Goal: Task Accomplishment & Management: Use online tool/utility

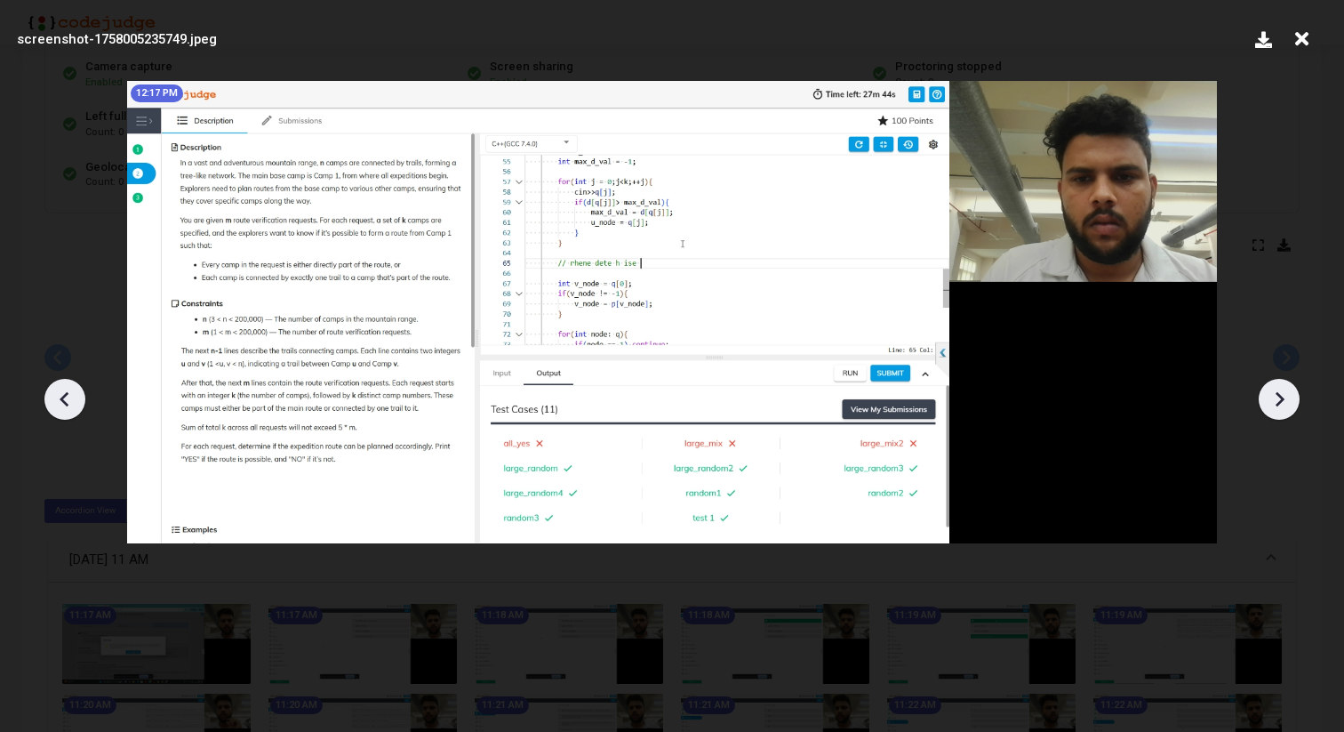
click at [1285, 398] on icon at bounding box center [1279, 399] width 27 height 27
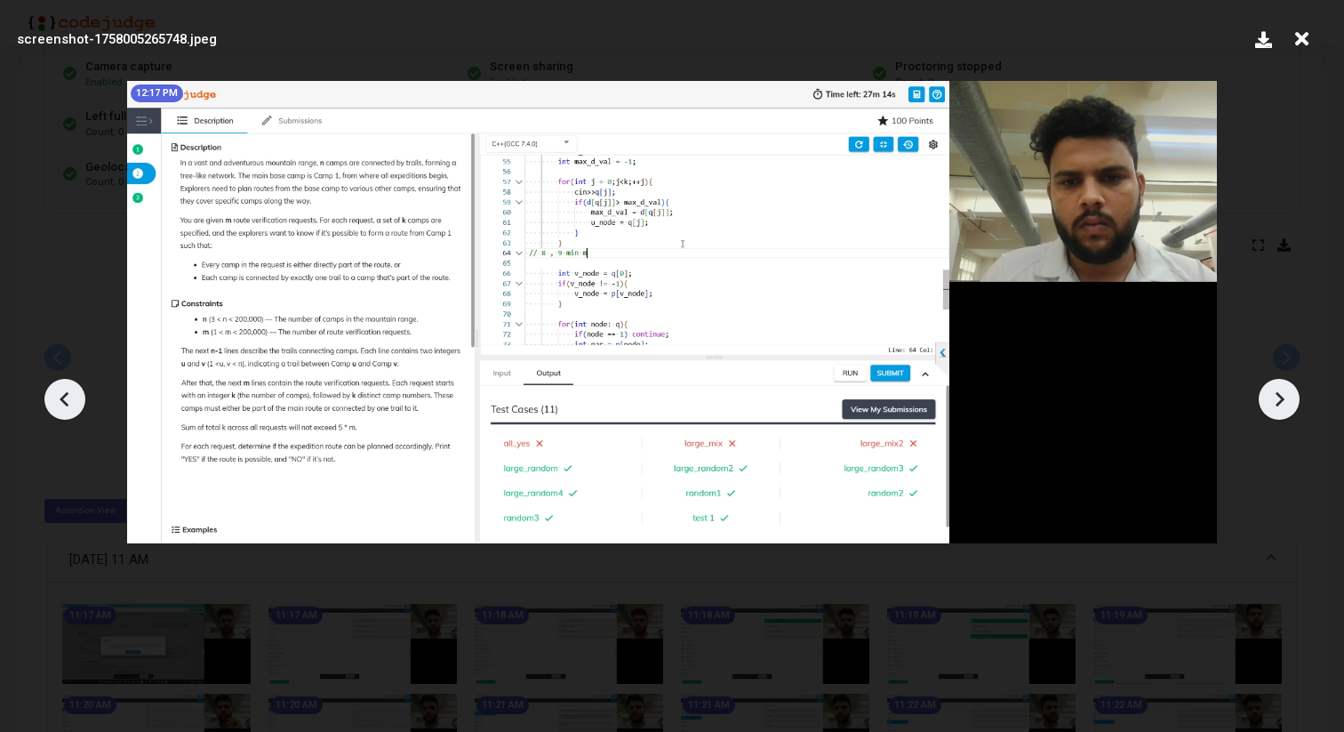
click at [1280, 399] on icon at bounding box center [1280, 398] width 9 height 15
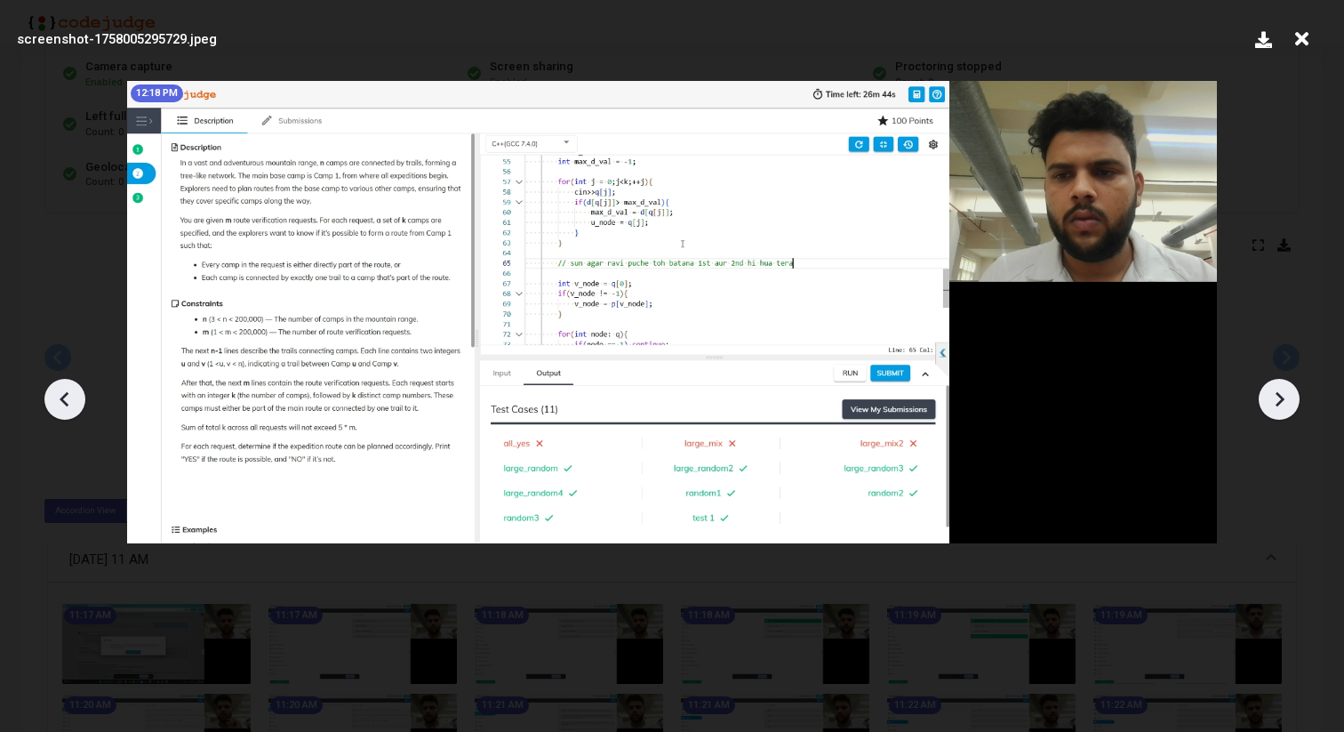
click at [1280, 399] on icon at bounding box center [1280, 398] width 9 height 15
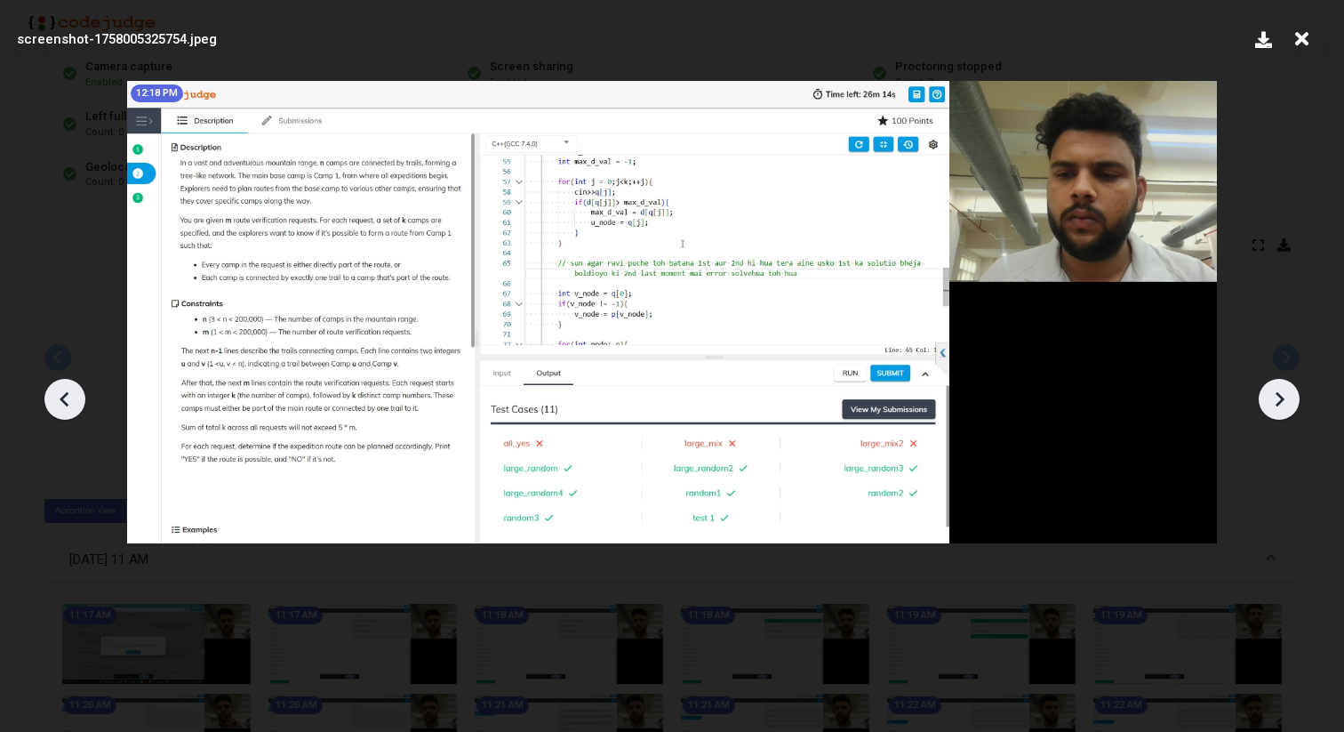
click at [1280, 400] on icon at bounding box center [1280, 398] width 9 height 15
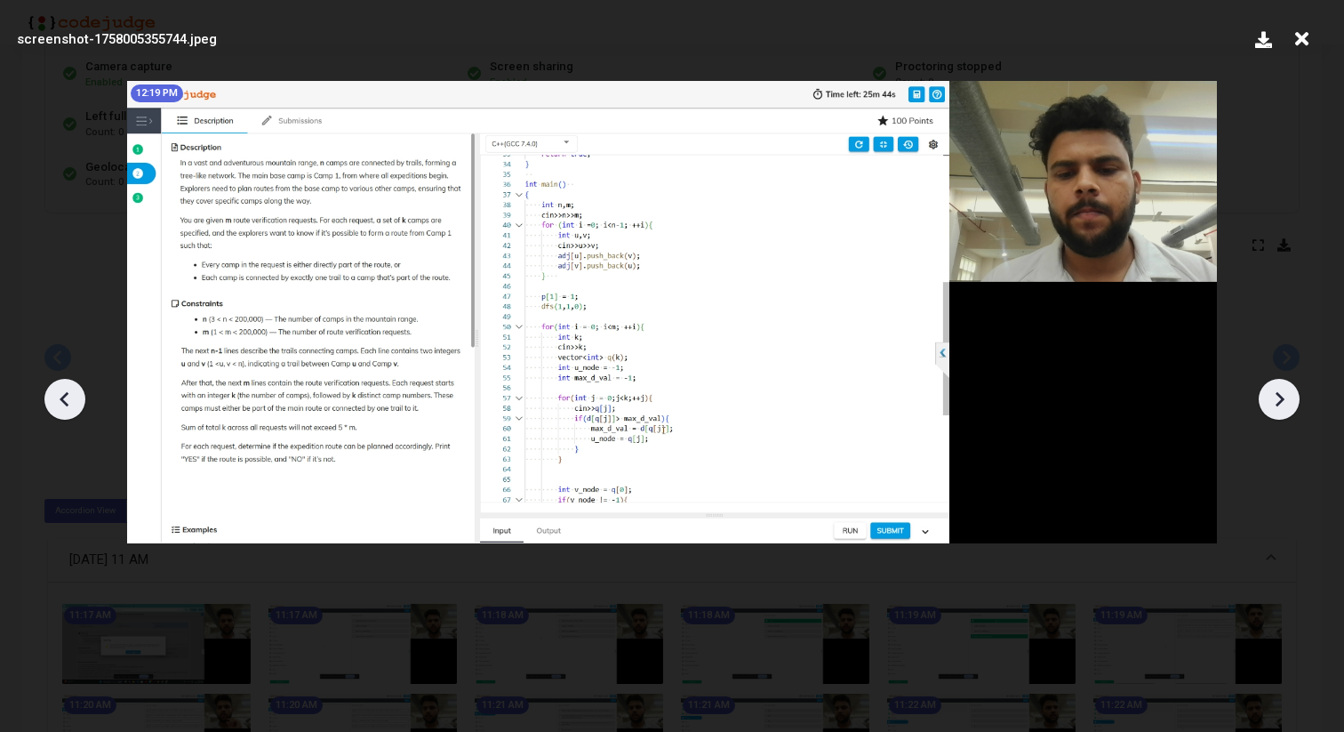
click at [67, 409] on icon at bounding box center [65, 399] width 27 height 27
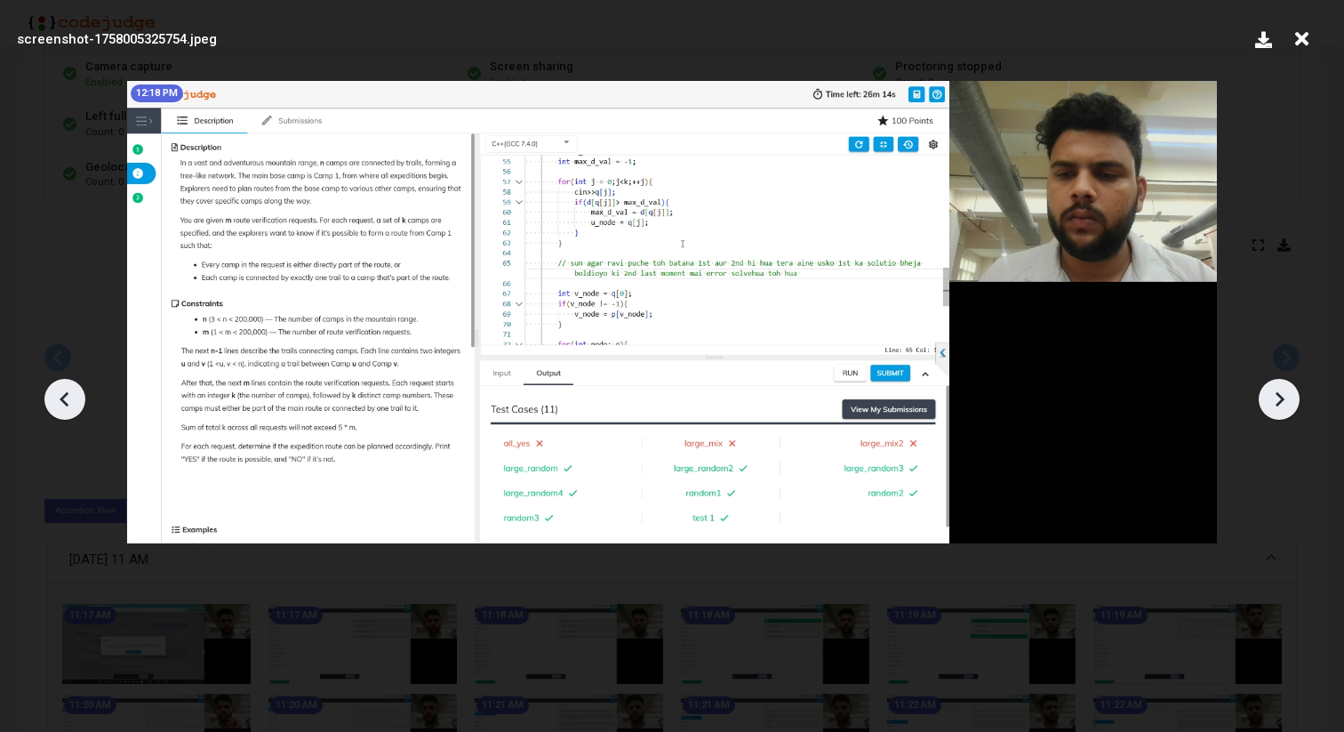
click at [1285, 393] on icon at bounding box center [1279, 399] width 27 height 27
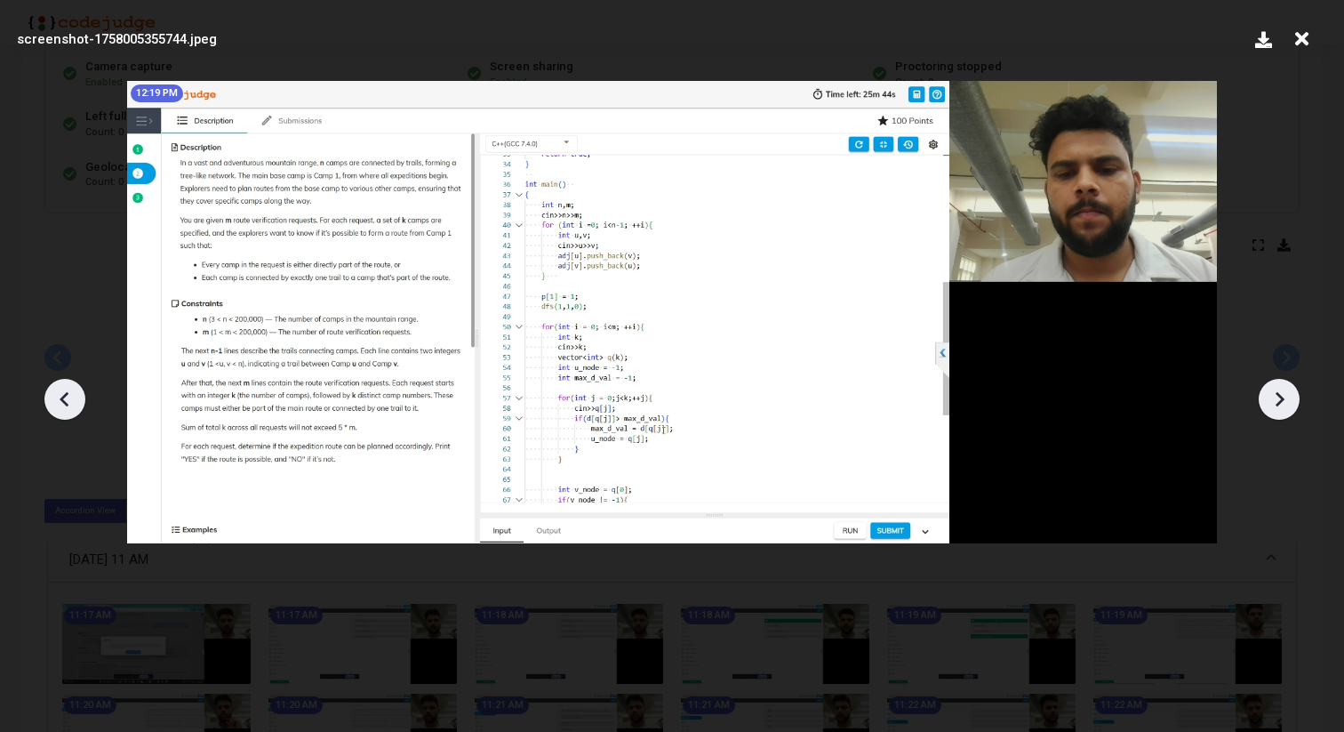
click at [1285, 396] on icon at bounding box center [1279, 399] width 27 height 27
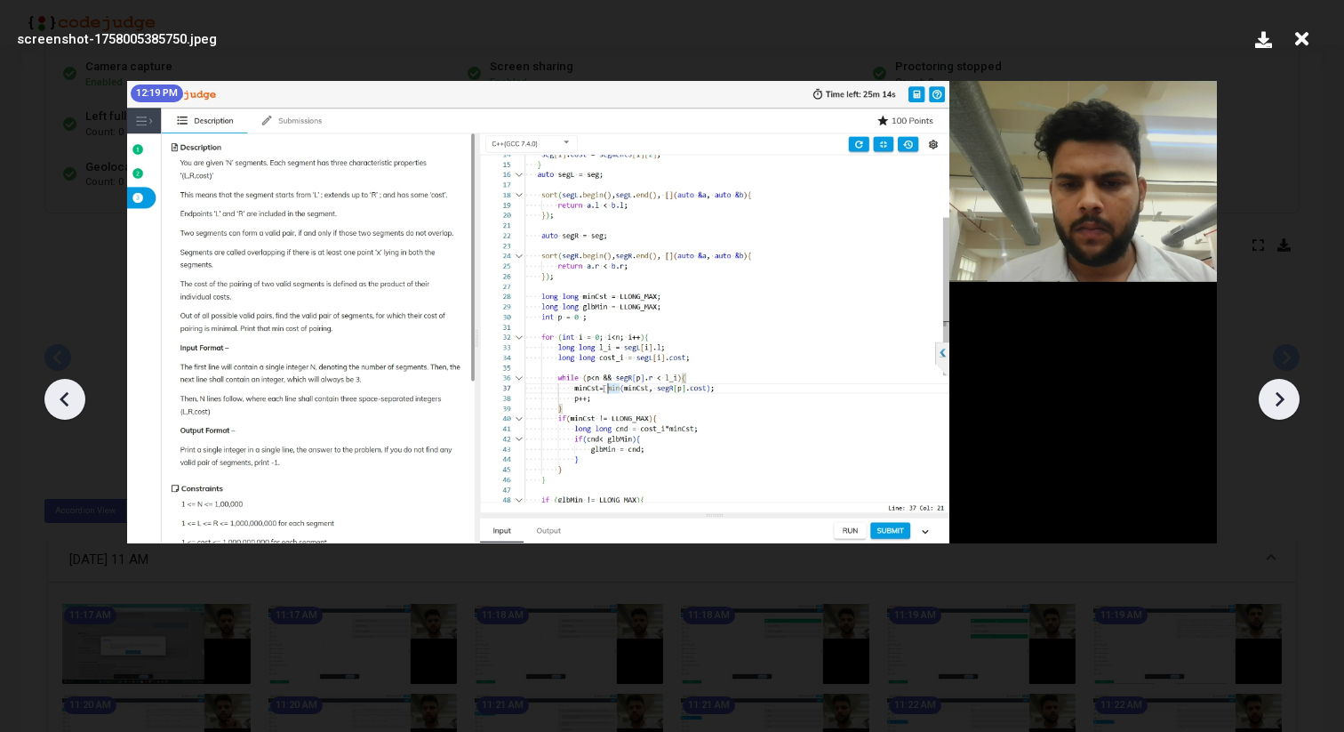
click at [1285, 396] on icon at bounding box center [1279, 399] width 27 height 27
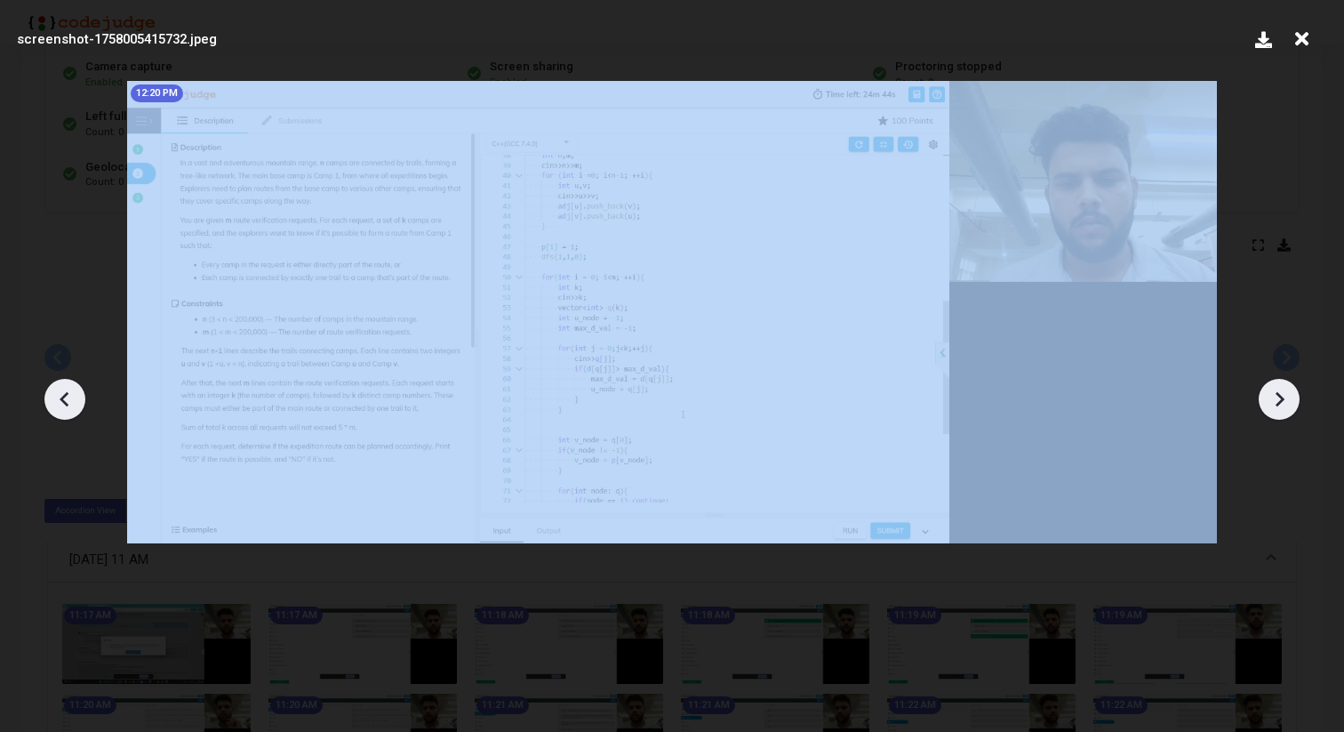
click at [1285, 396] on icon at bounding box center [1279, 399] width 27 height 27
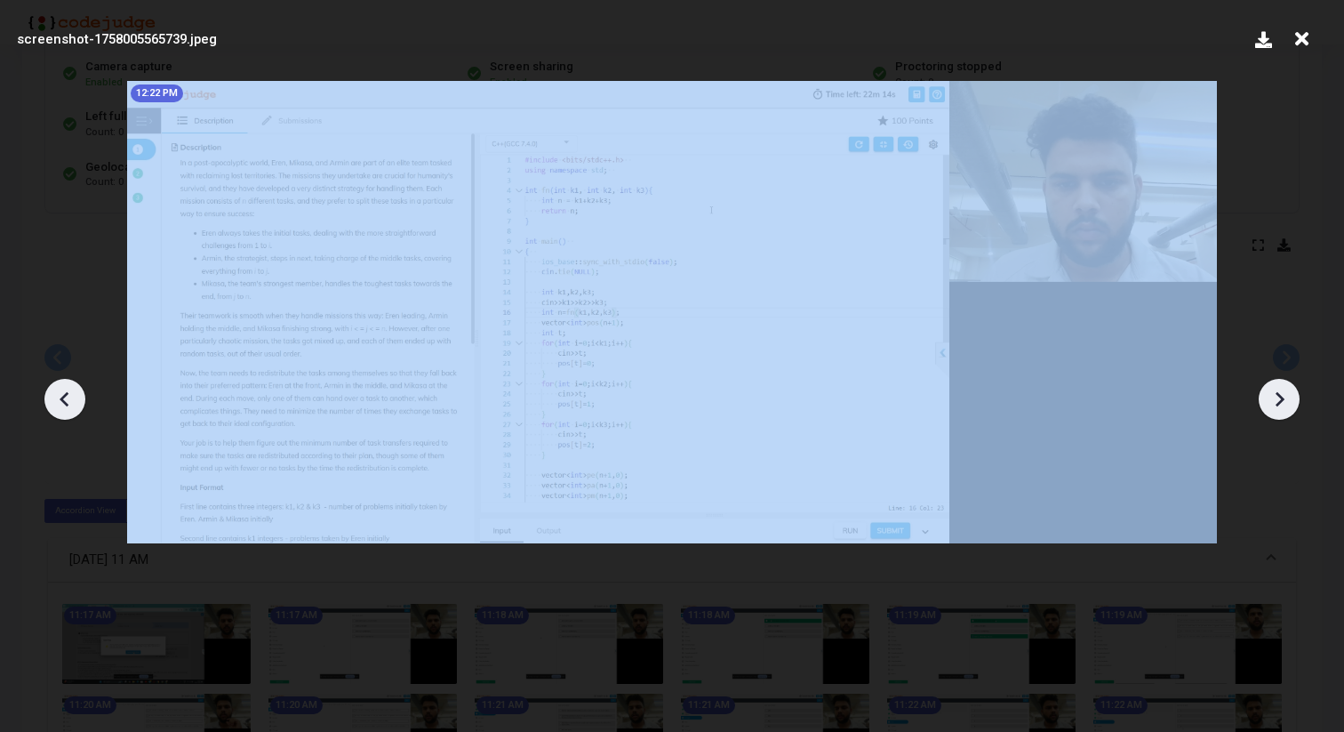
click at [1285, 396] on icon at bounding box center [1279, 399] width 27 height 27
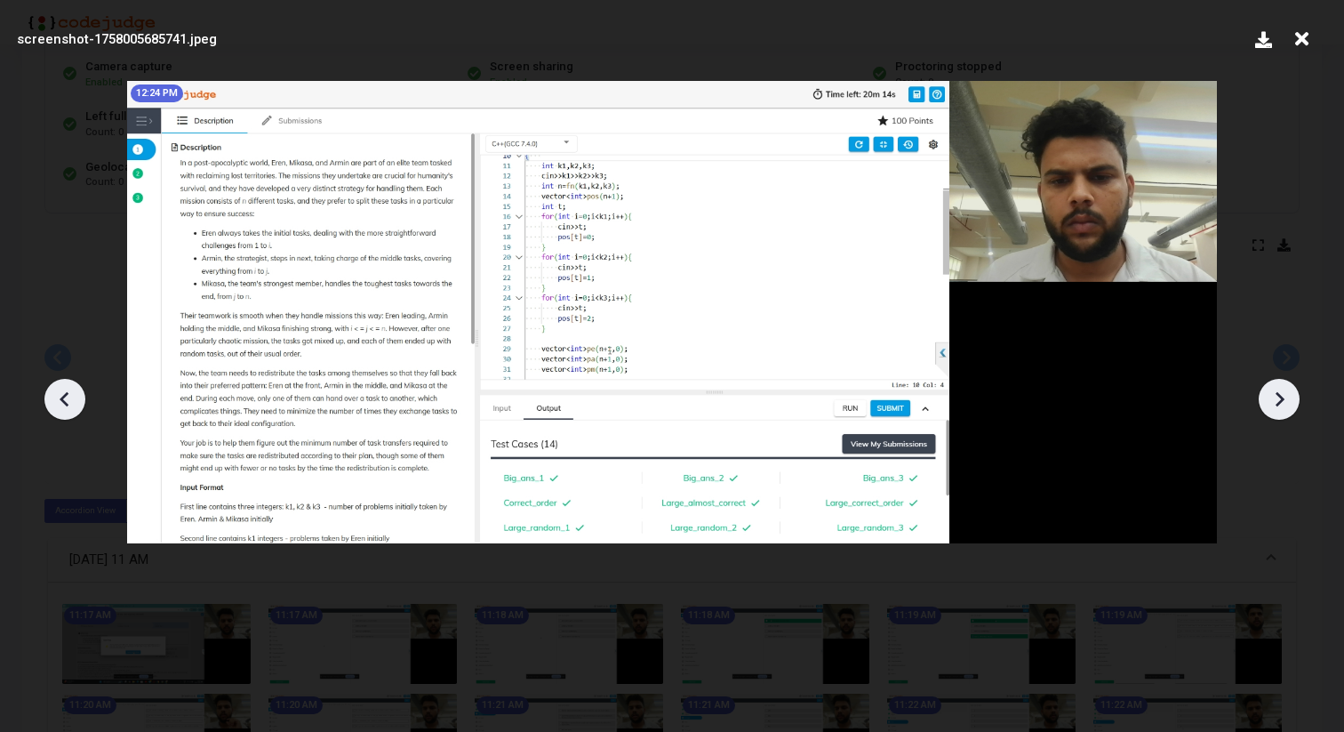
click at [57, 401] on icon at bounding box center [65, 399] width 27 height 27
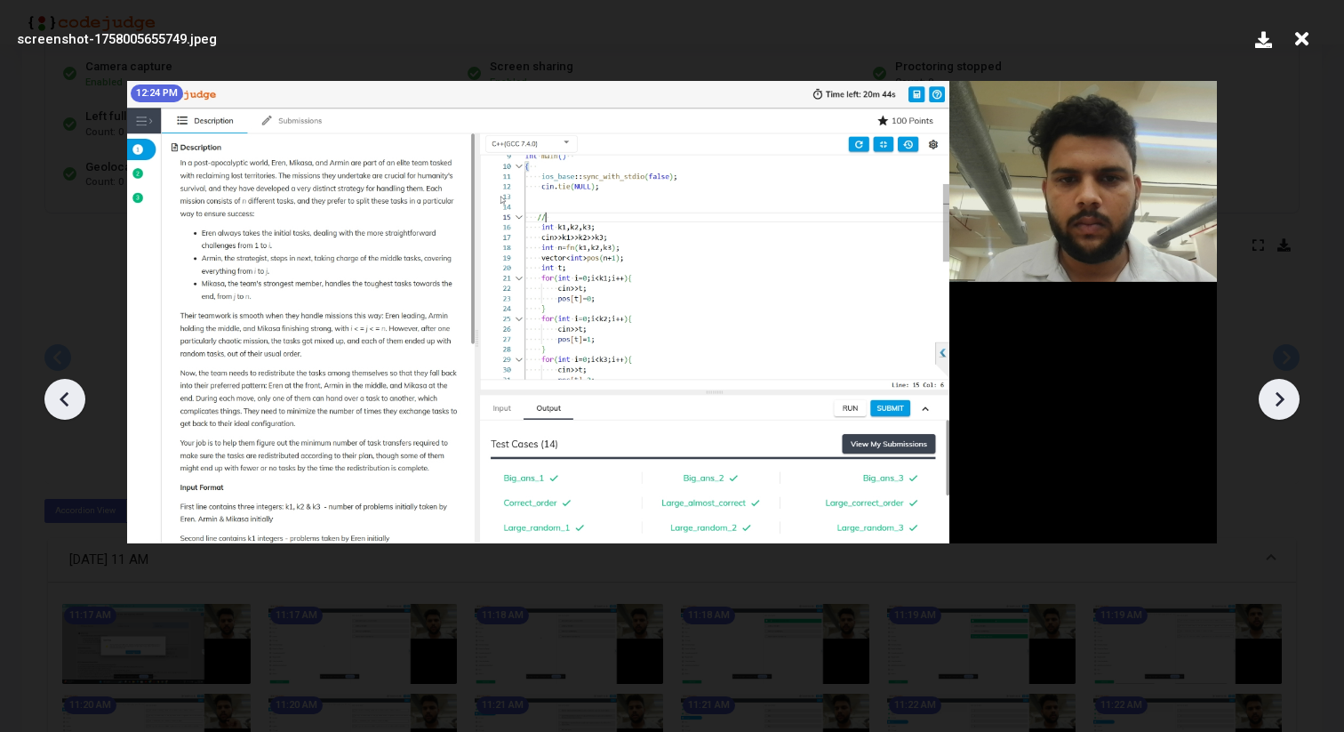
click at [59, 402] on icon at bounding box center [65, 399] width 27 height 27
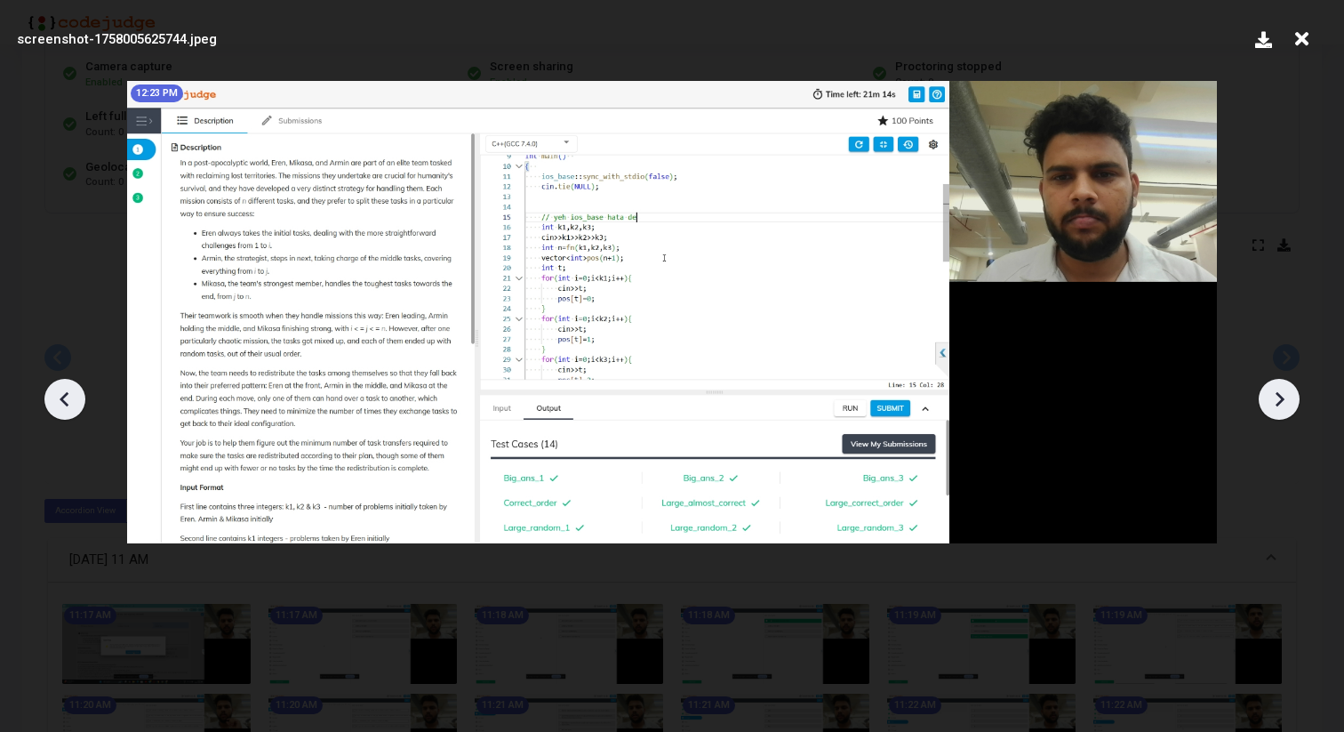
click at [59, 401] on icon at bounding box center [65, 399] width 27 height 27
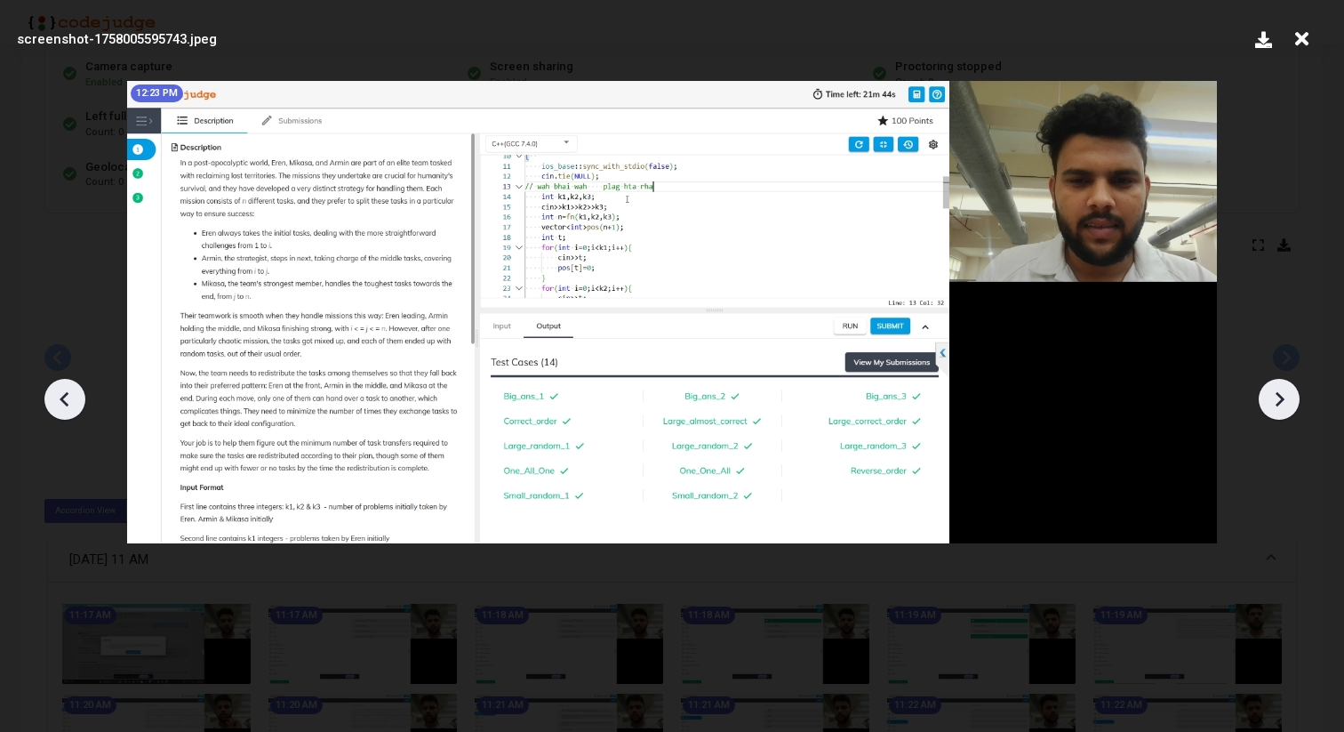
click at [68, 404] on icon at bounding box center [65, 399] width 27 height 27
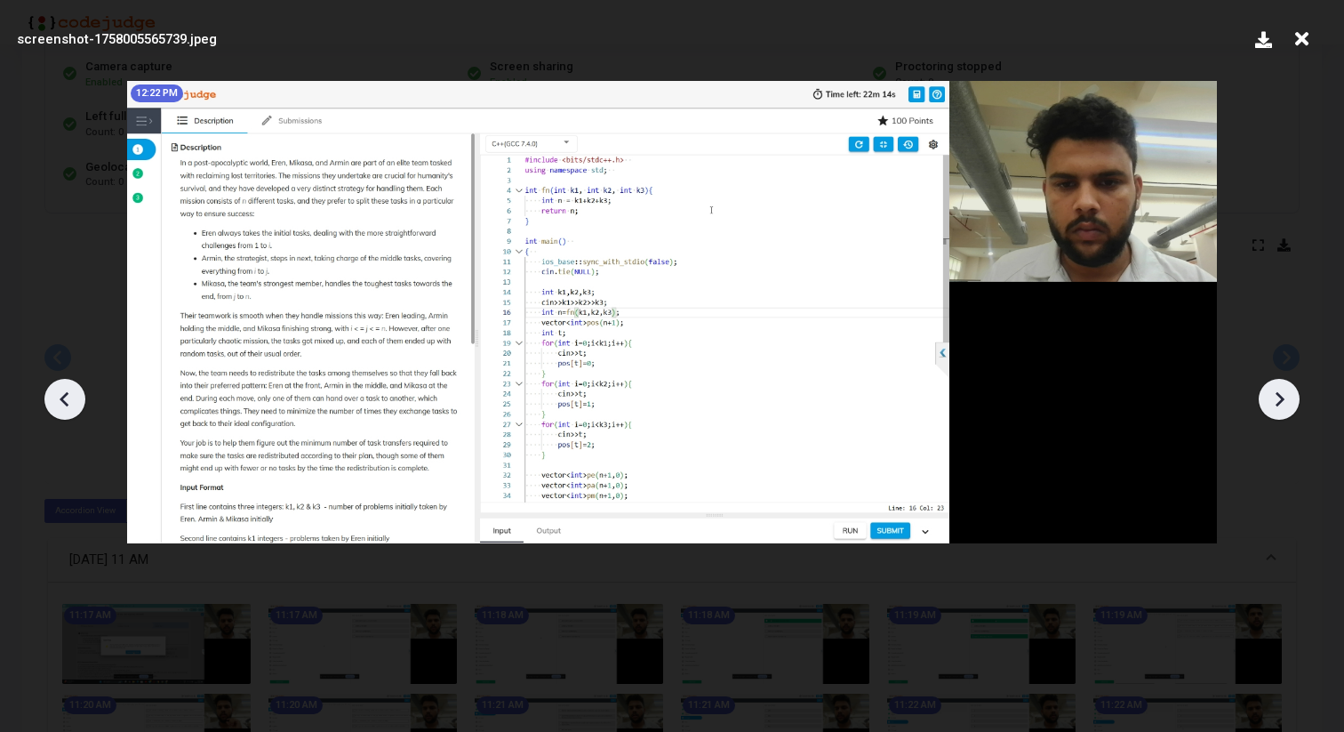
click at [68, 404] on icon at bounding box center [65, 399] width 27 height 27
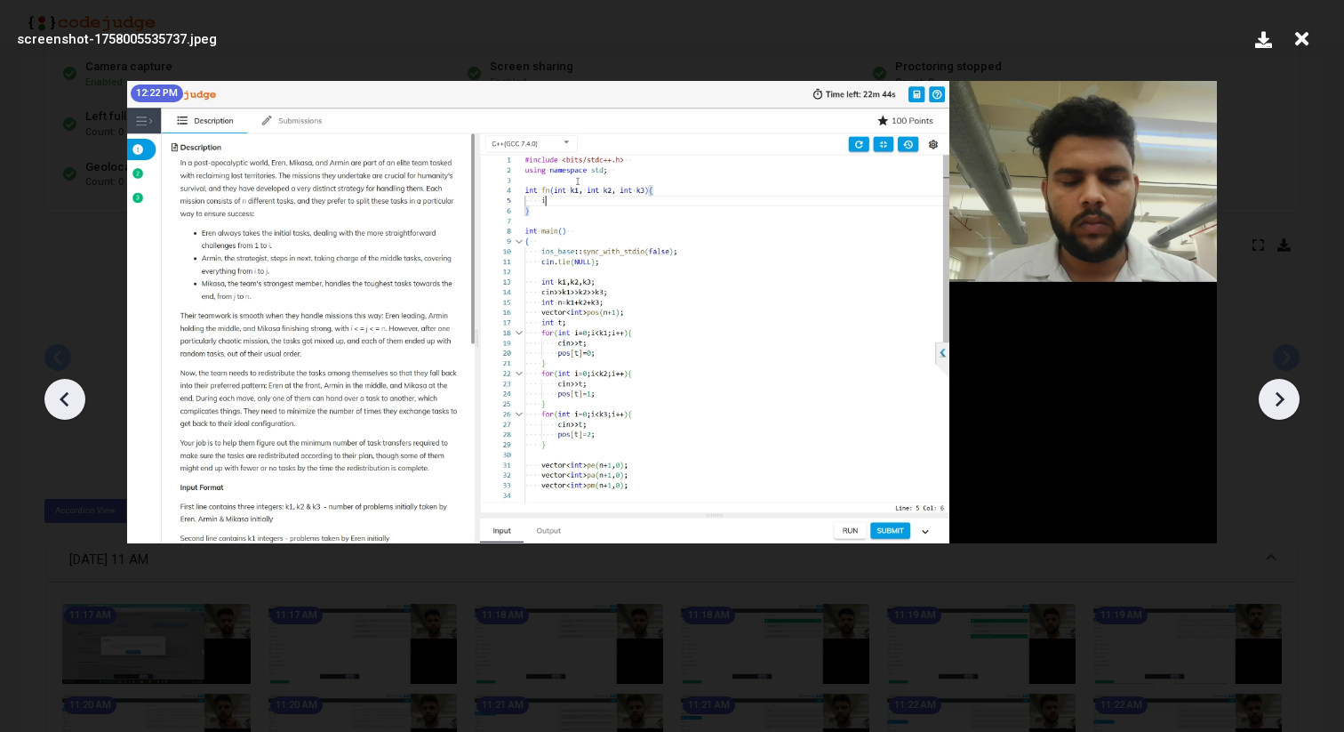
click at [68, 403] on icon at bounding box center [65, 399] width 27 height 27
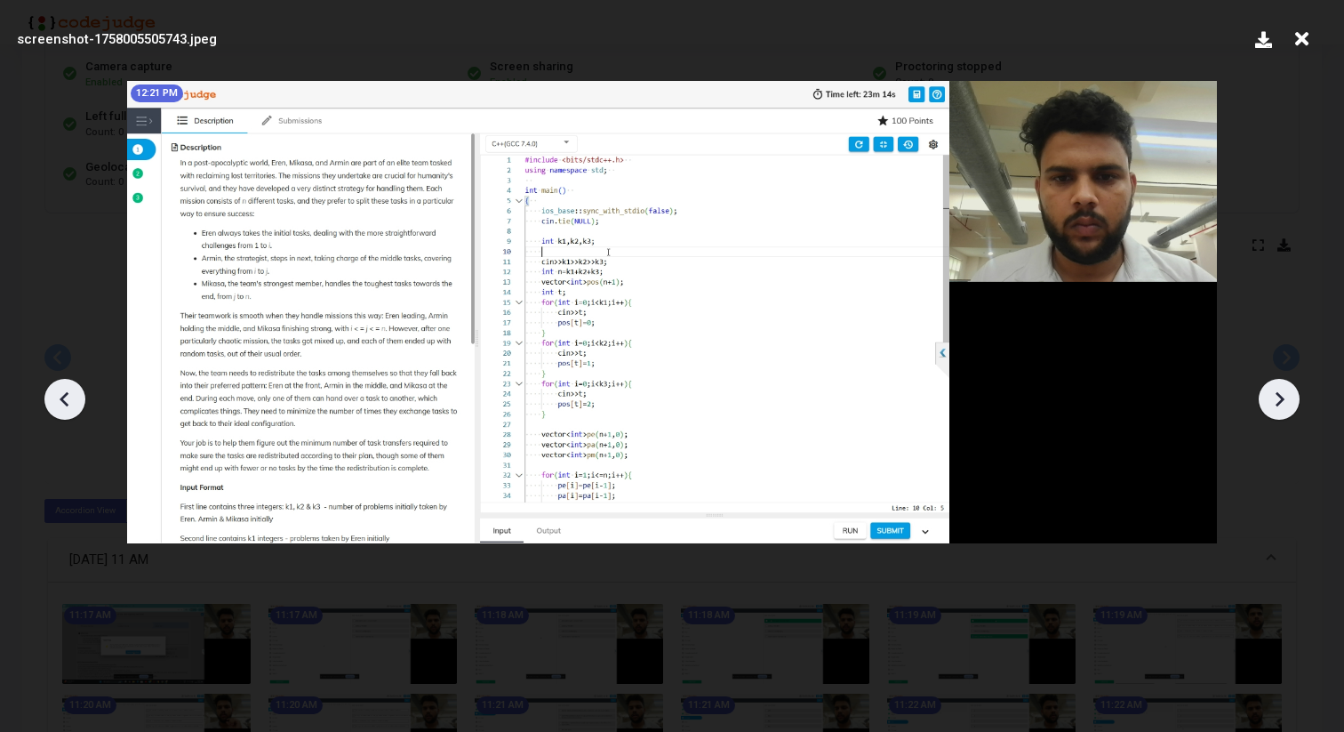
click at [68, 404] on icon at bounding box center [65, 399] width 27 height 27
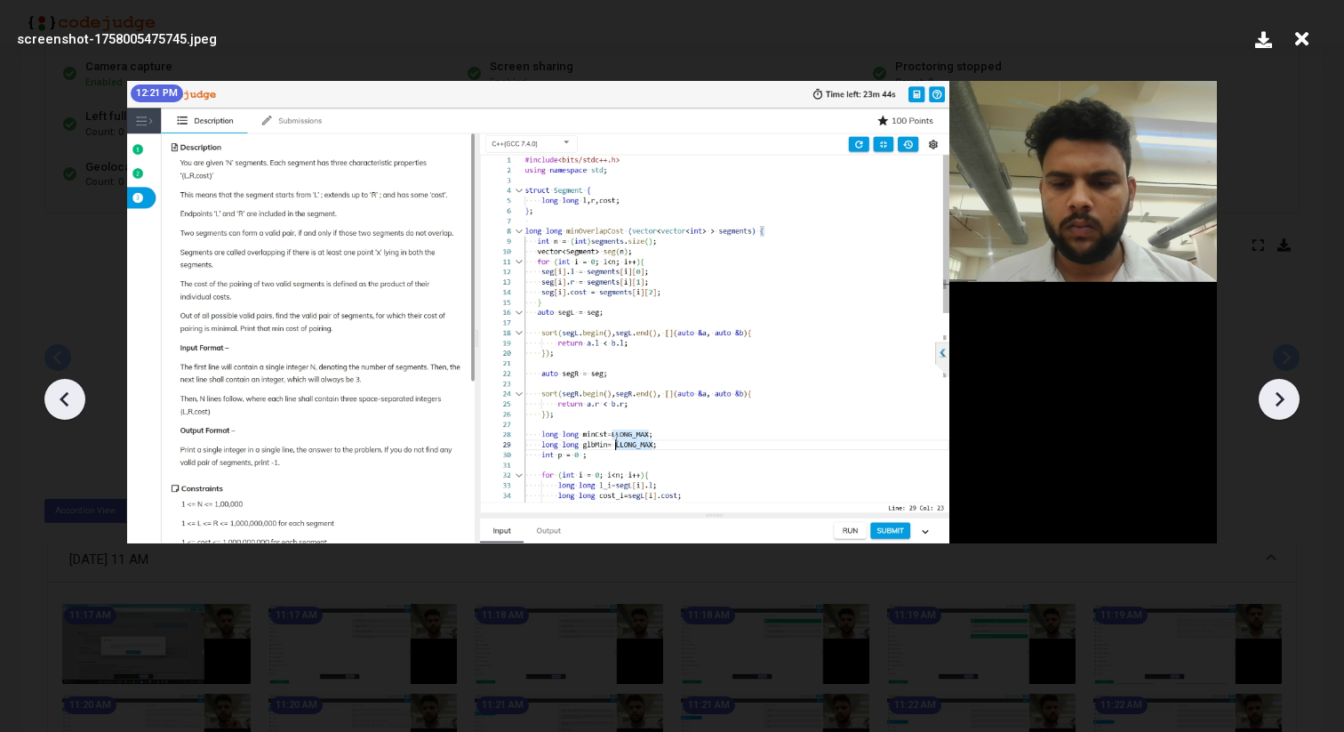
click at [1277, 409] on icon at bounding box center [1279, 399] width 27 height 27
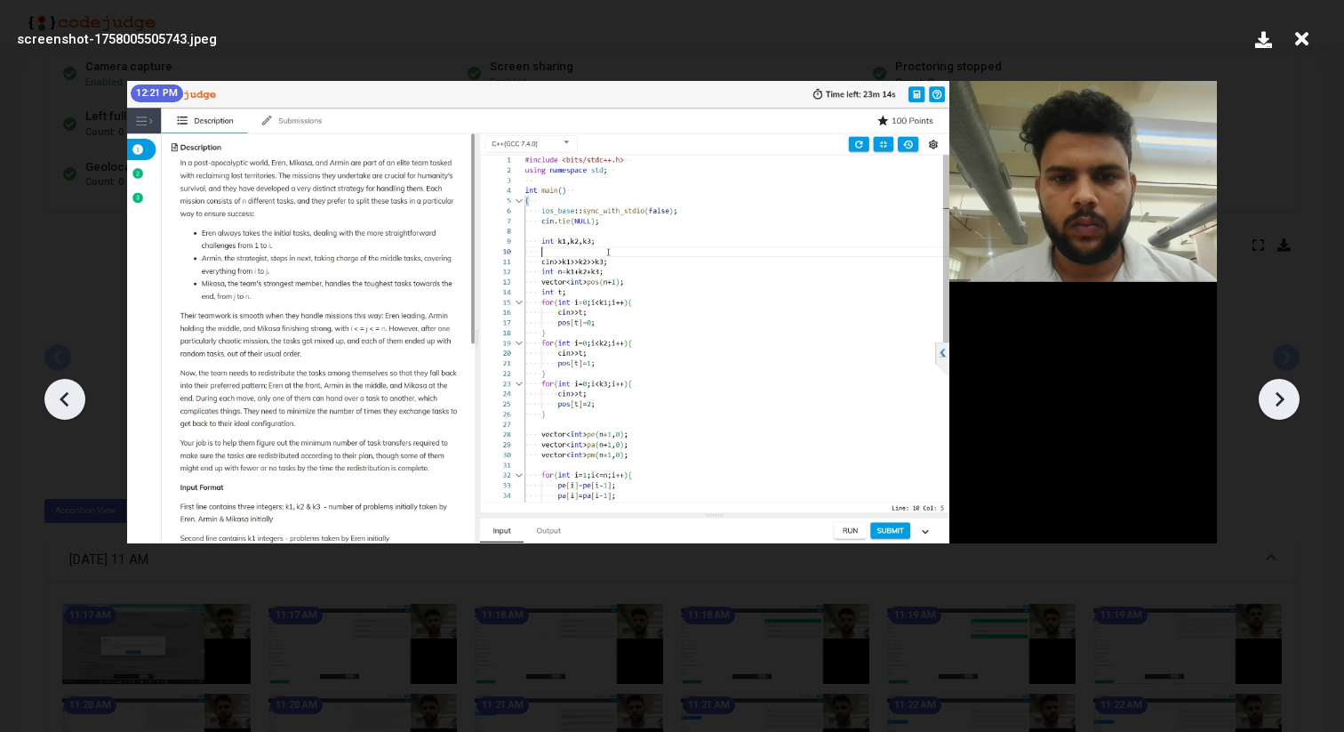
click at [1277, 409] on icon at bounding box center [1279, 399] width 27 height 27
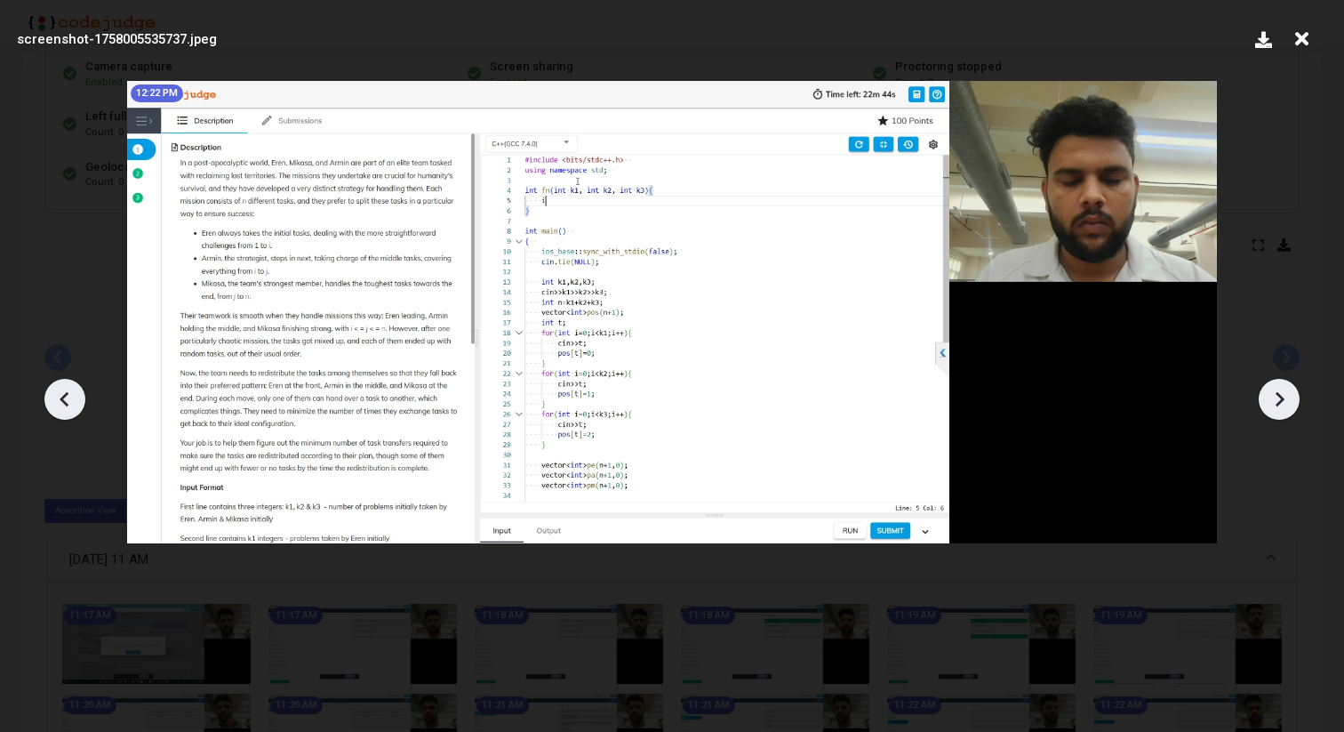
click at [1277, 409] on icon at bounding box center [1279, 399] width 27 height 27
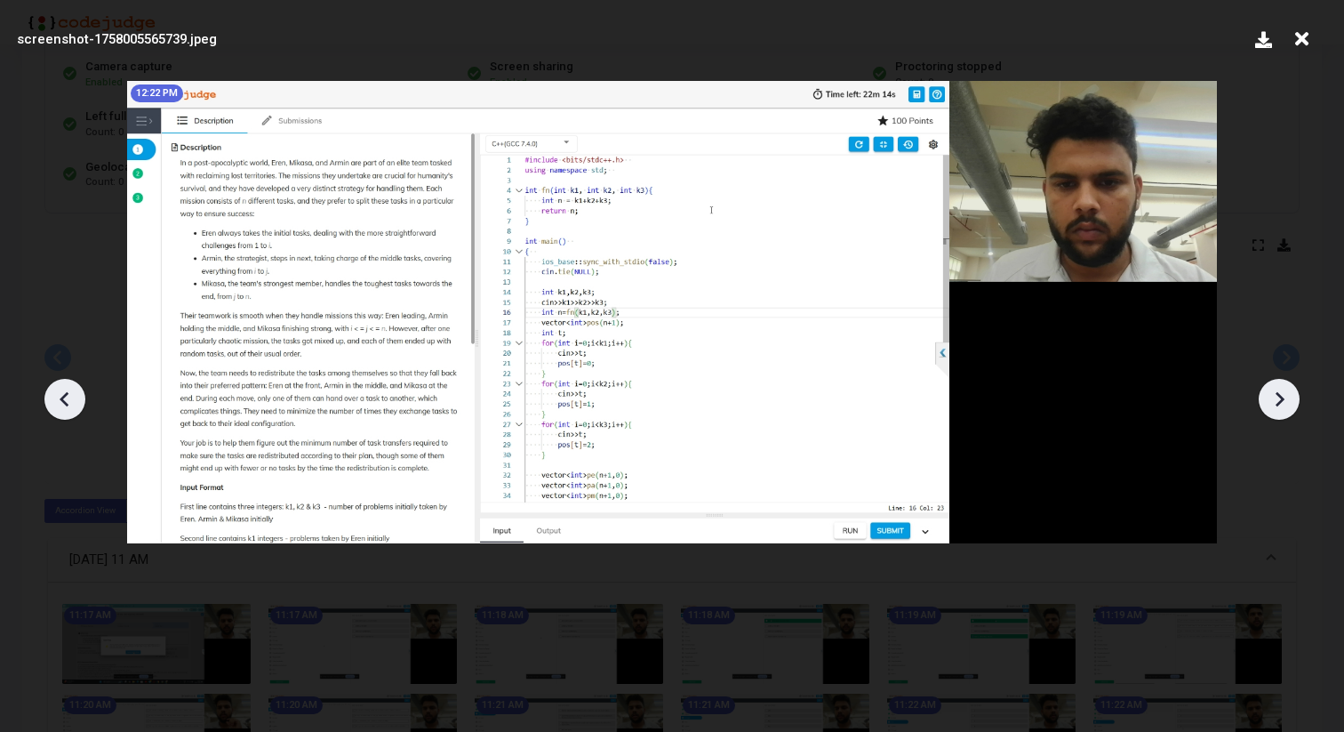
click at [1277, 409] on icon at bounding box center [1279, 399] width 27 height 27
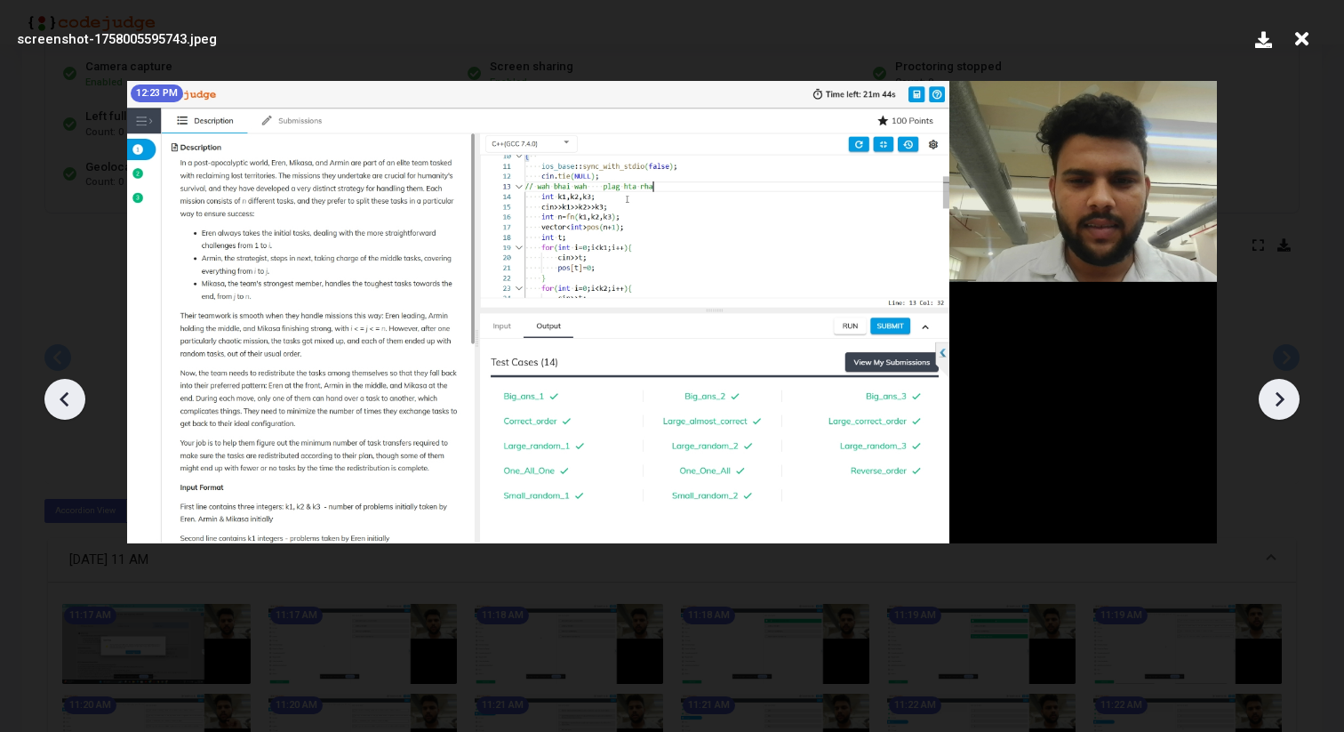
click at [1273, 403] on icon at bounding box center [1279, 399] width 27 height 27
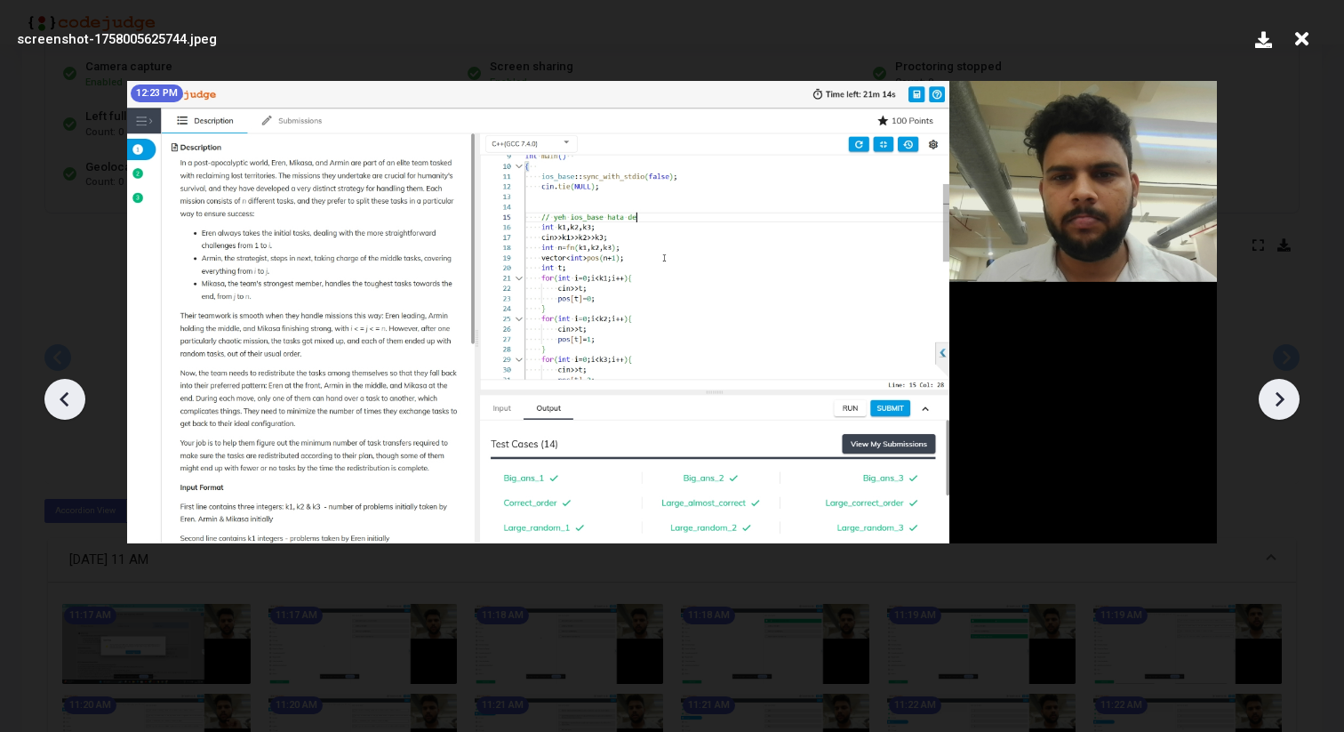
click at [1273, 403] on icon at bounding box center [1279, 399] width 27 height 27
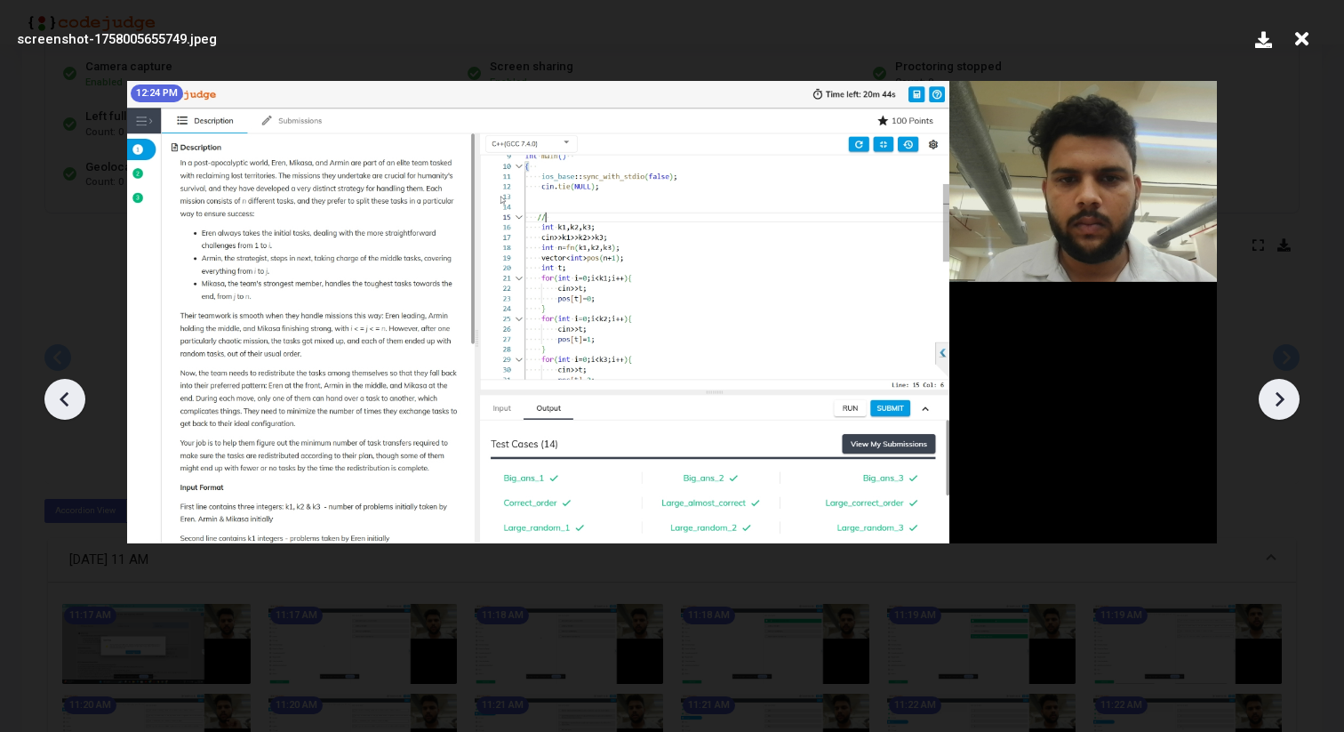
click at [1273, 403] on icon at bounding box center [1279, 399] width 27 height 27
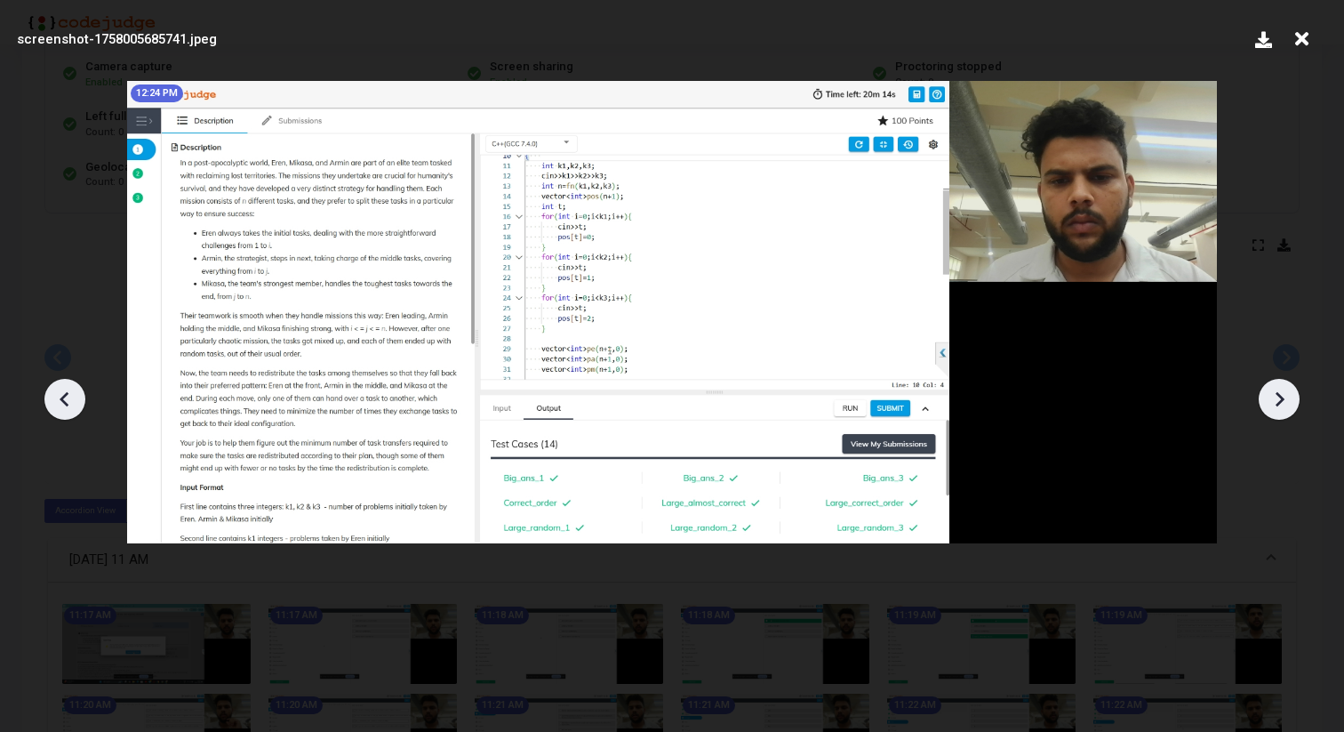
click at [1273, 403] on icon at bounding box center [1279, 399] width 27 height 27
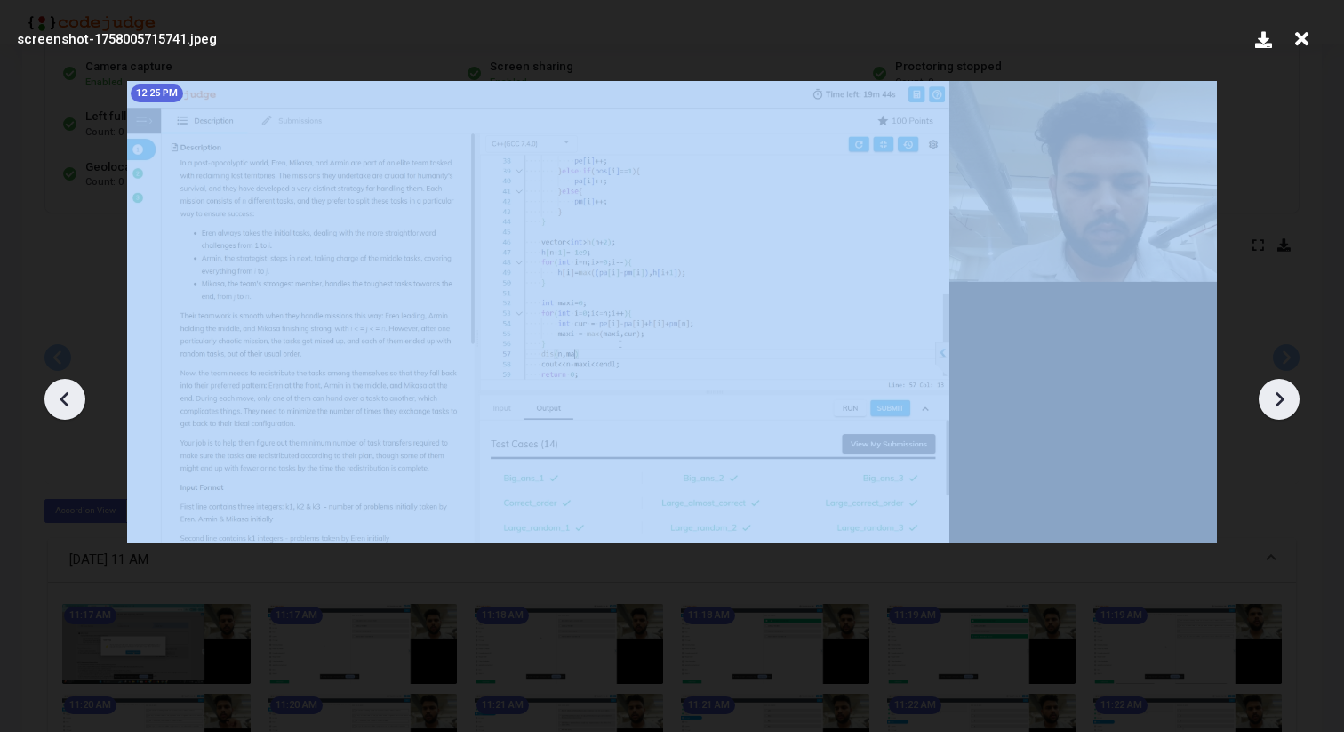
click at [1273, 403] on icon at bounding box center [1279, 399] width 27 height 27
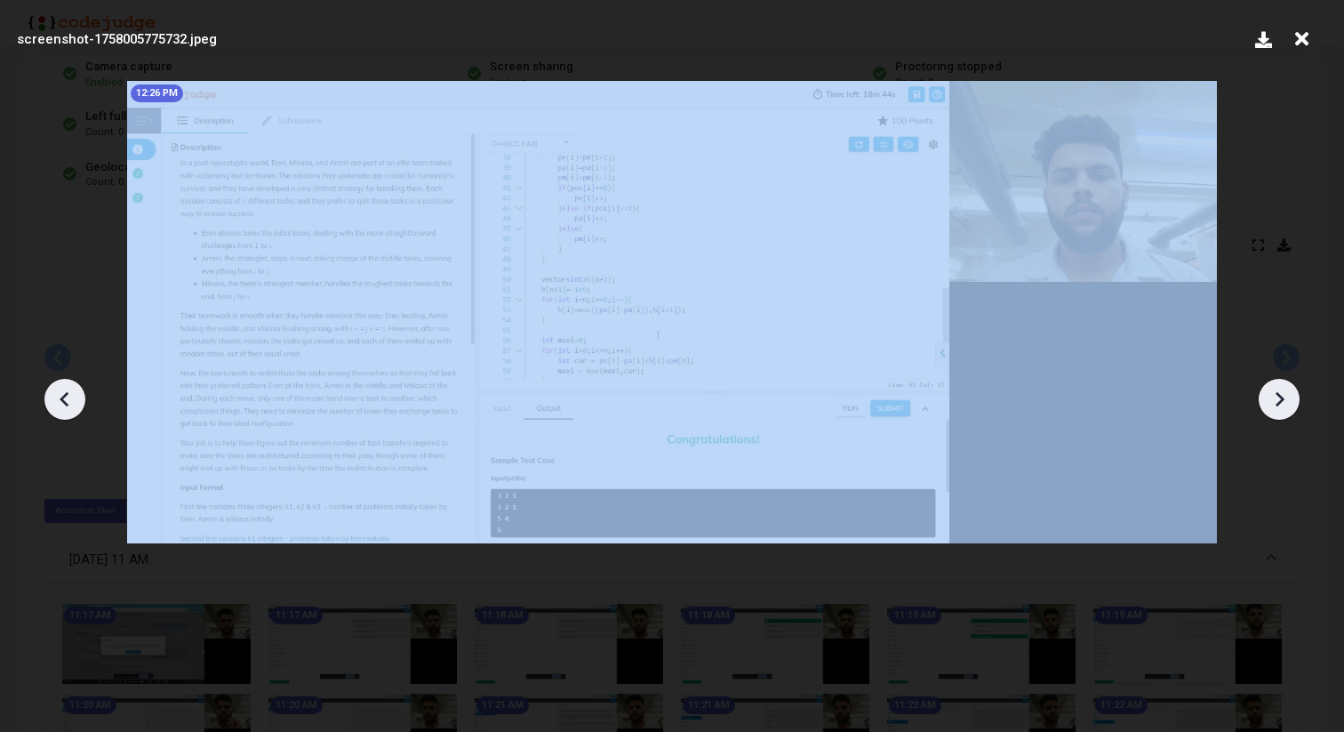
click at [1273, 403] on icon at bounding box center [1279, 399] width 27 height 27
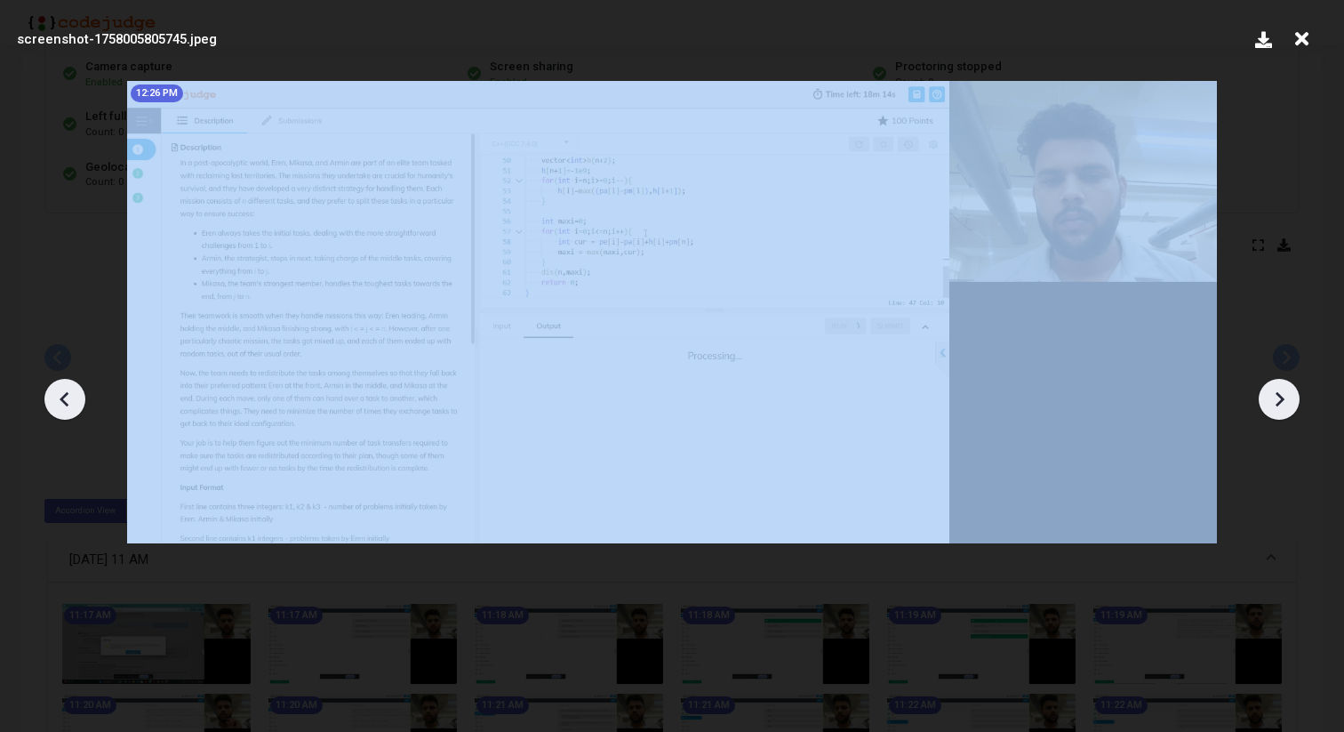
click at [1273, 403] on icon at bounding box center [1279, 399] width 27 height 27
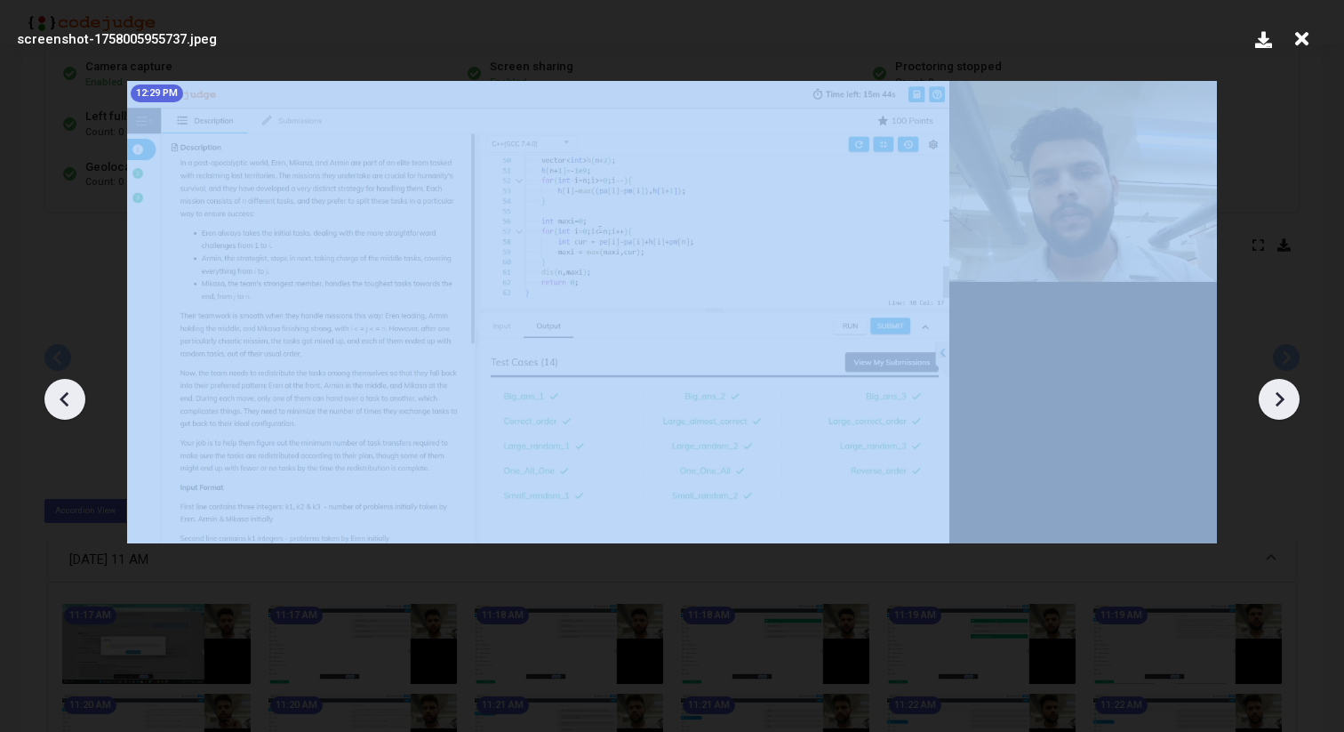
click at [1273, 403] on icon at bounding box center [1279, 399] width 27 height 27
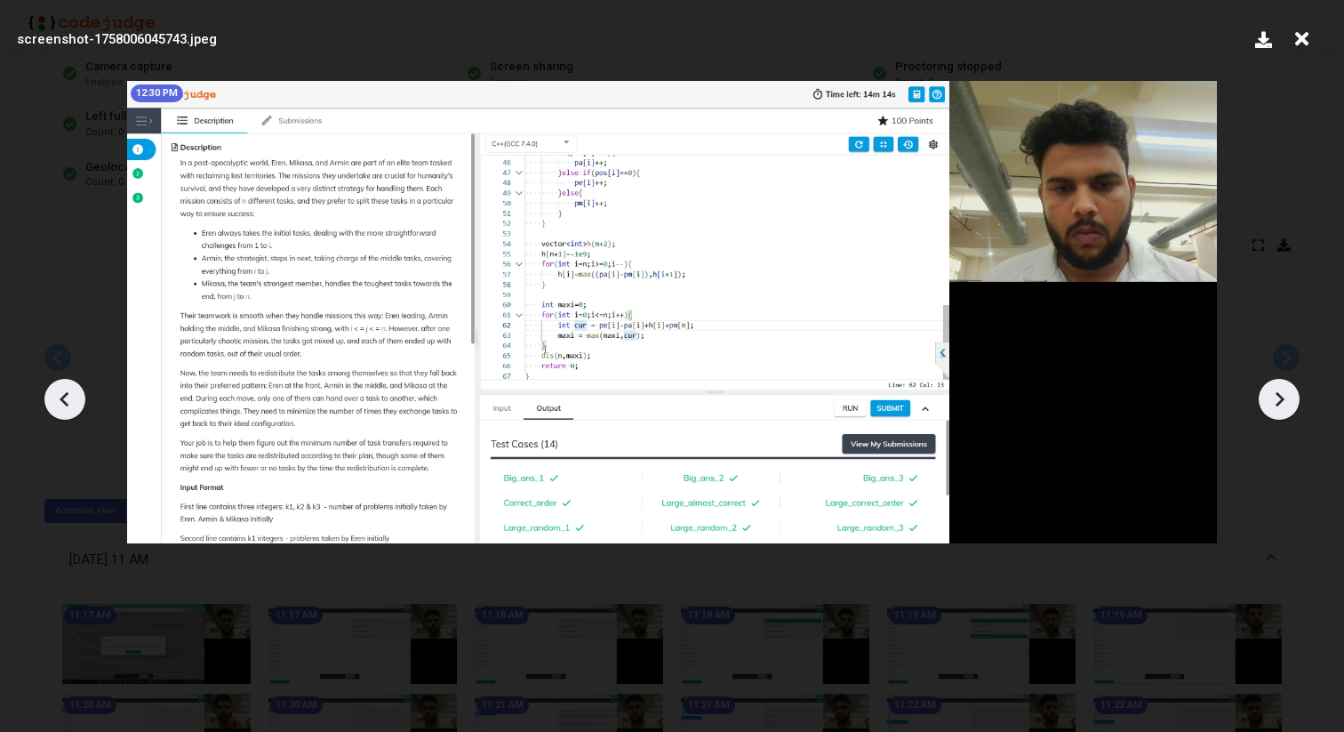
click at [1273, 403] on icon at bounding box center [1279, 399] width 27 height 27
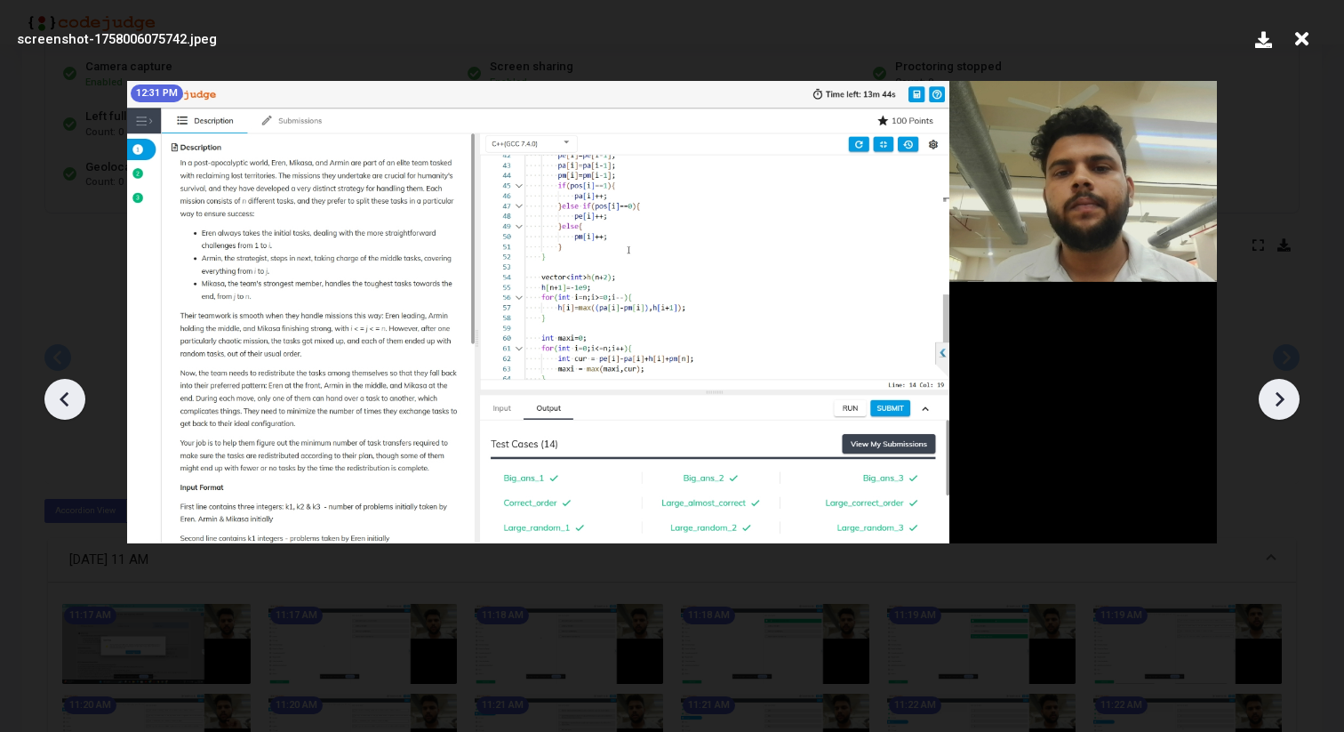
click at [1273, 403] on icon at bounding box center [1279, 399] width 27 height 27
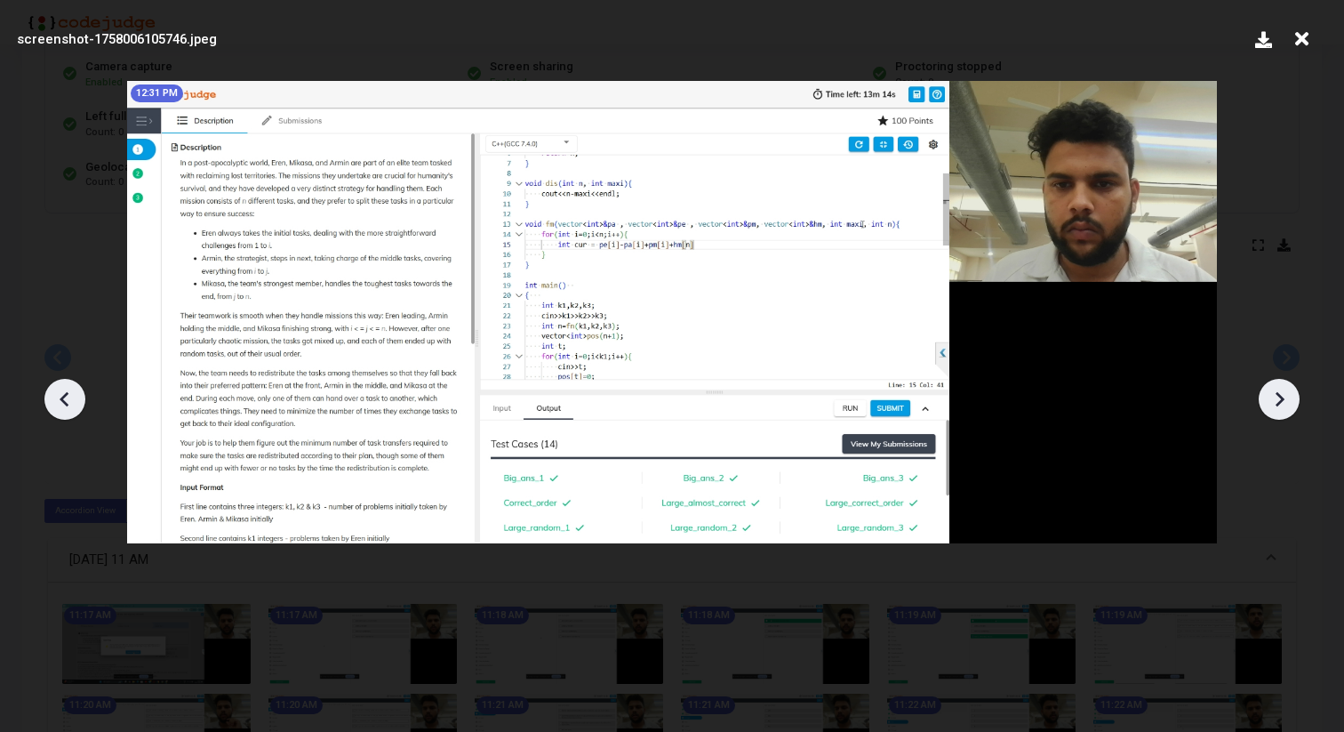
click at [1273, 403] on icon at bounding box center [1279, 399] width 27 height 27
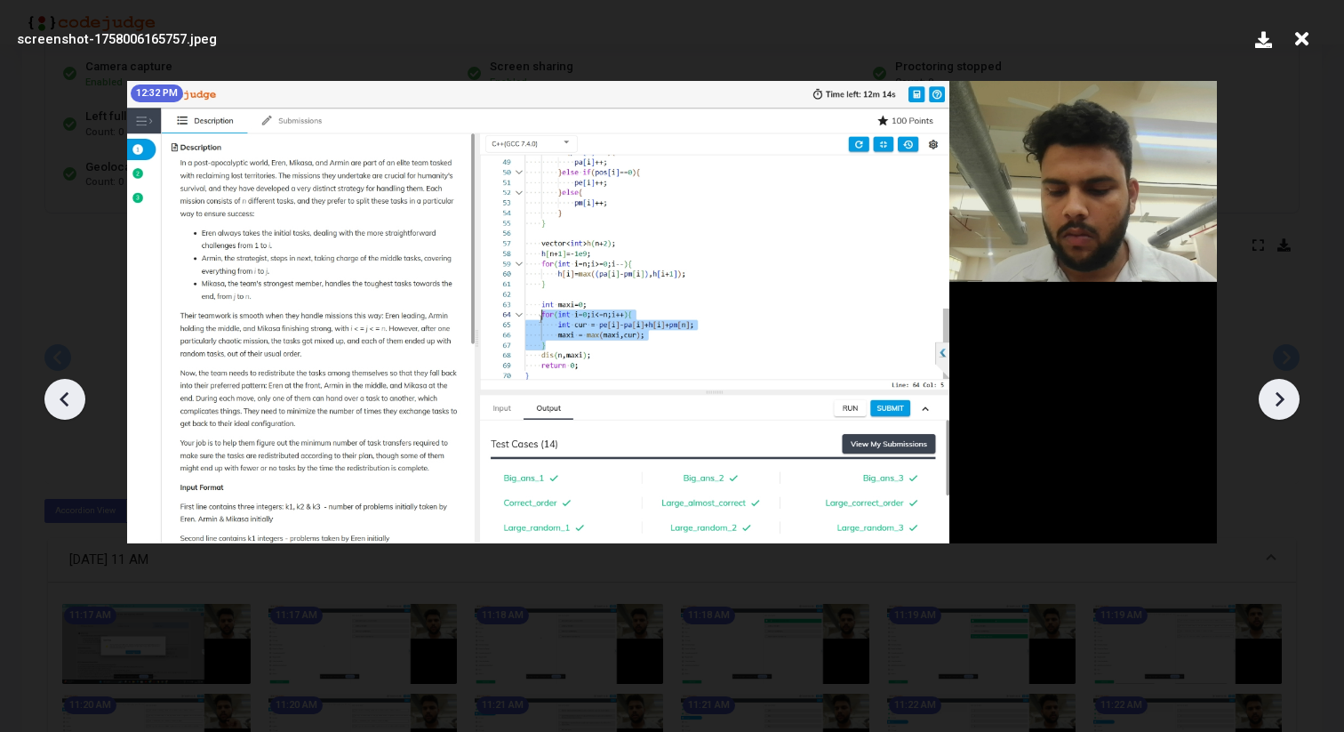
click at [1273, 403] on icon at bounding box center [1279, 399] width 27 height 27
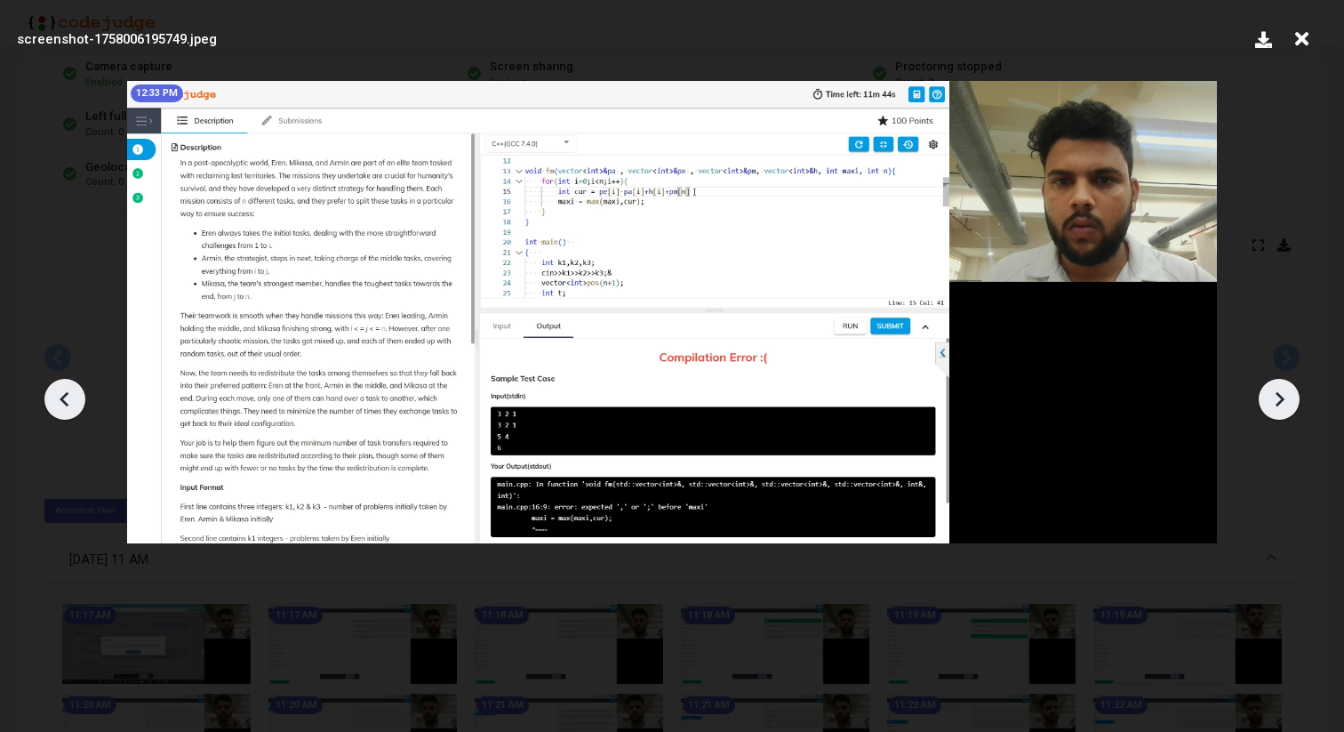
click at [68, 396] on icon at bounding box center [65, 399] width 27 height 27
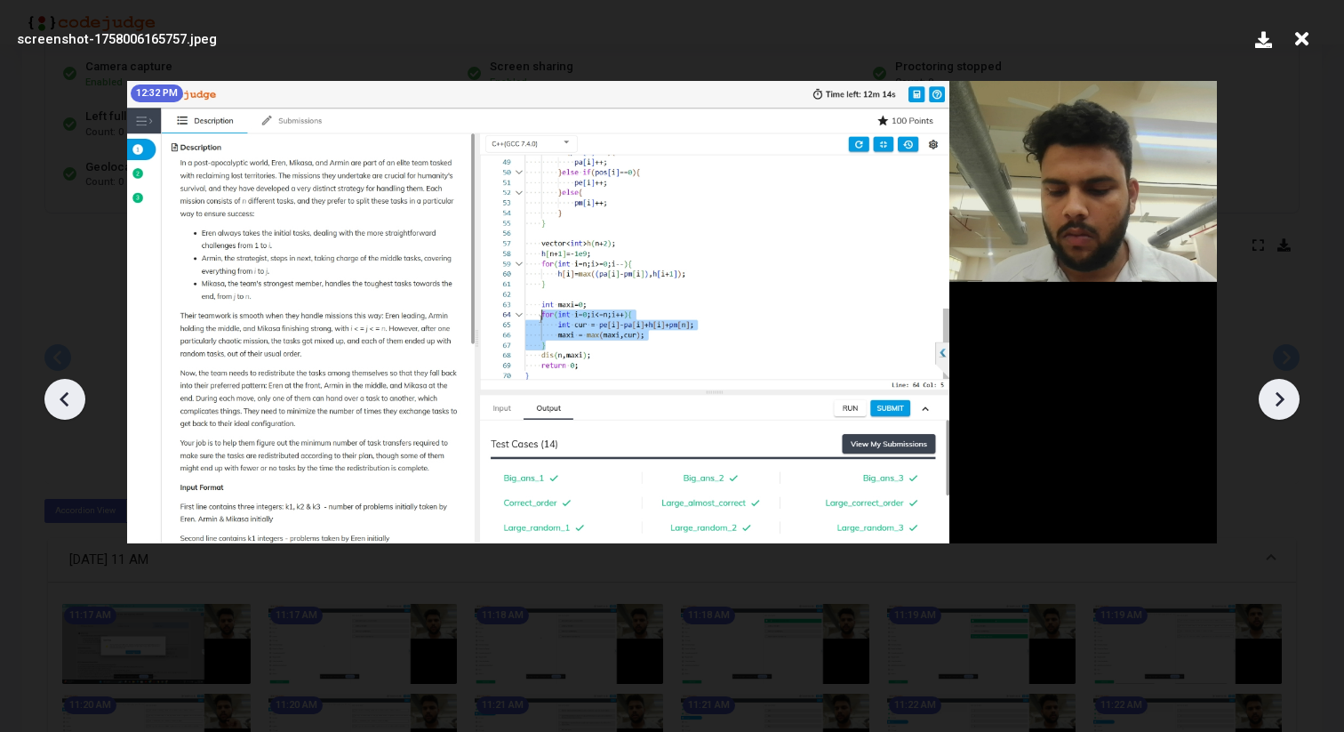
click at [68, 396] on icon at bounding box center [65, 399] width 27 height 27
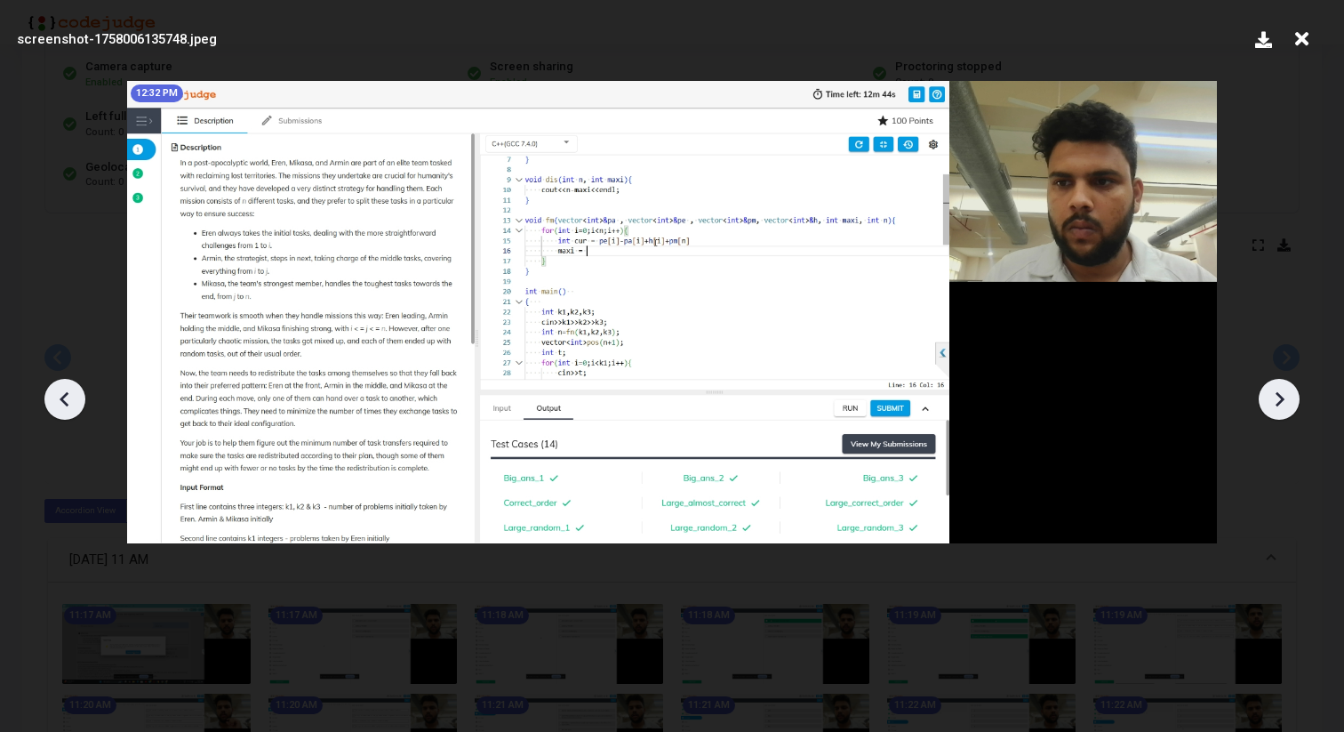
click at [68, 396] on icon at bounding box center [65, 399] width 27 height 27
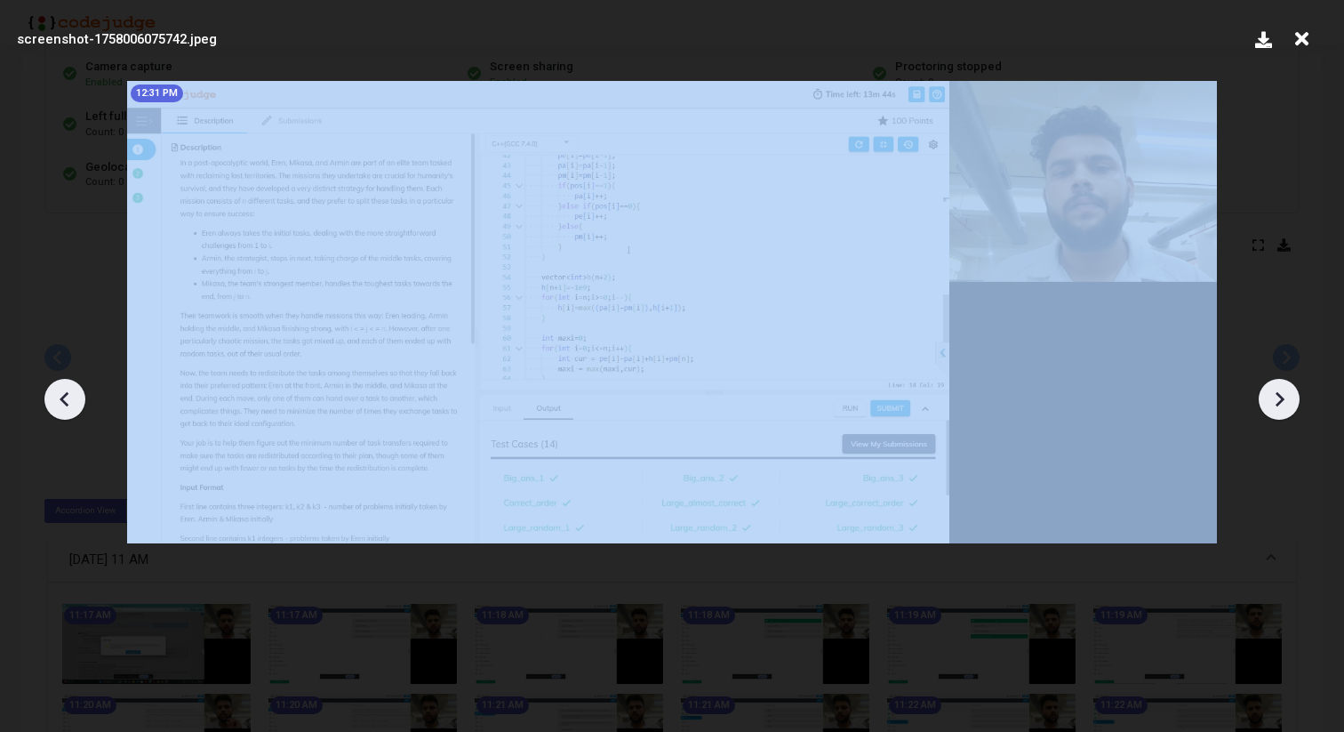
click at [68, 396] on icon at bounding box center [65, 399] width 27 height 27
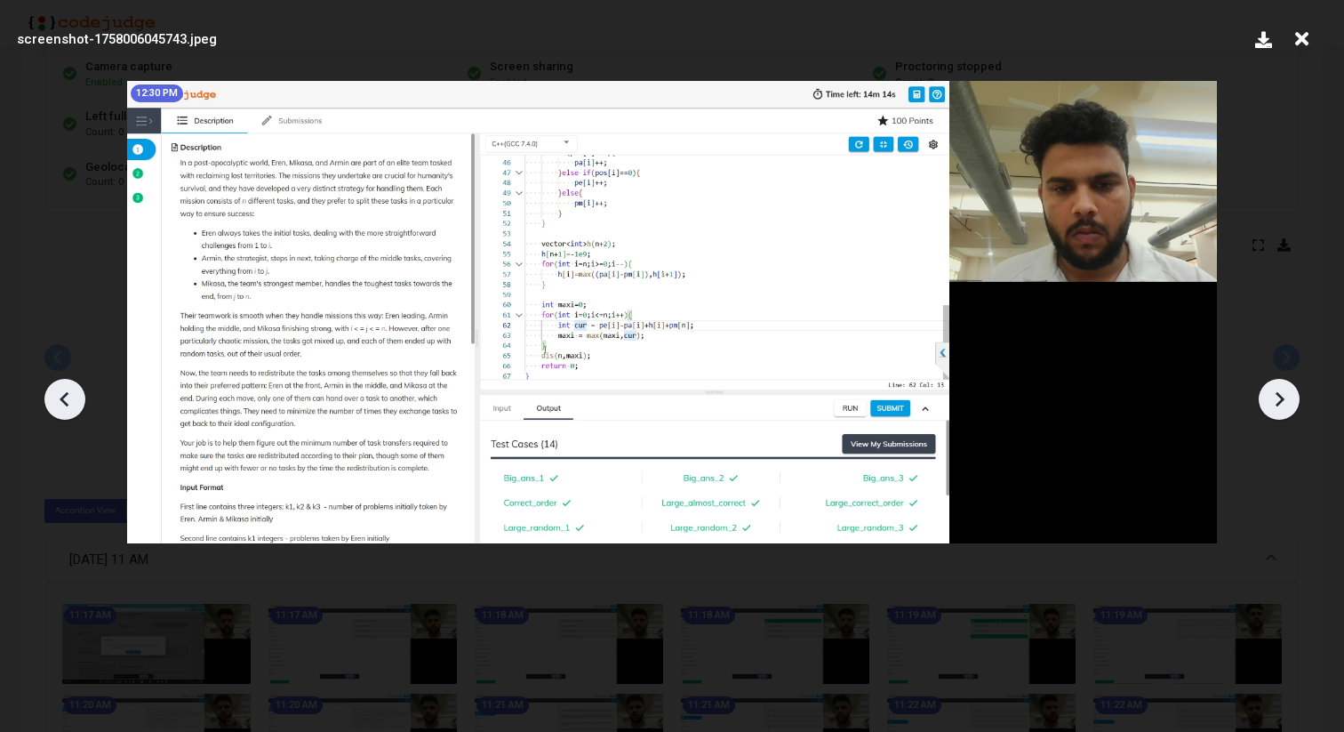
click at [68, 396] on icon at bounding box center [65, 399] width 27 height 27
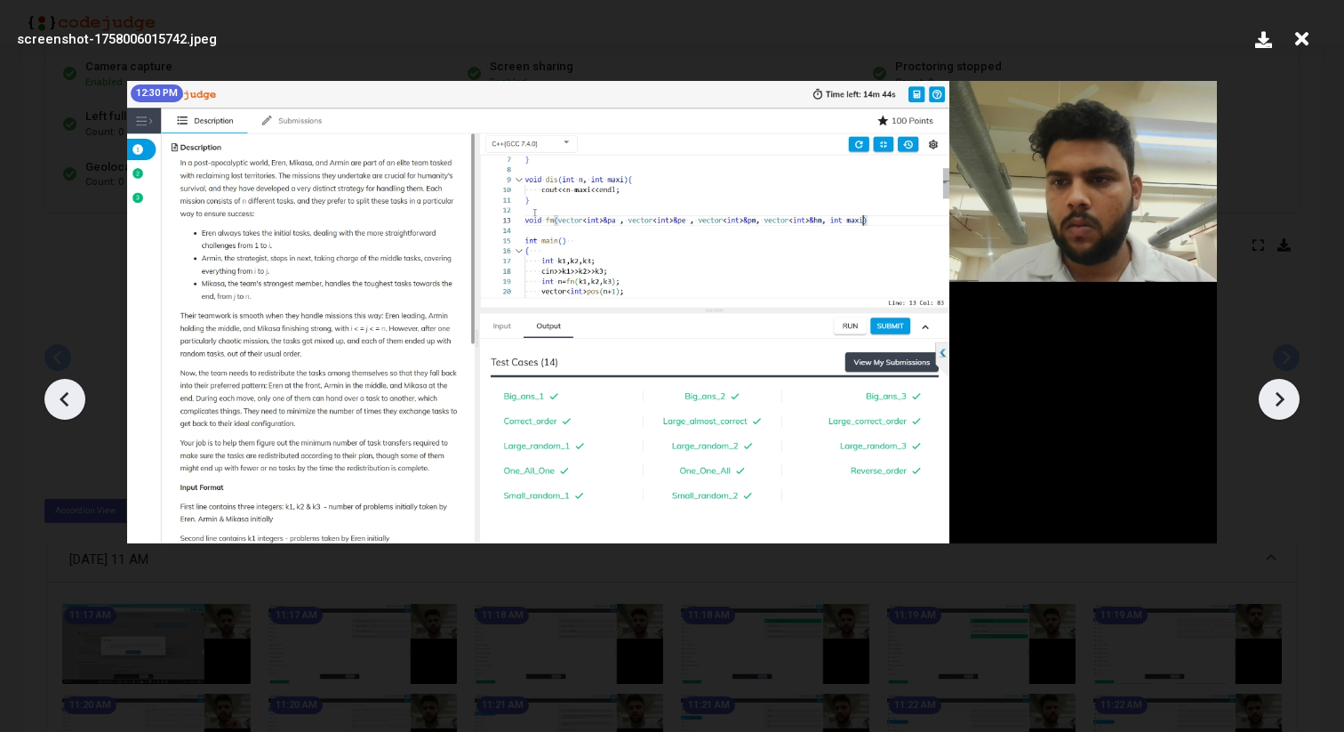
click at [68, 396] on icon at bounding box center [65, 399] width 27 height 27
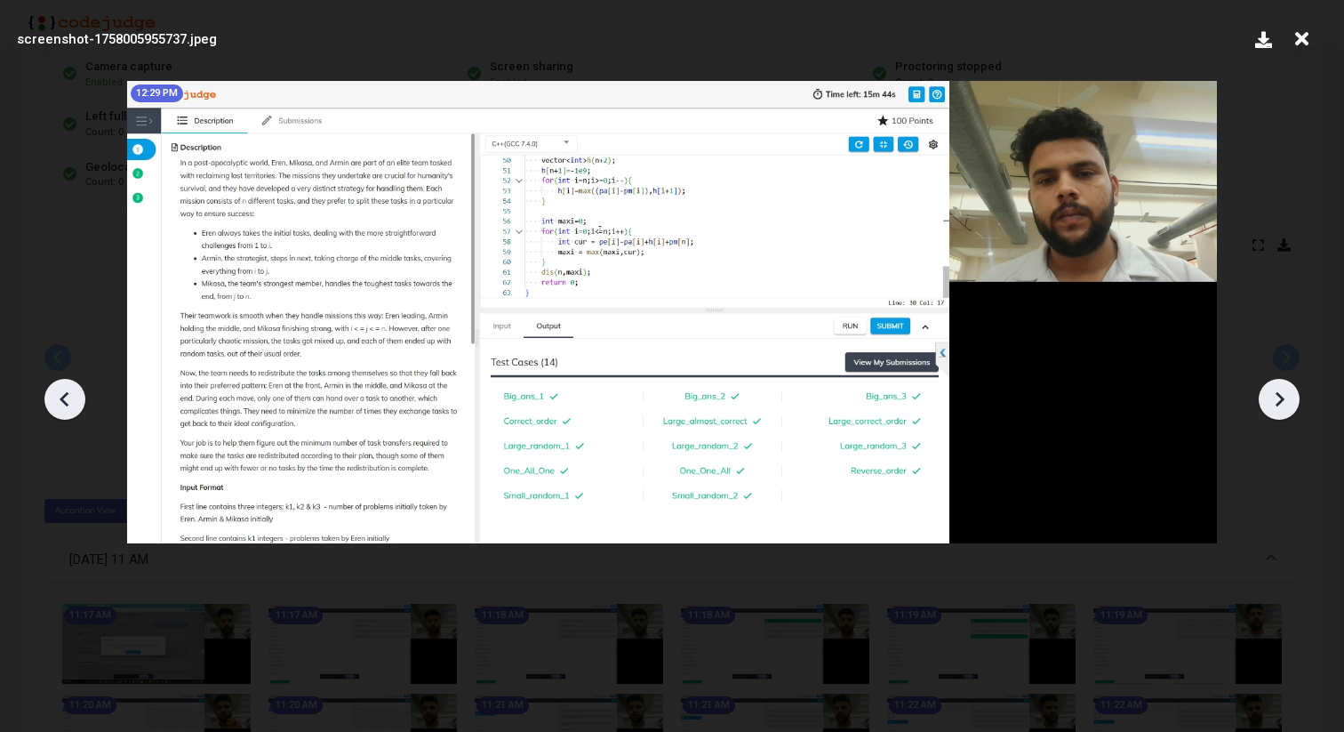
click at [68, 396] on icon at bounding box center [65, 399] width 27 height 27
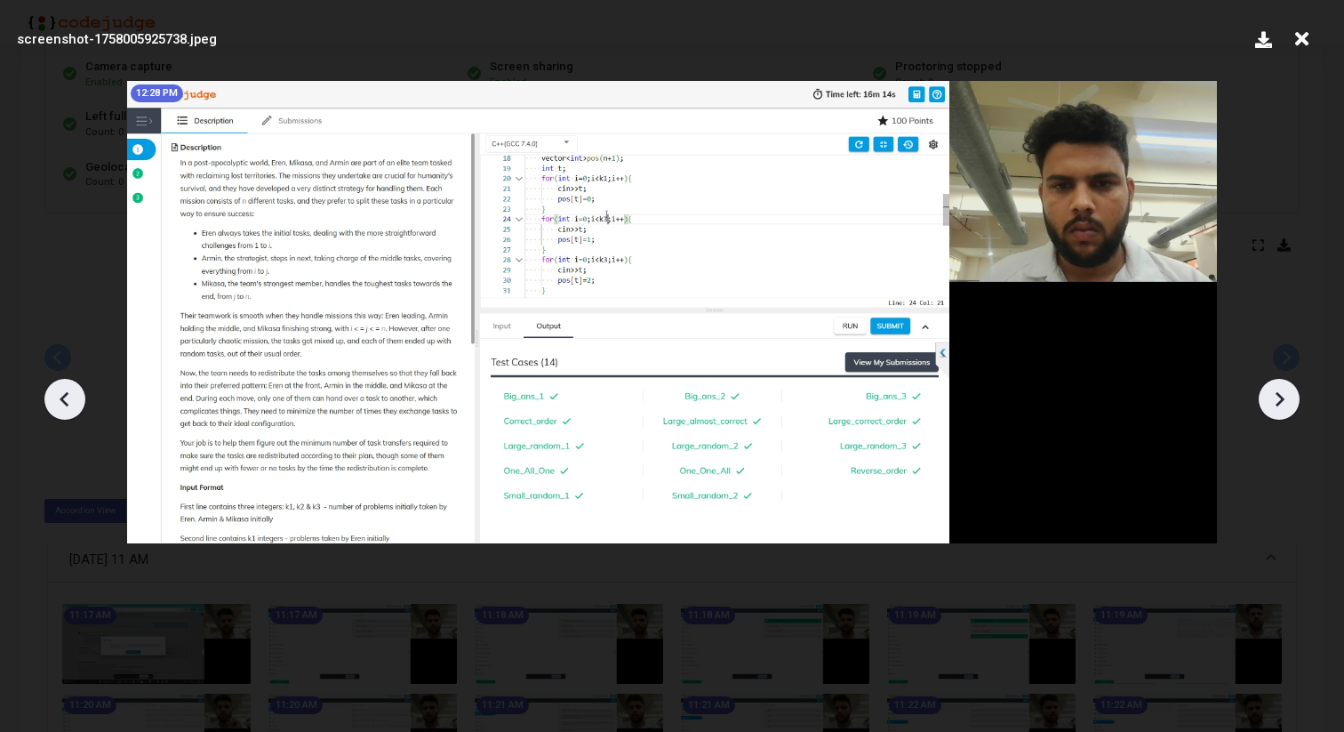
click at [68, 396] on icon at bounding box center [65, 399] width 27 height 27
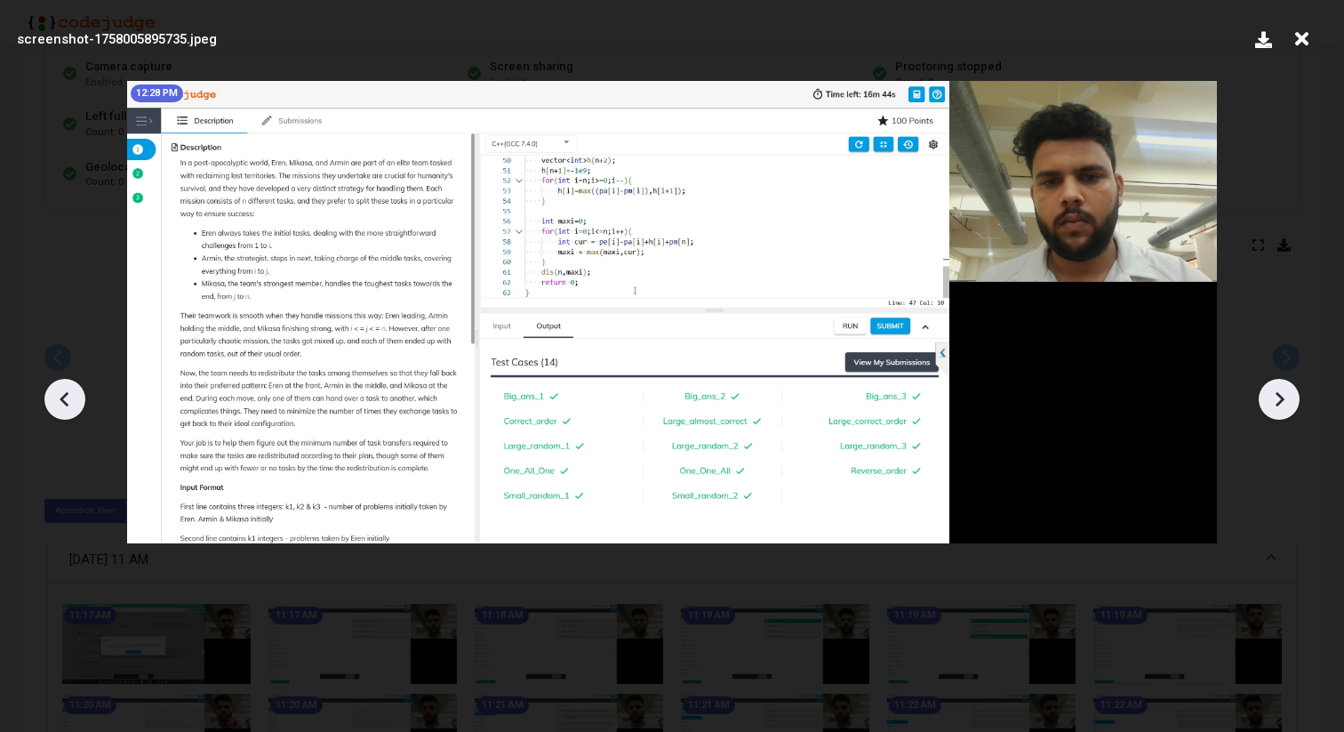
click at [68, 396] on icon at bounding box center [65, 399] width 27 height 27
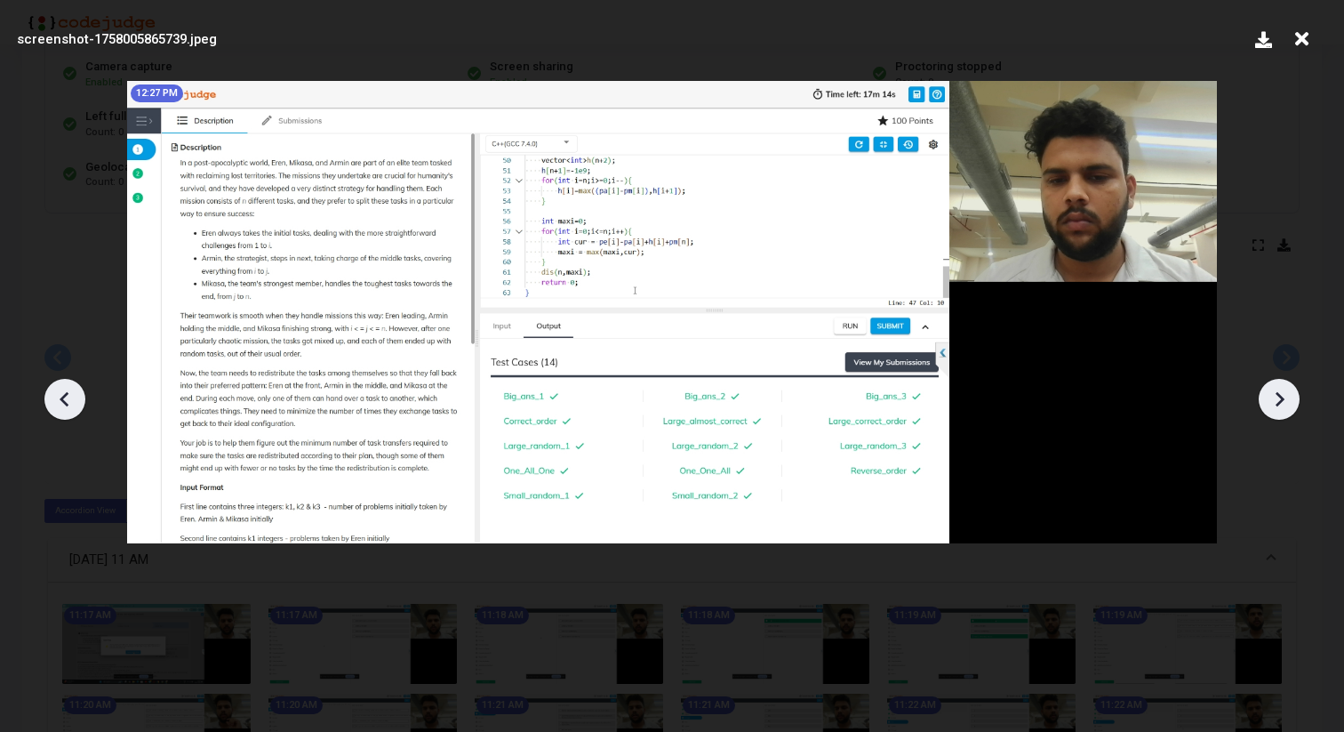
click at [68, 396] on icon at bounding box center [65, 399] width 27 height 27
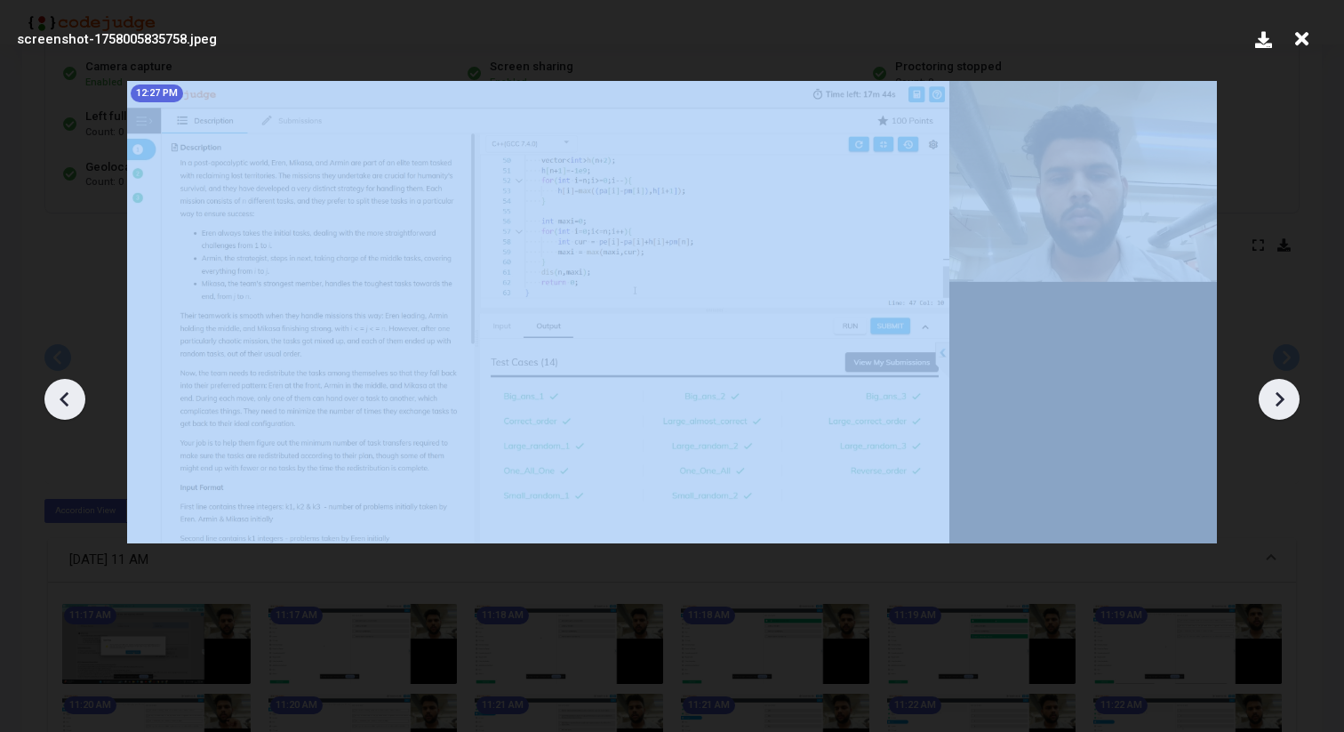
click at [68, 396] on icon at bounding box center [65, 399] width 27 height 27
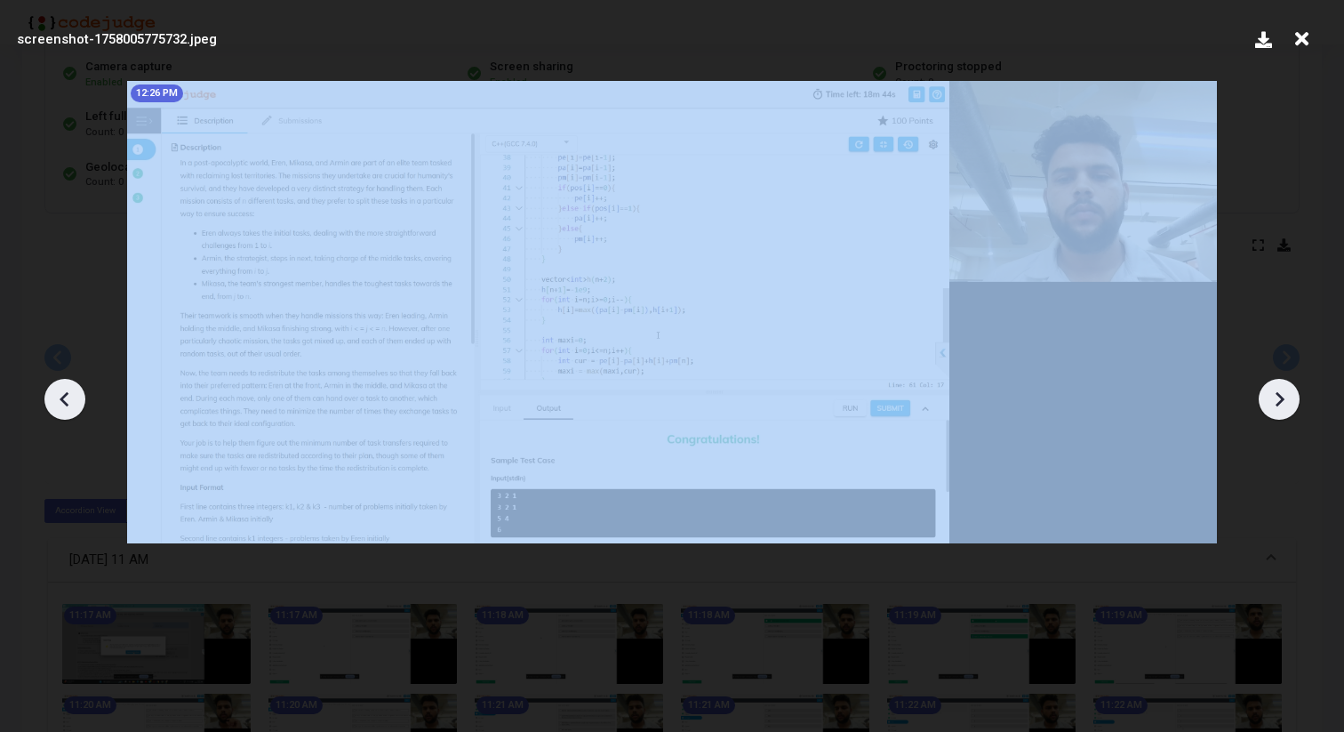
click at [68, 396] on icon at bounding box center [65, 399] width 27 height 27
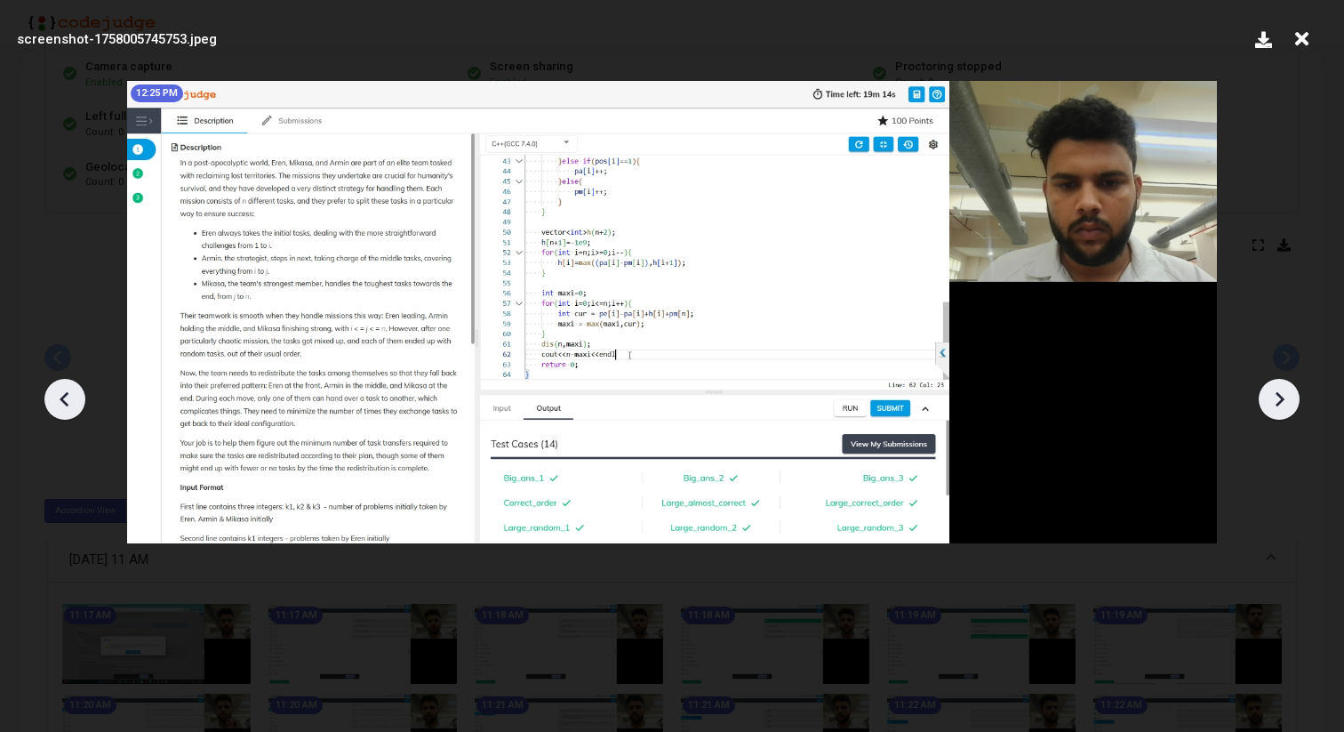
click at [61, 402] on icon at bounding box center [65, 399] width 27 height 27
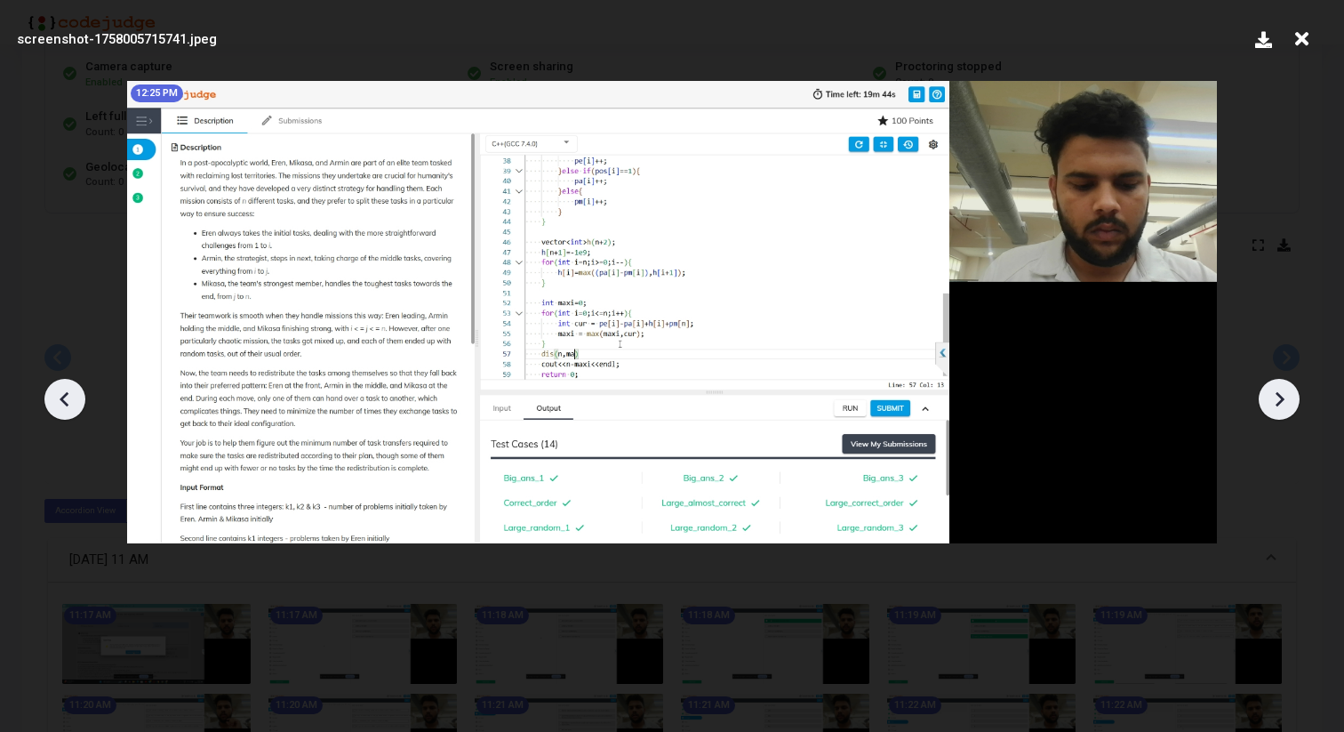
click at [61, 402] on icon at bounding box center [65, 399] width 27 height 27
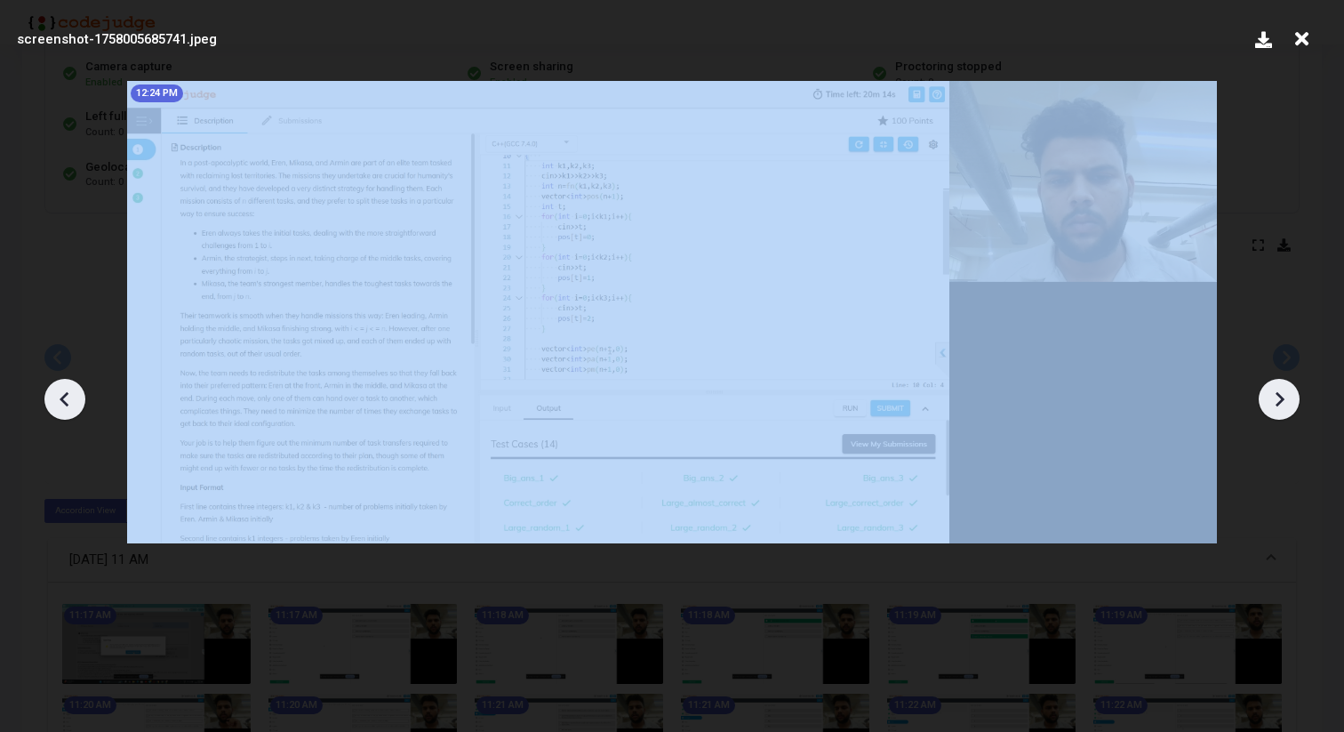
click at [61, 402] on icon at bounding box center [65, 399] width 27 height 27
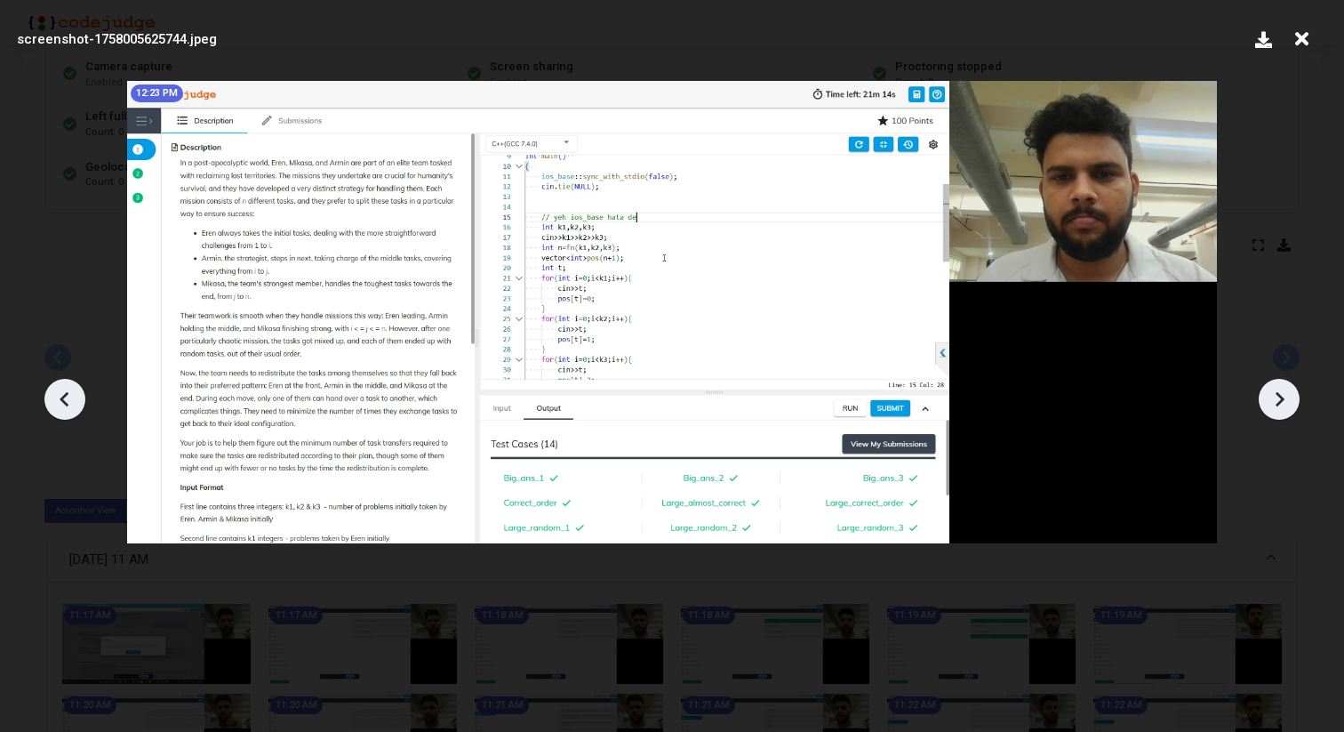
click at [61, 403] on icon at bounding box center [65, 399] width 27 height 27
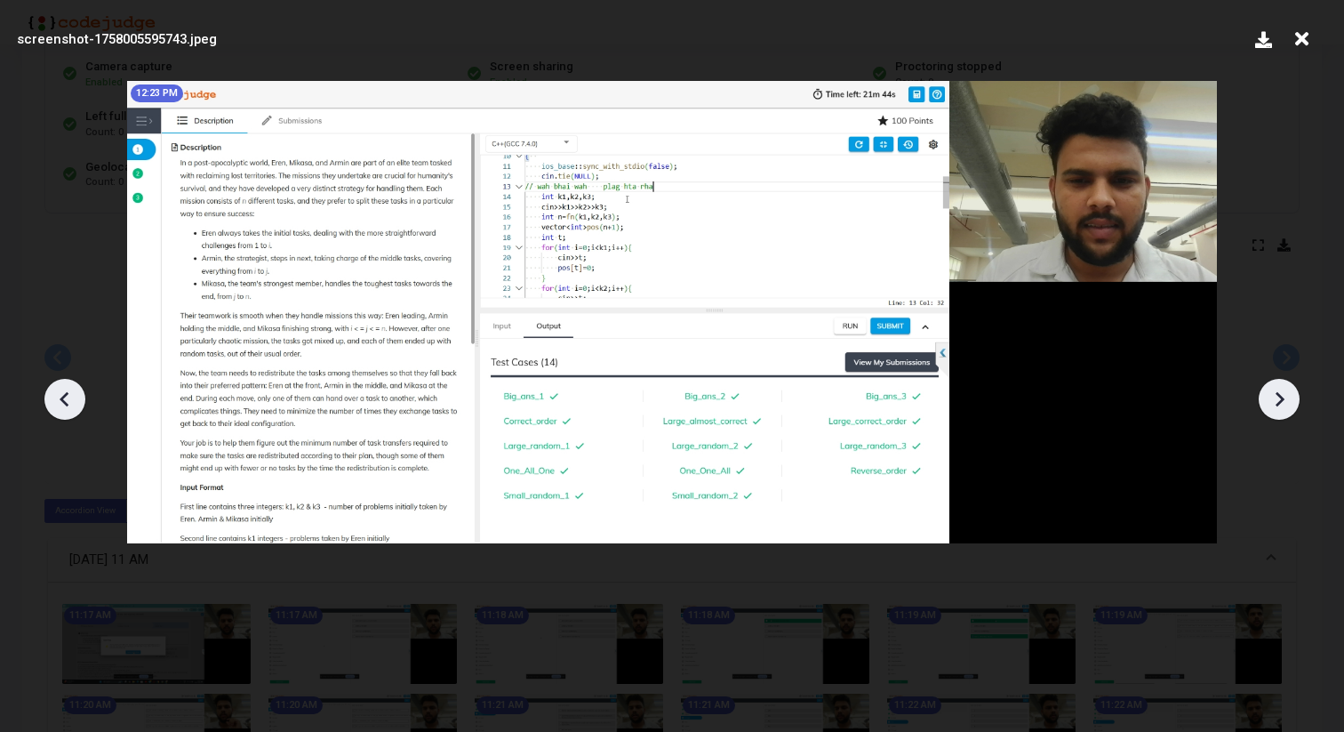
click at [1277, 381] on div at bounding box center [1279, 399] width 41 height 41
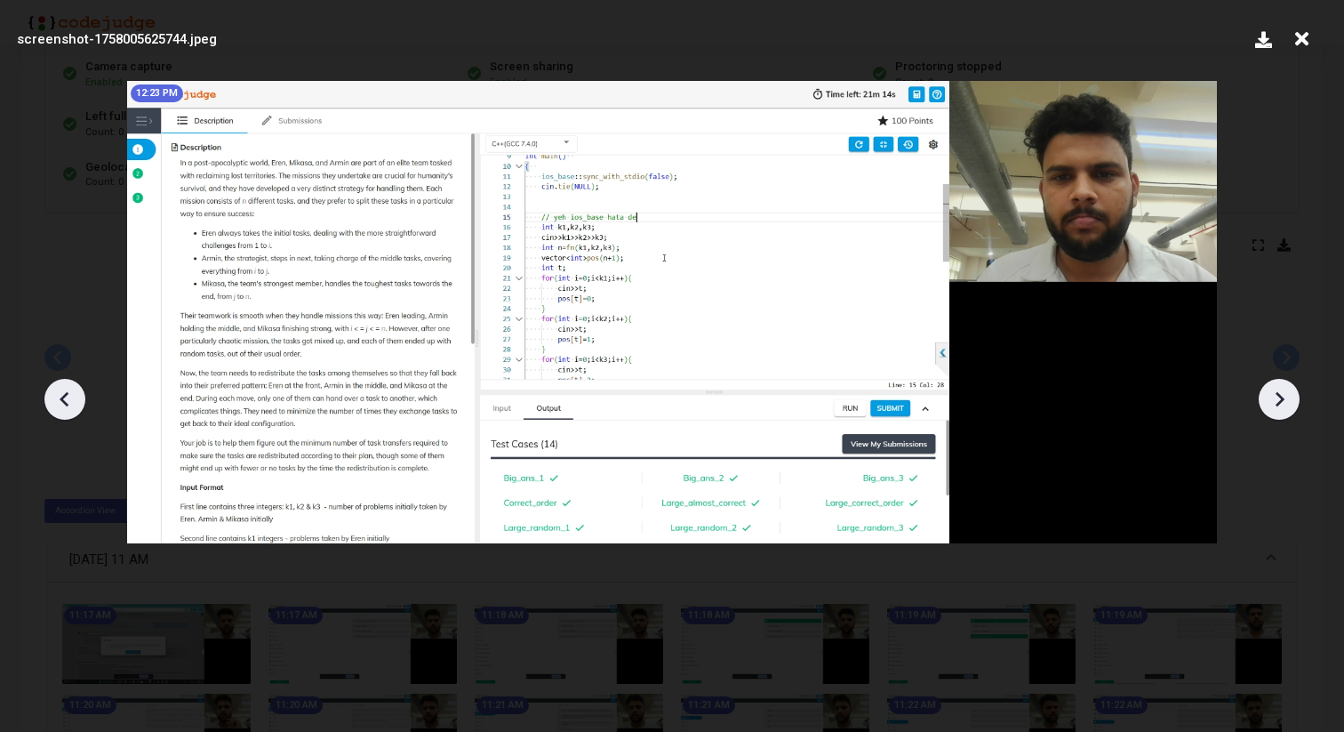
click at [1277, 381] on div at bounding box center [1279, 399] width 41 height 41
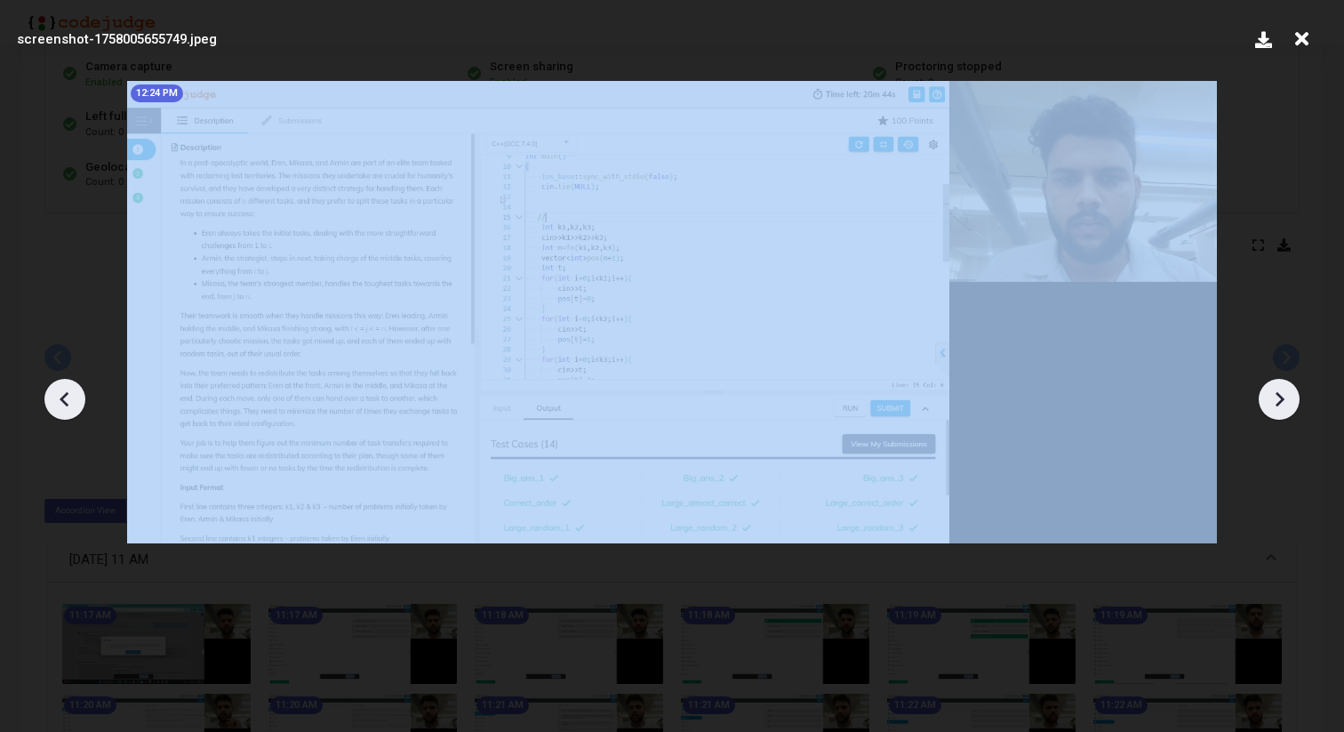
click at [1277, 381] on div at bounding box center [1279, 399] width 41 height 41
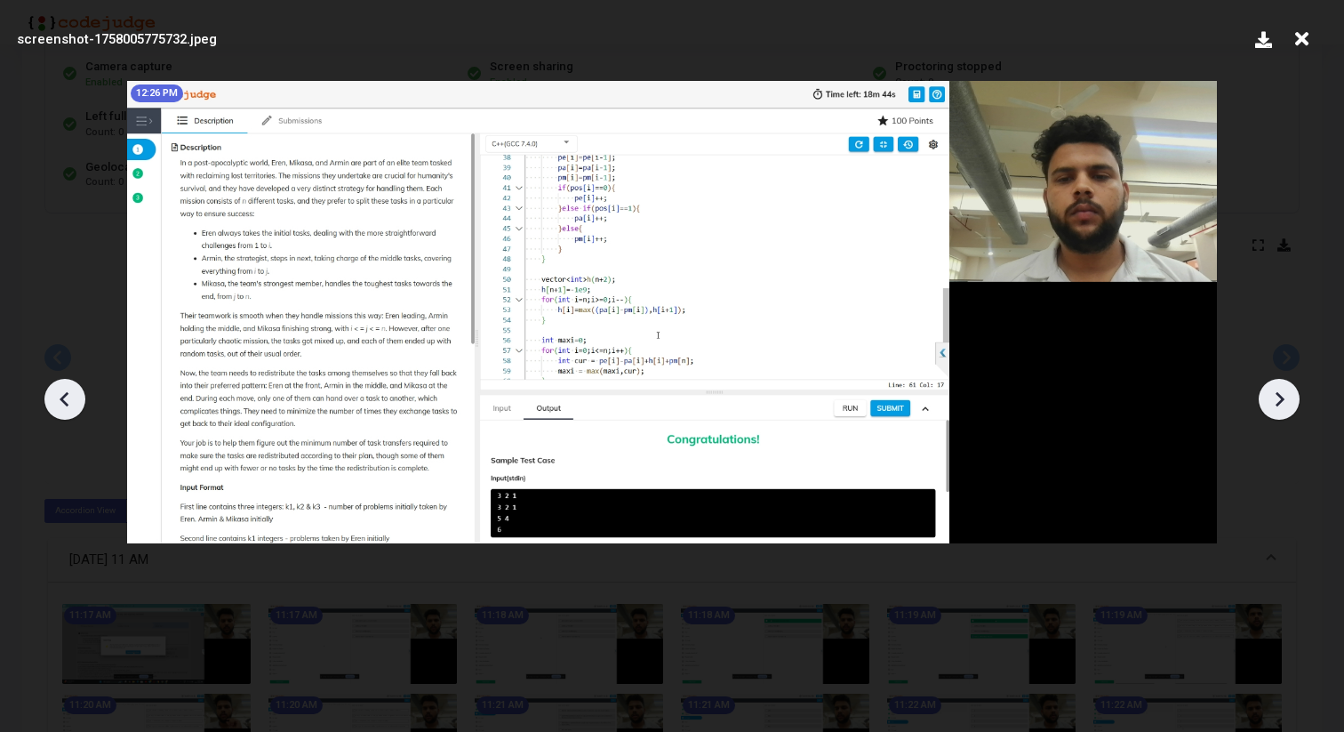
click at [1277, 381] on div at bounding box center [1279, 399] width 41 height 41
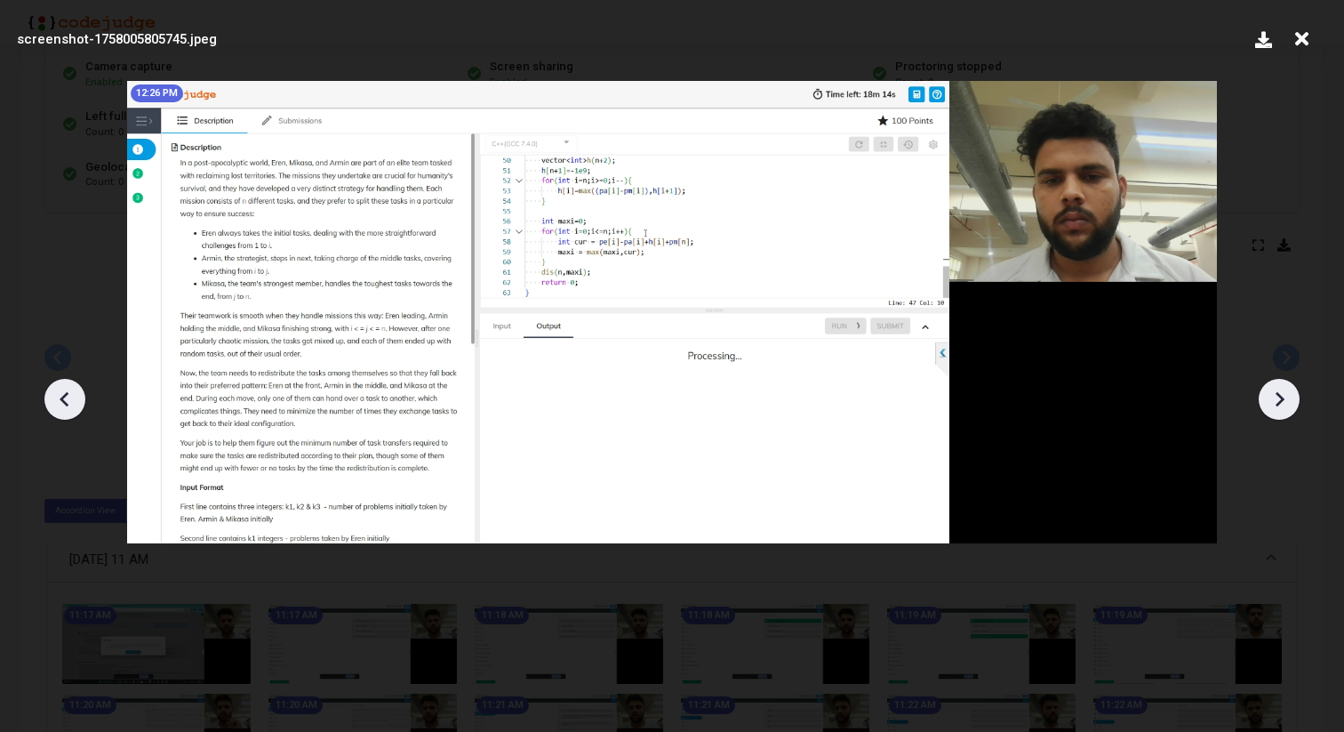
click at [1277, 381] on div at bounding box center [1279, 399] width 41 height 41
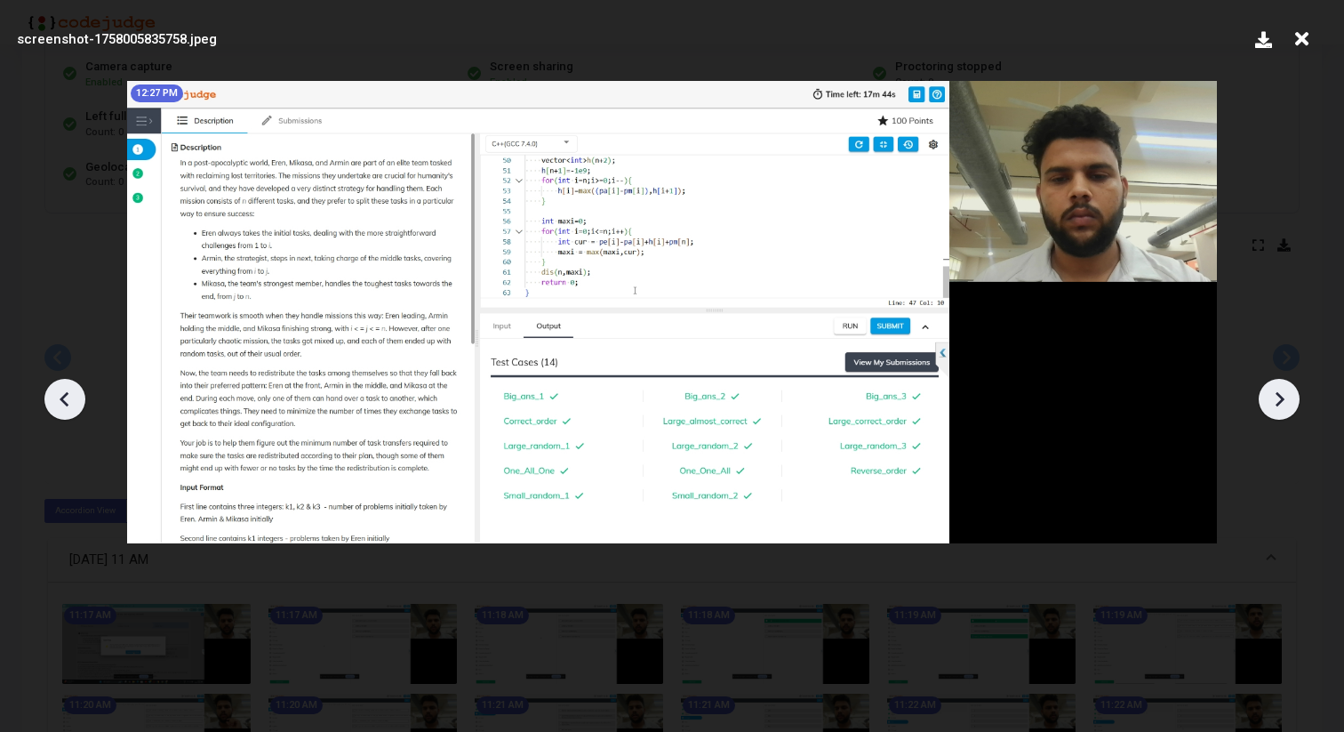
click at [1277, 381] on div at bounding box center [1279, 399] width 41 height 41
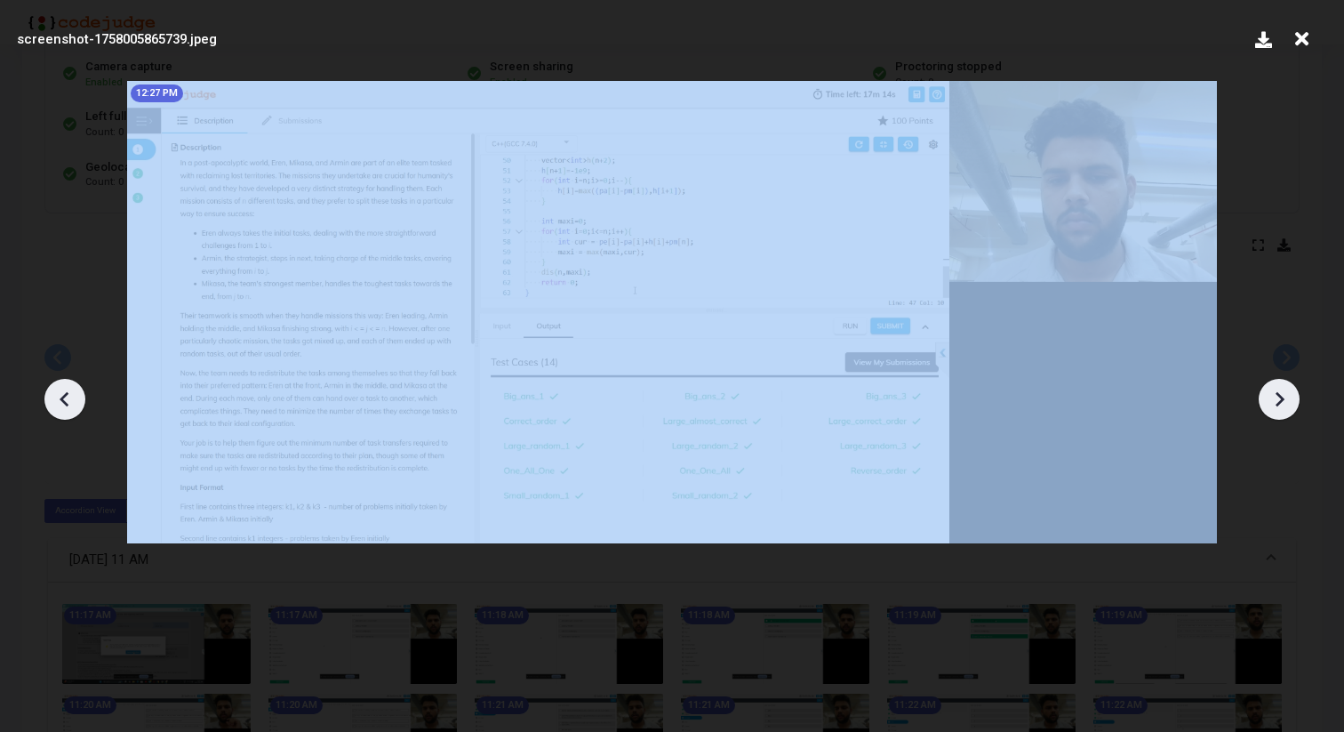
click at [1277, 381] on div at bounding box center [1279, 399] width 41 height 41
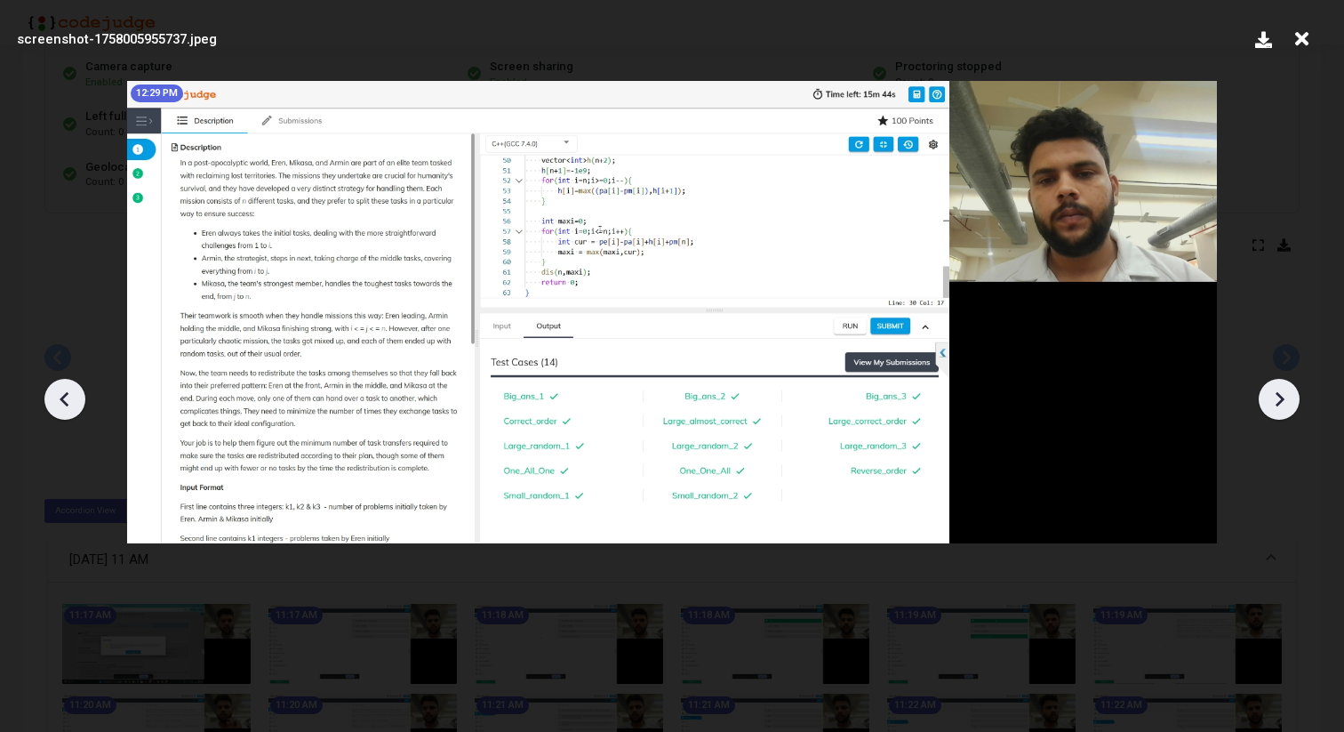
click at [68, 389] on icon at bounding box center [65, 399] width 27 height 27
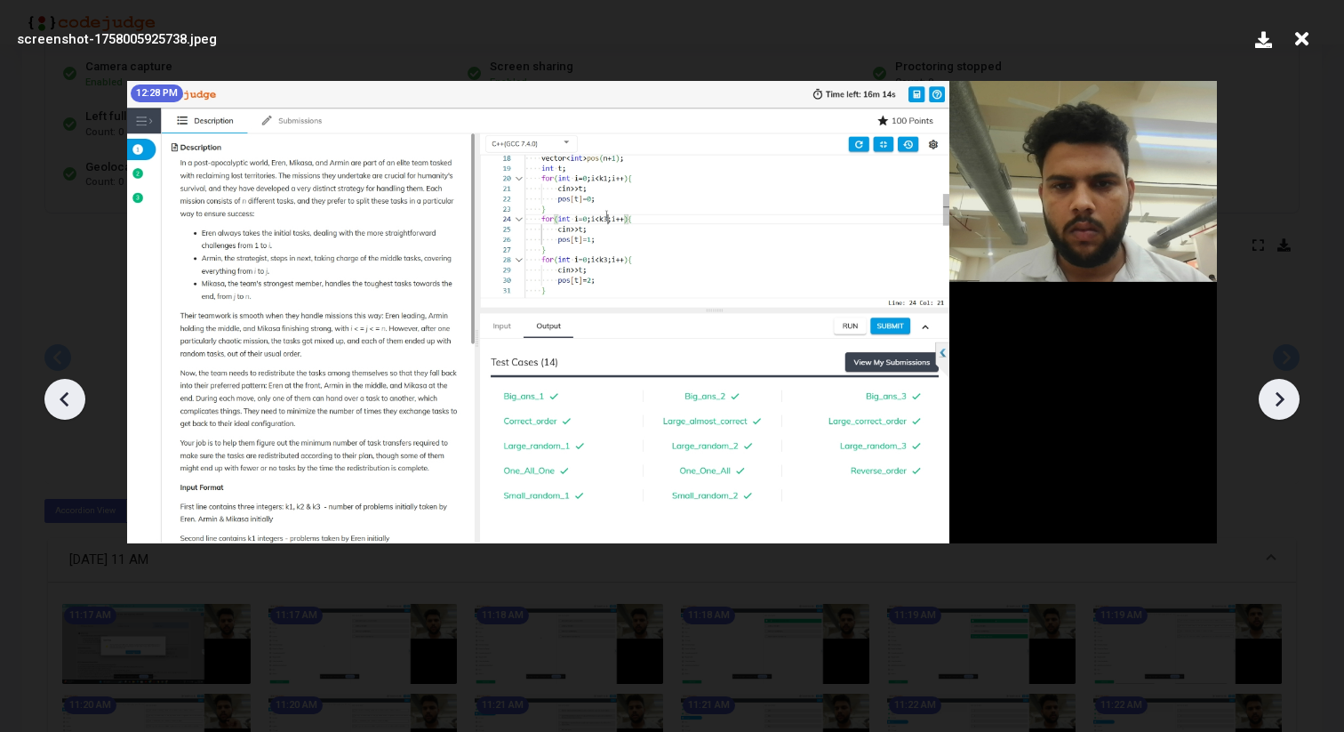
click at [73, 392] on icon at bounding box center [65, 399] width 27 height 27
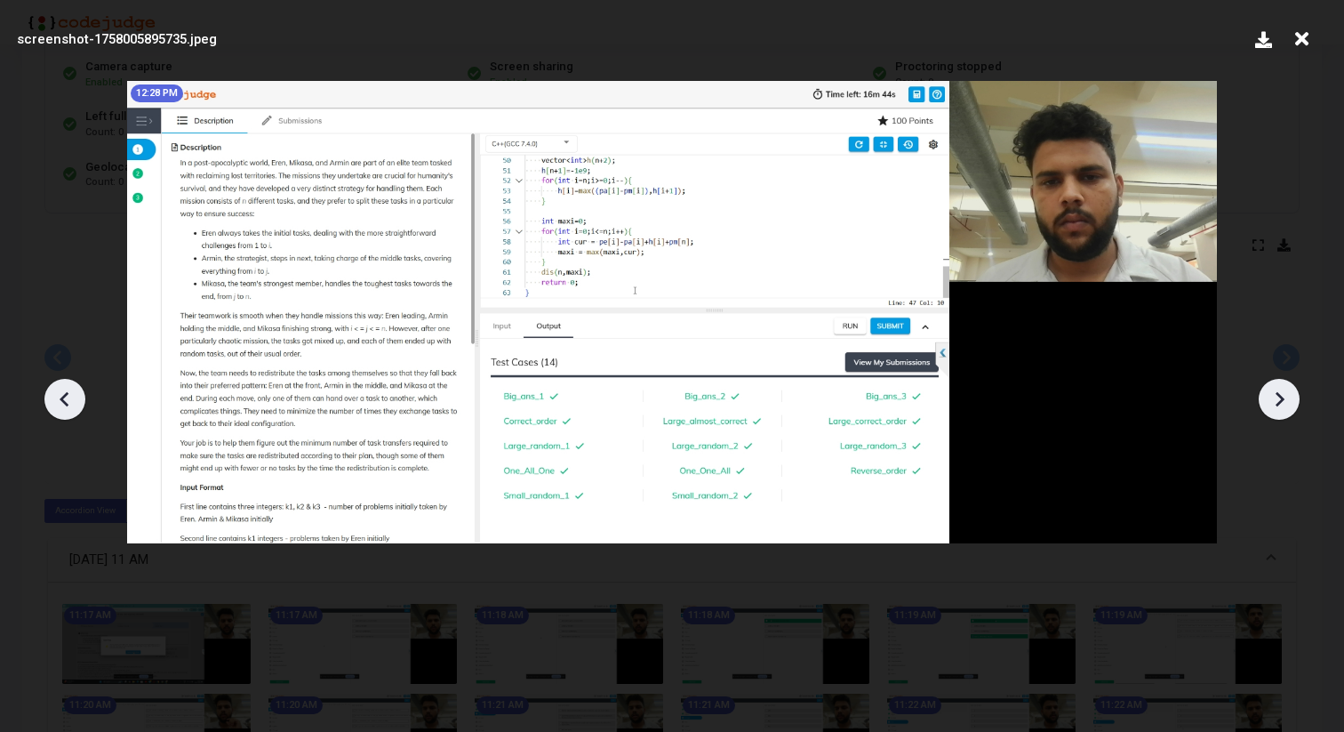
click at [73, 392] on icon at bounding box center [65, 399] width 27 height 27
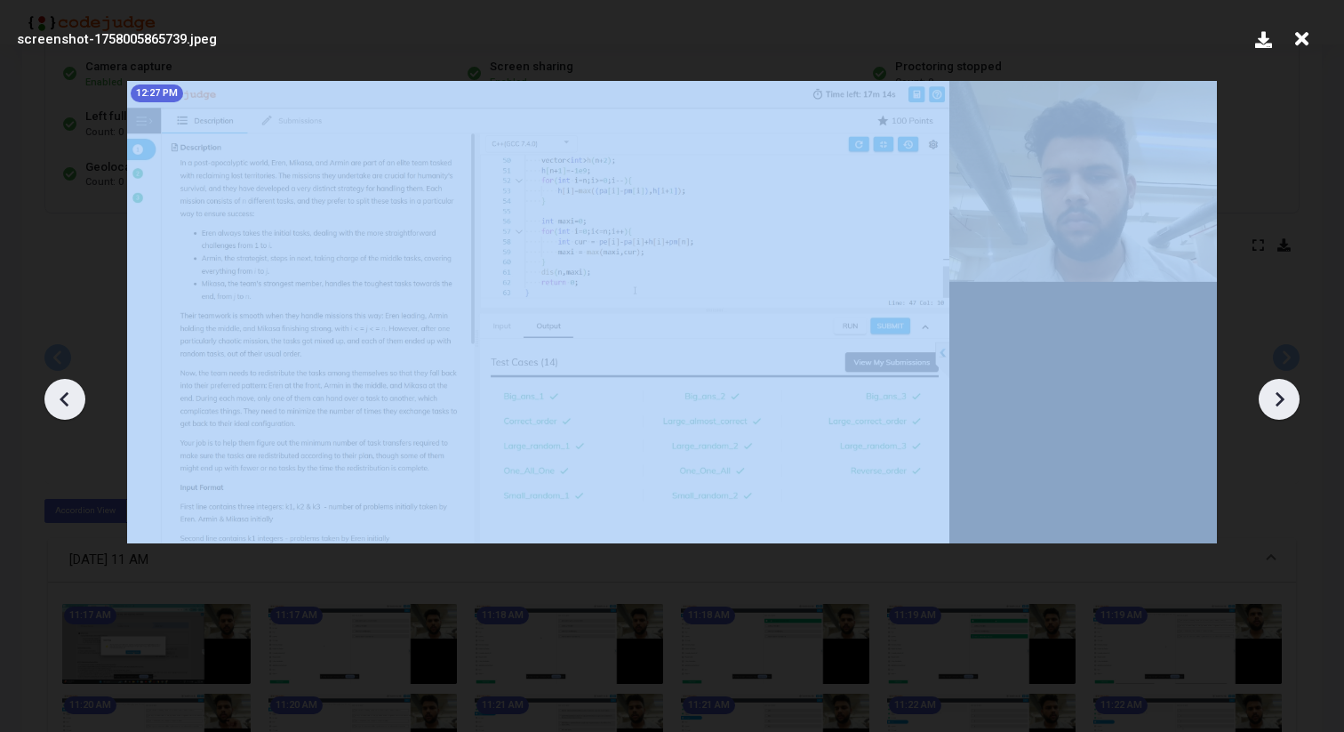
click at [73, 392] on icon at bounding box center [65, 399] width 27 height 27
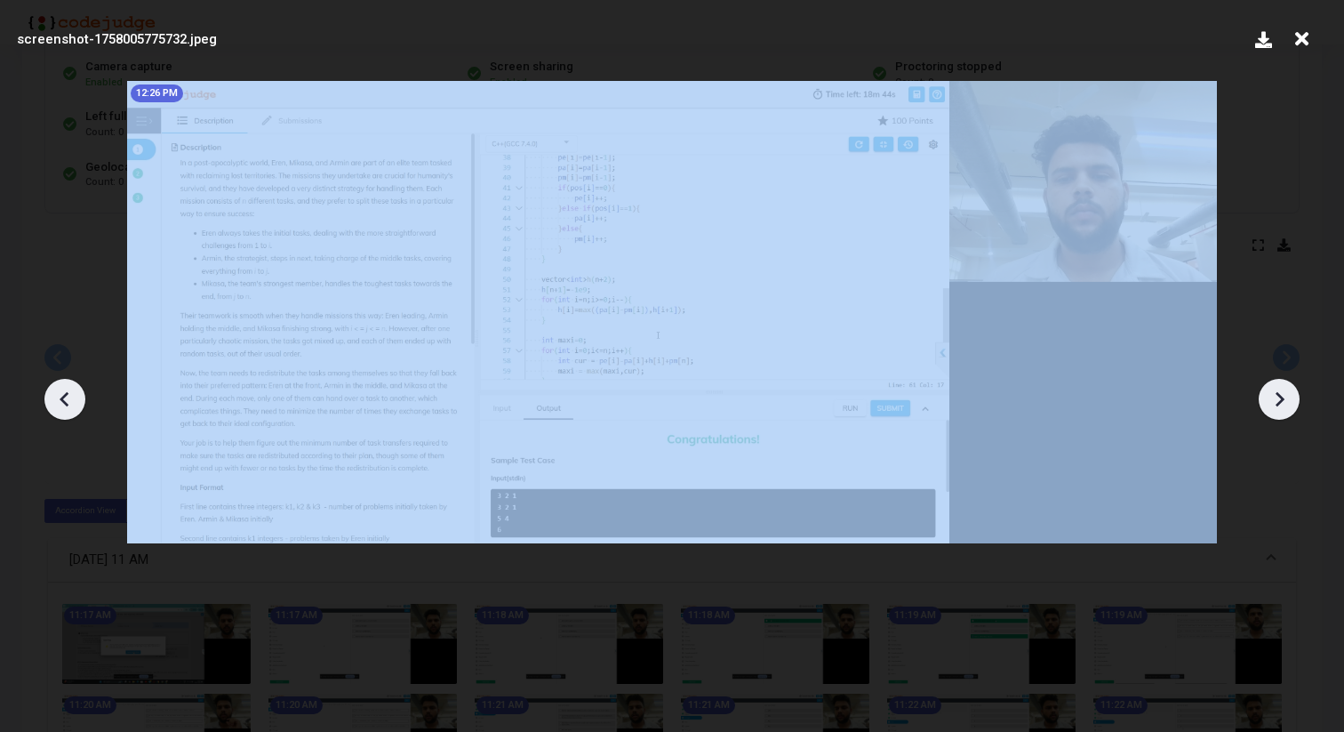
click at [73, 392] on icon at bounding box center [65, 399] width 27 height 27
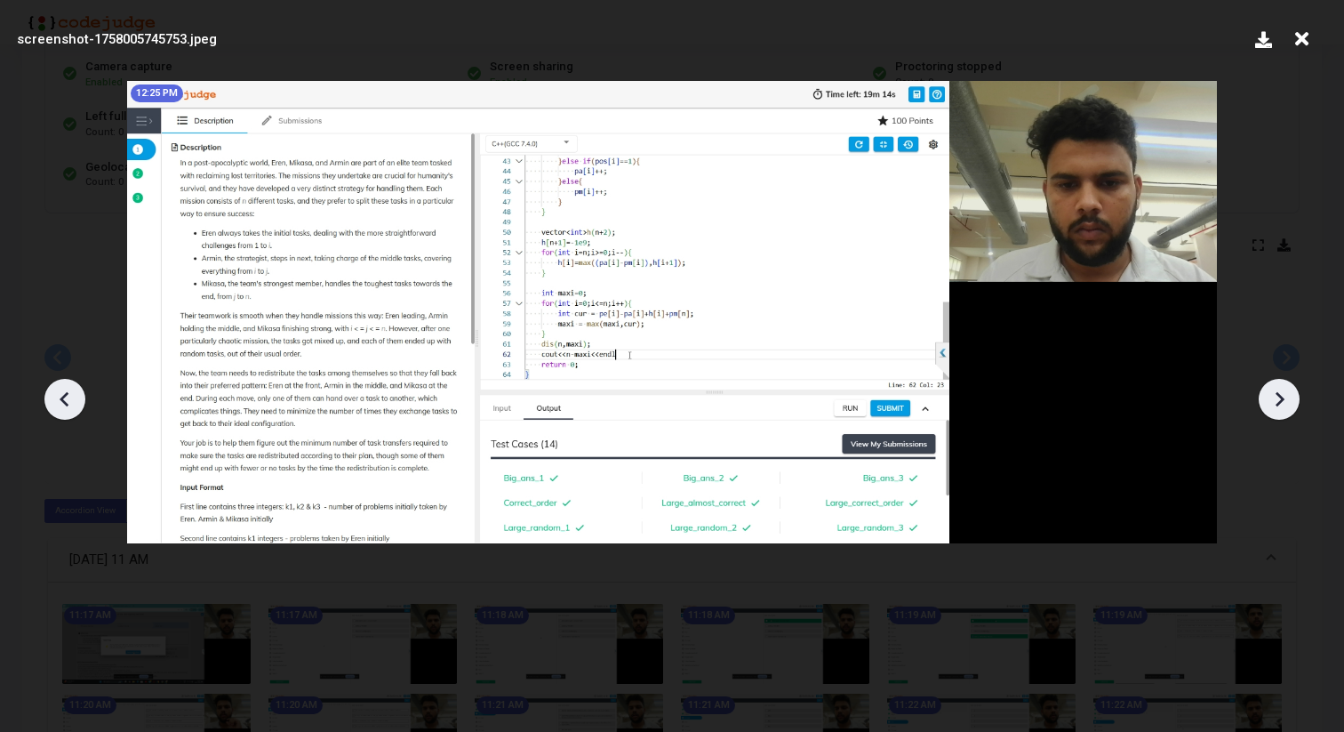
click at [73, 392] on icon at bounding box center [65, 399] width 27 height 27
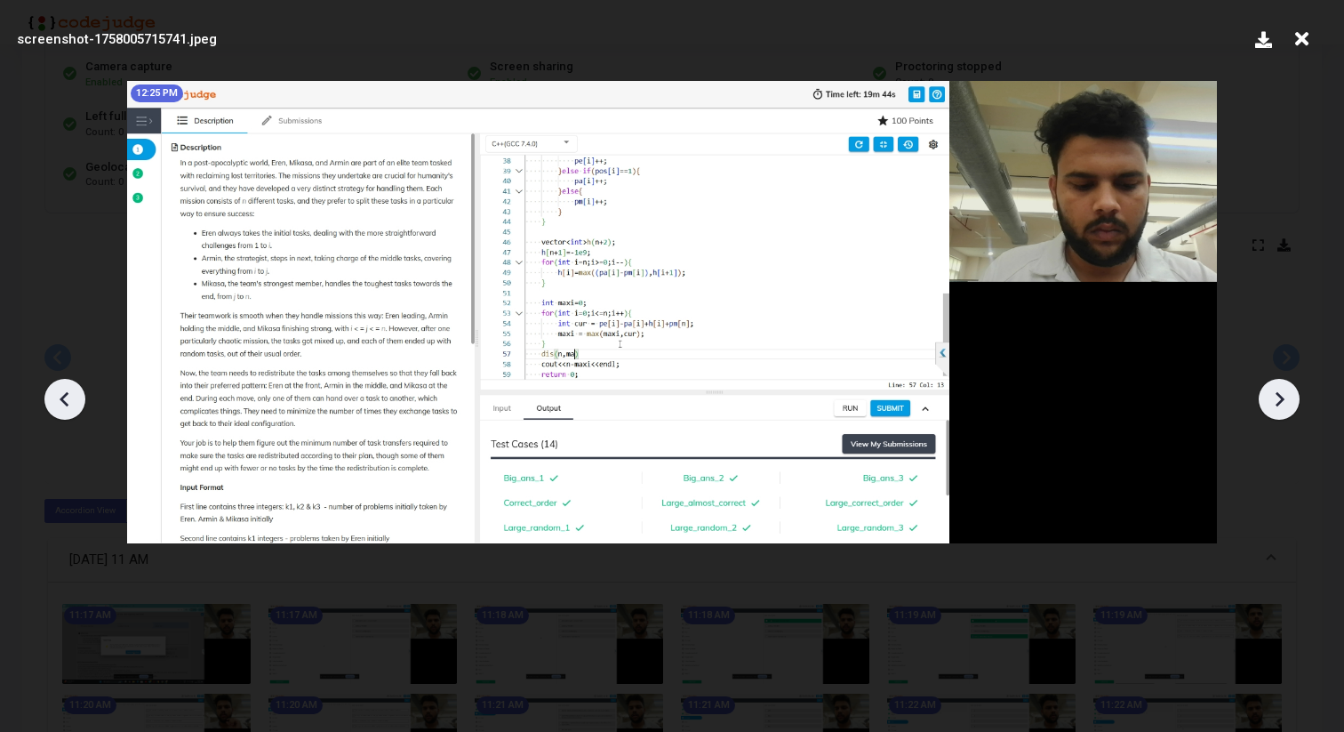
click at [73, 392] on icon at bounding box center [65, 399] width 27 height 27
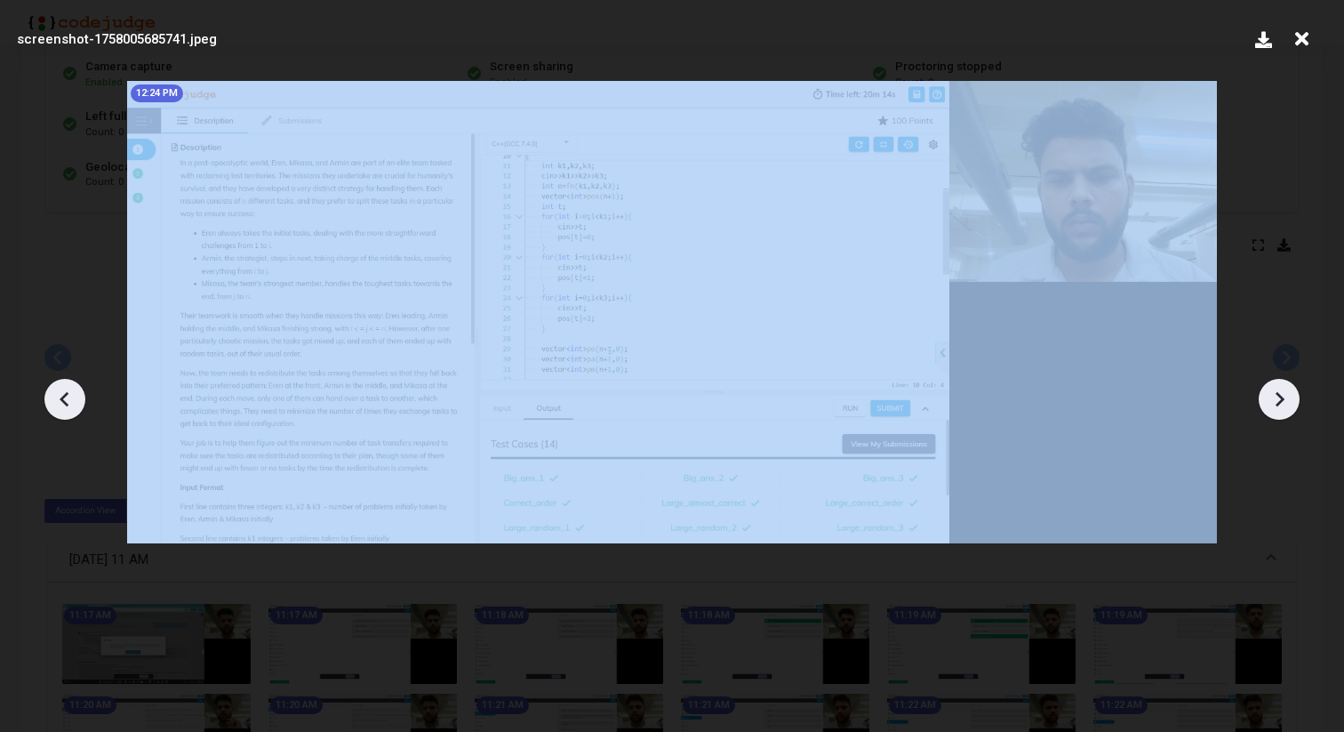
click at [73, 392] on icon at bounding box center [65, 399] width 27 height 27
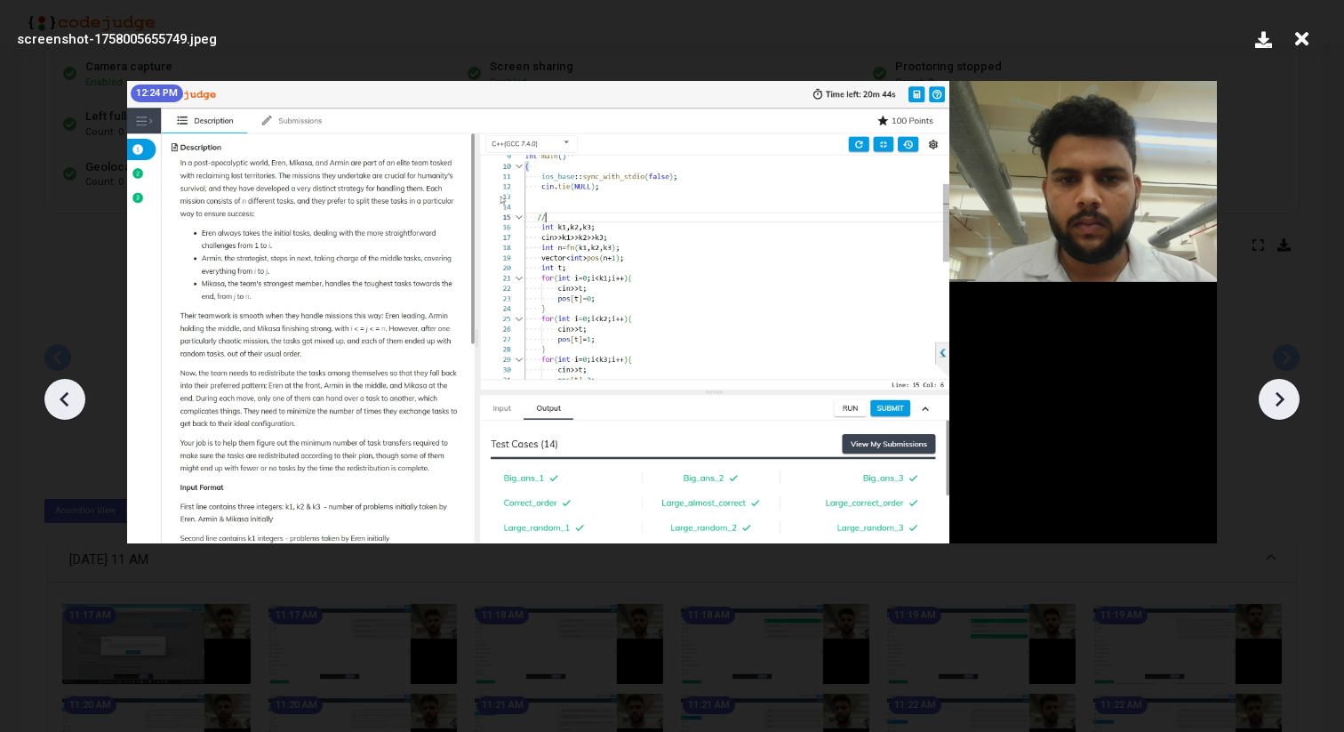
click at [73, 392] on icon at bounding box center [65, 399] width 27 height 27
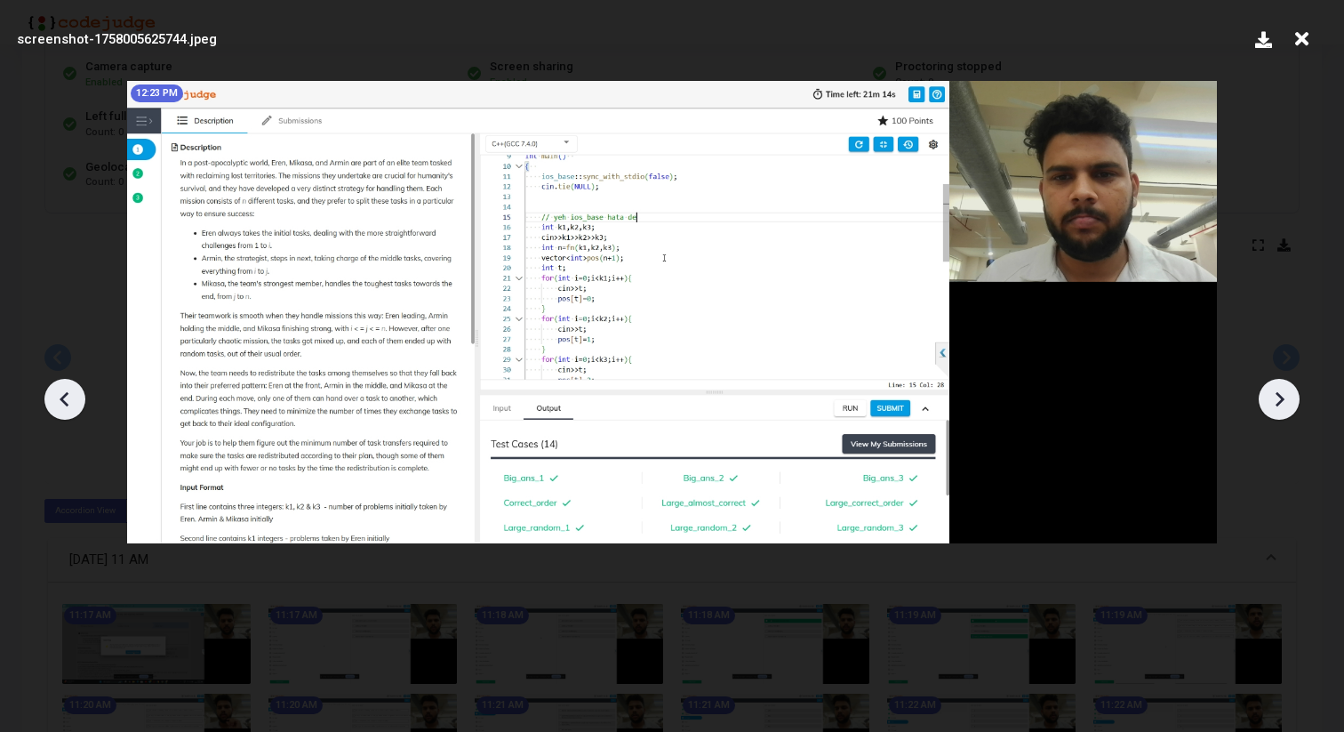
click at [1289, 404] on icon at bounding box center [1279, 399] width 27 height 27
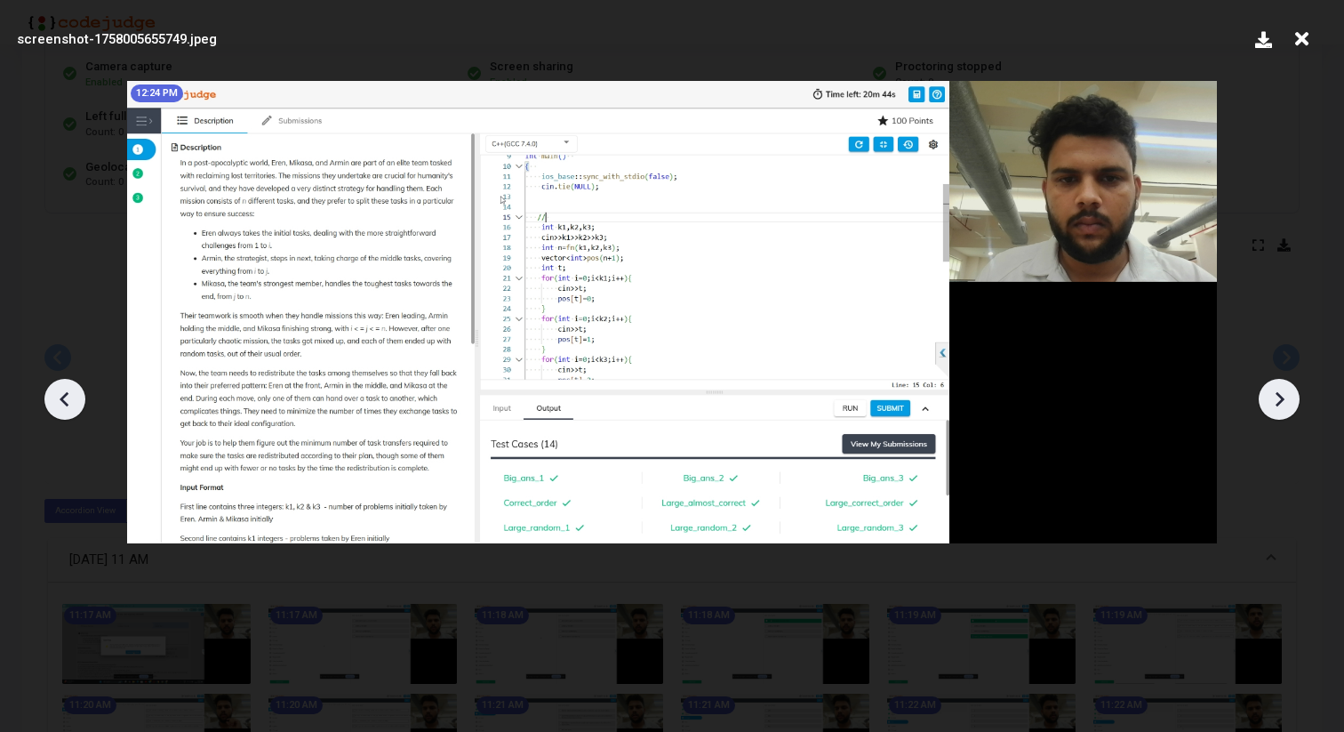
click at [1289, 404] on icon at bounding box center [1279, 399] width 27 height 27
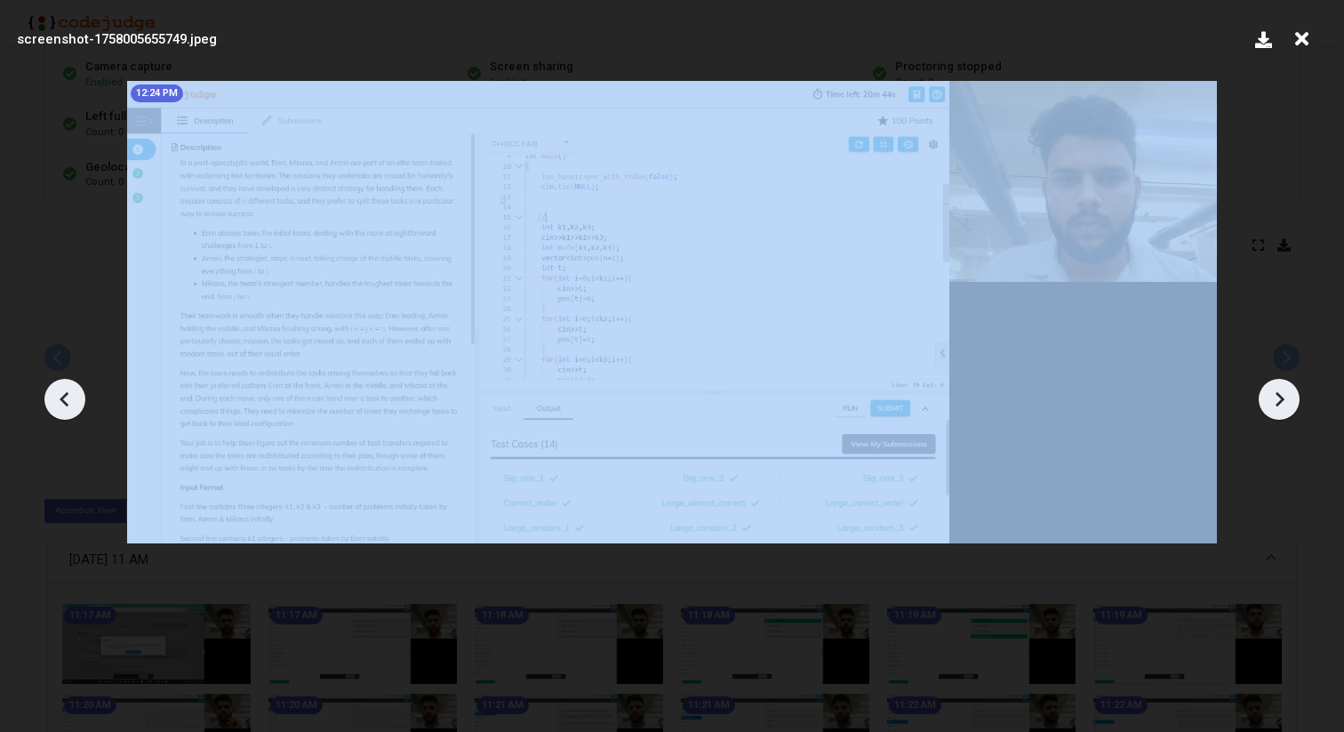
click at [1289, 404] on icon at bounding box center [1279, 399] width 27 height 27
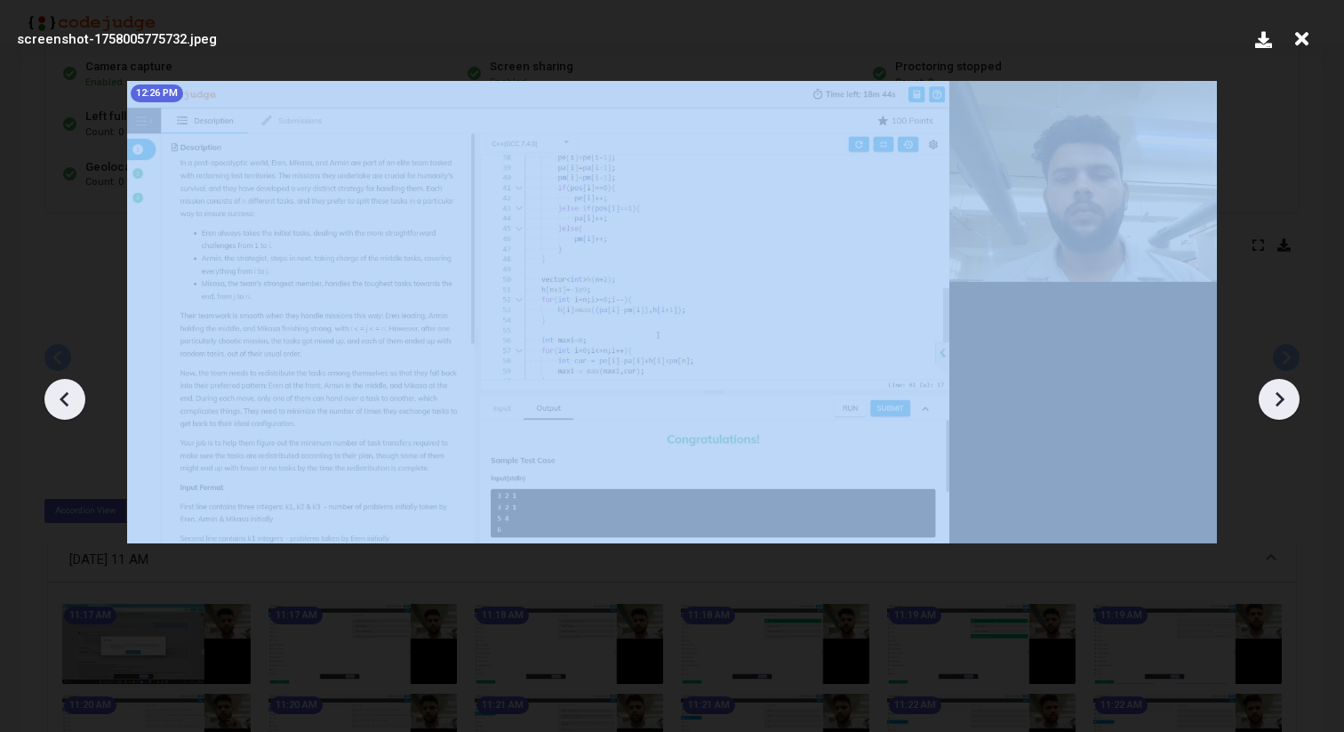
click at [1289, 404] on icon at bounding box center [1279, 399] width 27 height 27
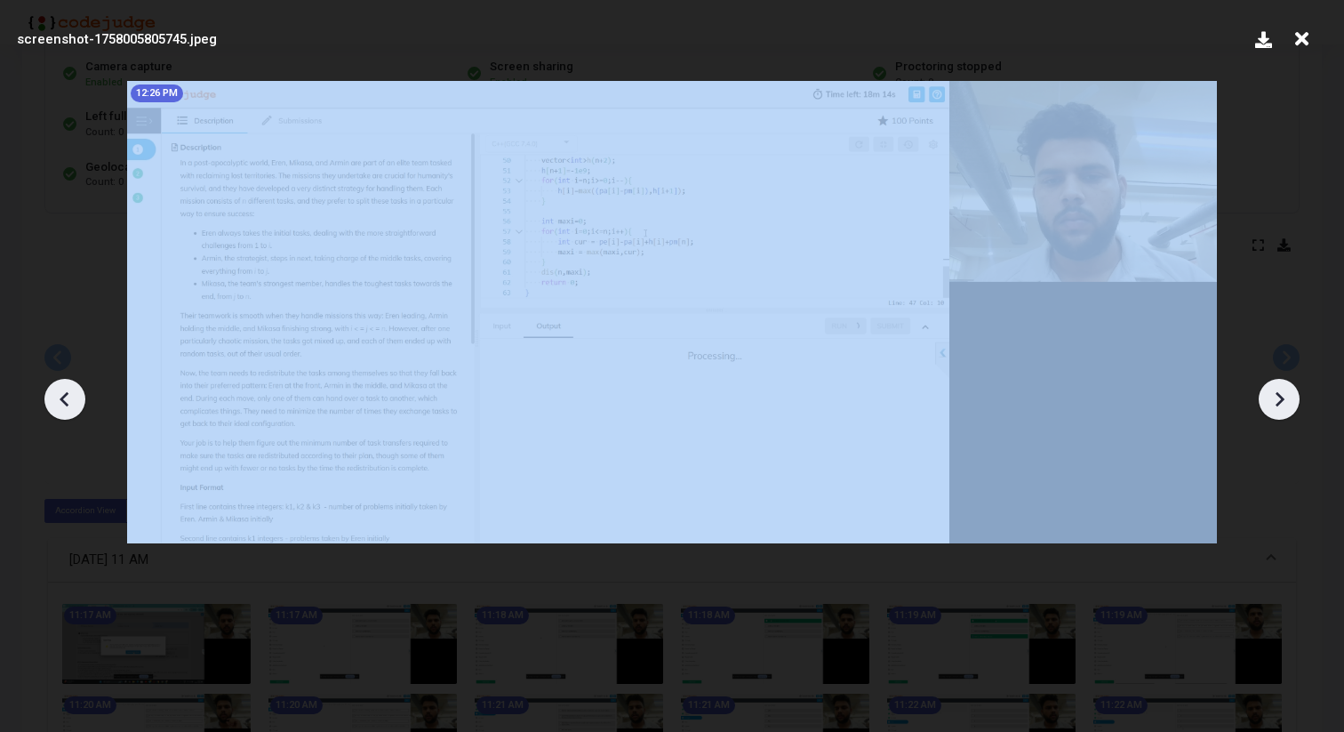
click at [1289, 404] on icon at bounding box center [1279, 399] width 27 height 27
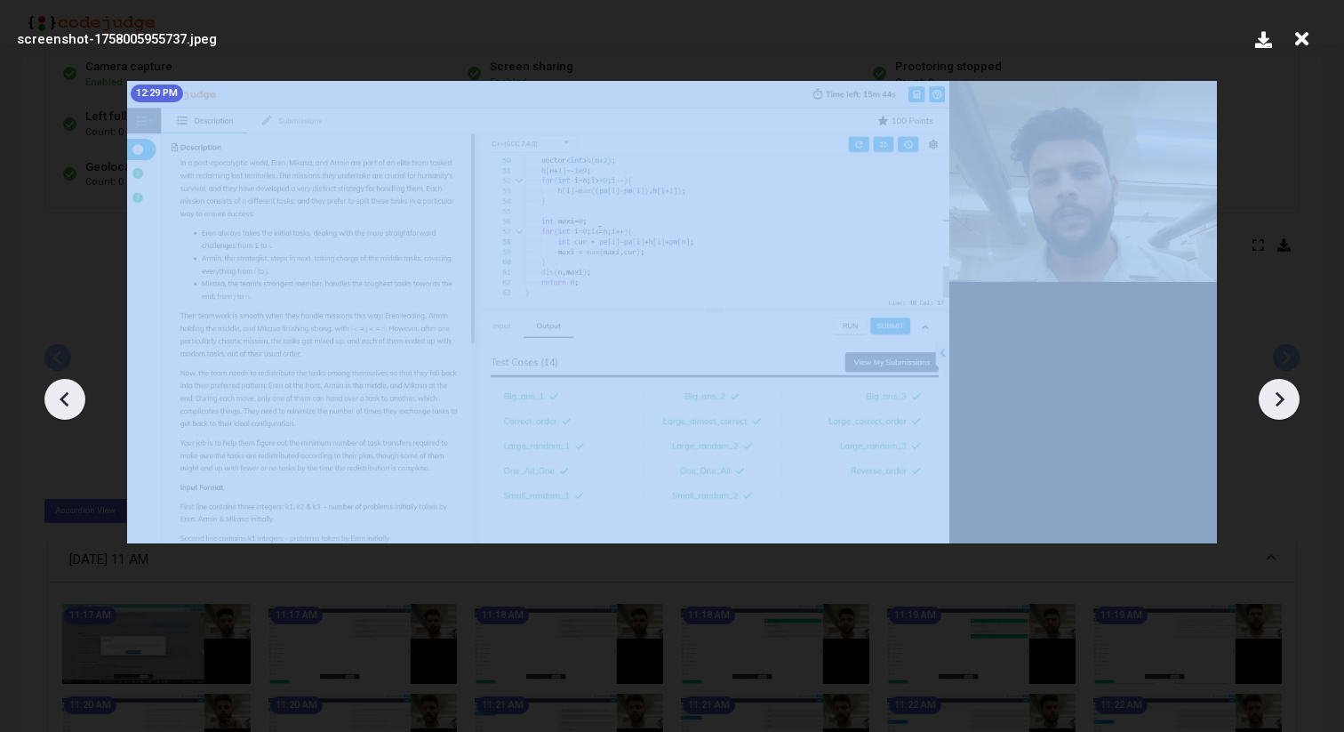
click at [1289, 404] on icon at bounding box center [1279, 399] width 27 height 27
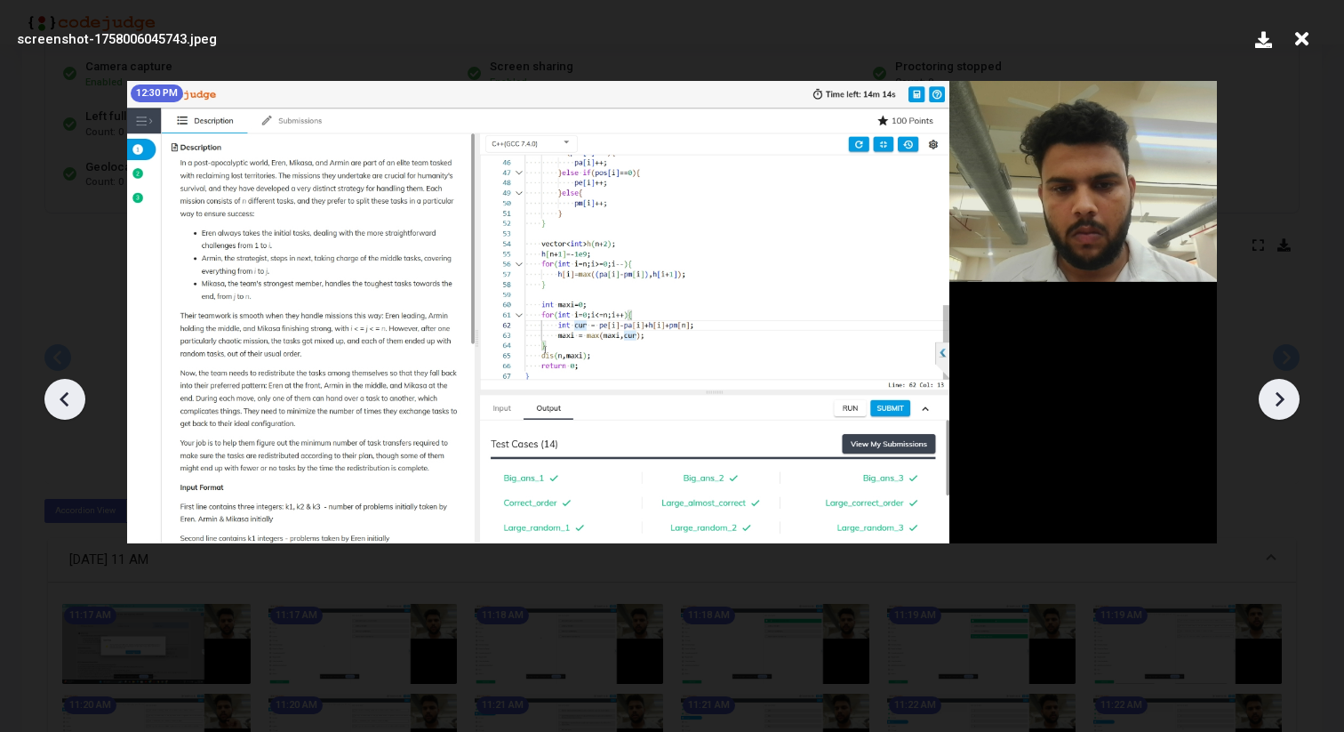
click at [1289, 404] on icon at bounding box center [1279, 399] width 27 height 27
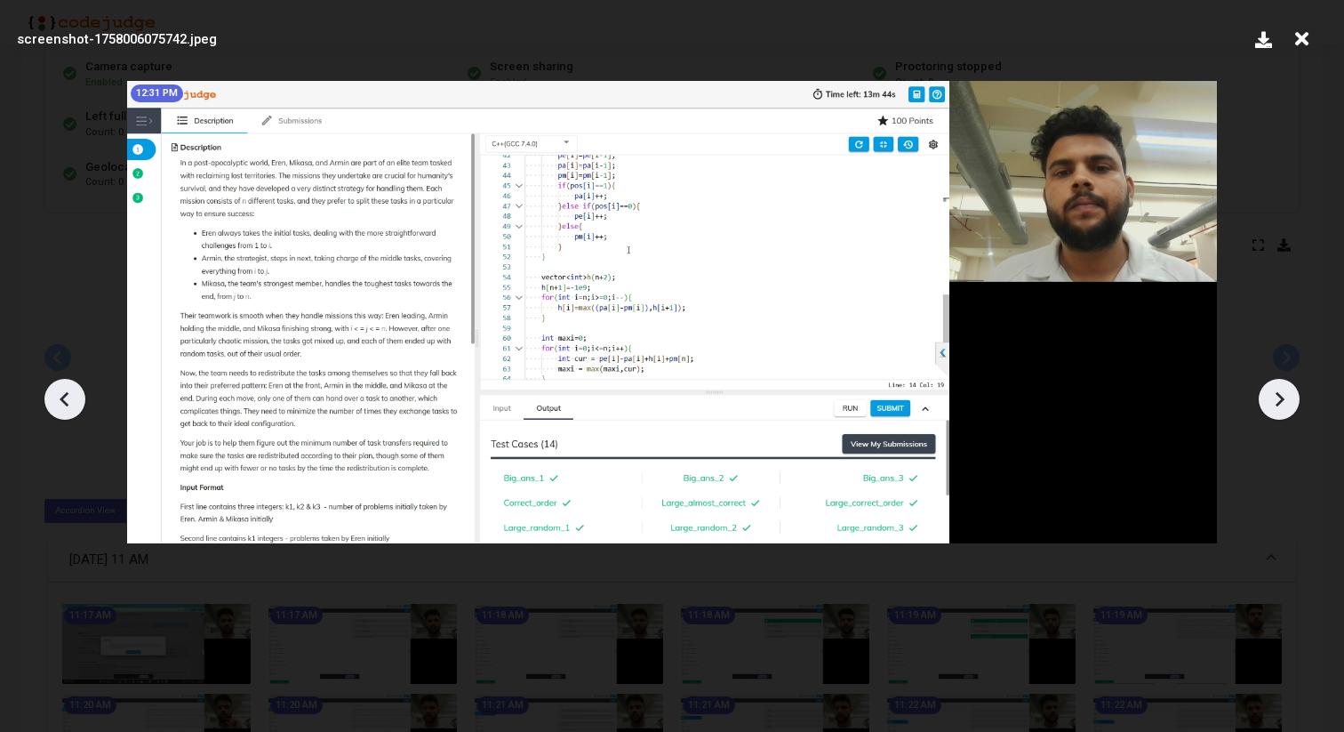
click at [1289, 404] on icon at bounding box center [1279, 399] width 27 height 27
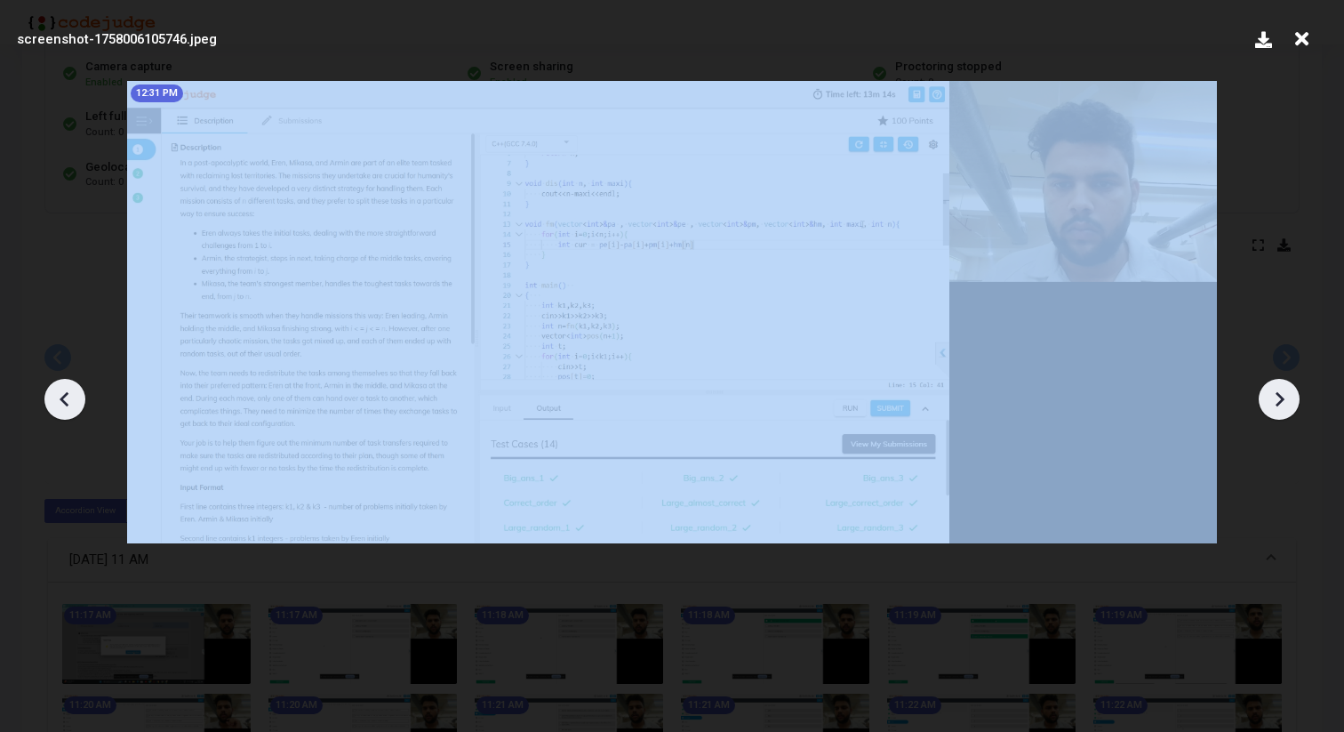
click at [1289, 404] on icon at bounding box center [1279, 399] width 27 height 27
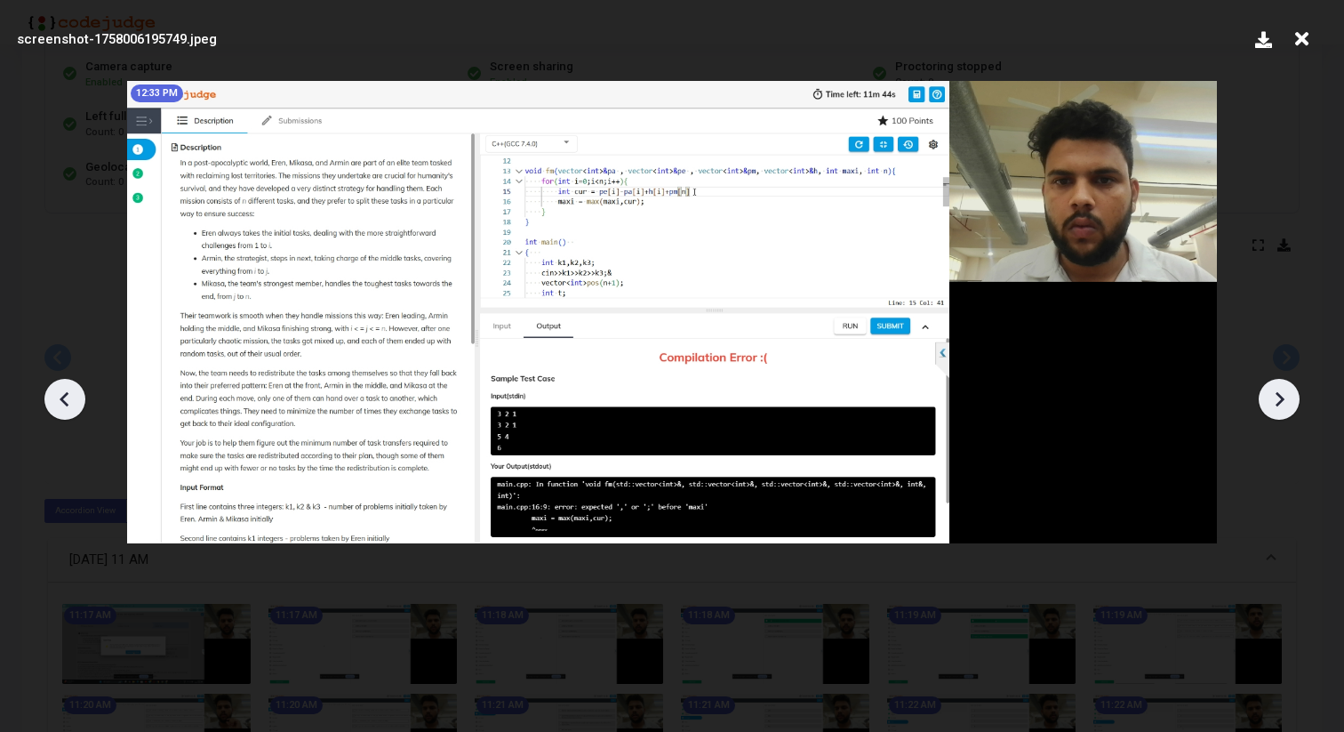
click at [55, 388] on icon at bounding box center [65, 399] width 27 height 27
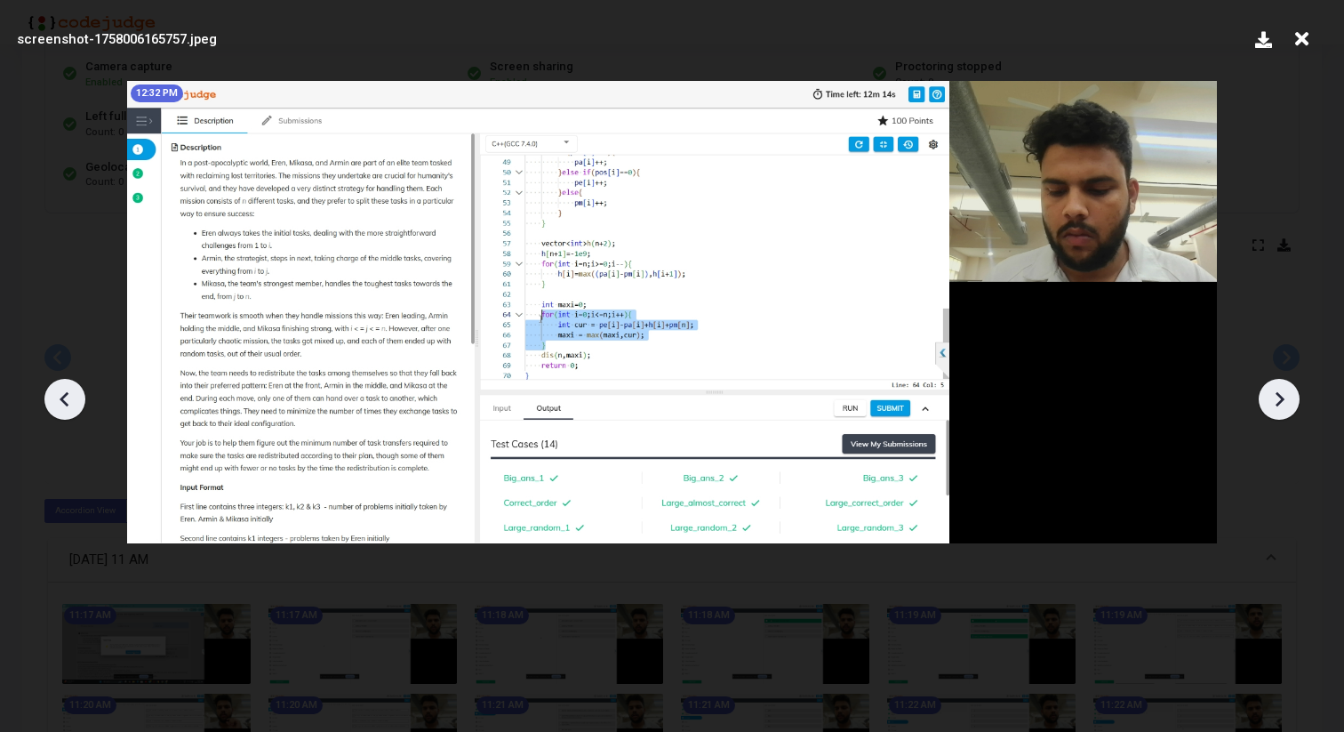
click at [1279, 396] on icon at bounding box center [1280, 398] width 9 height 15
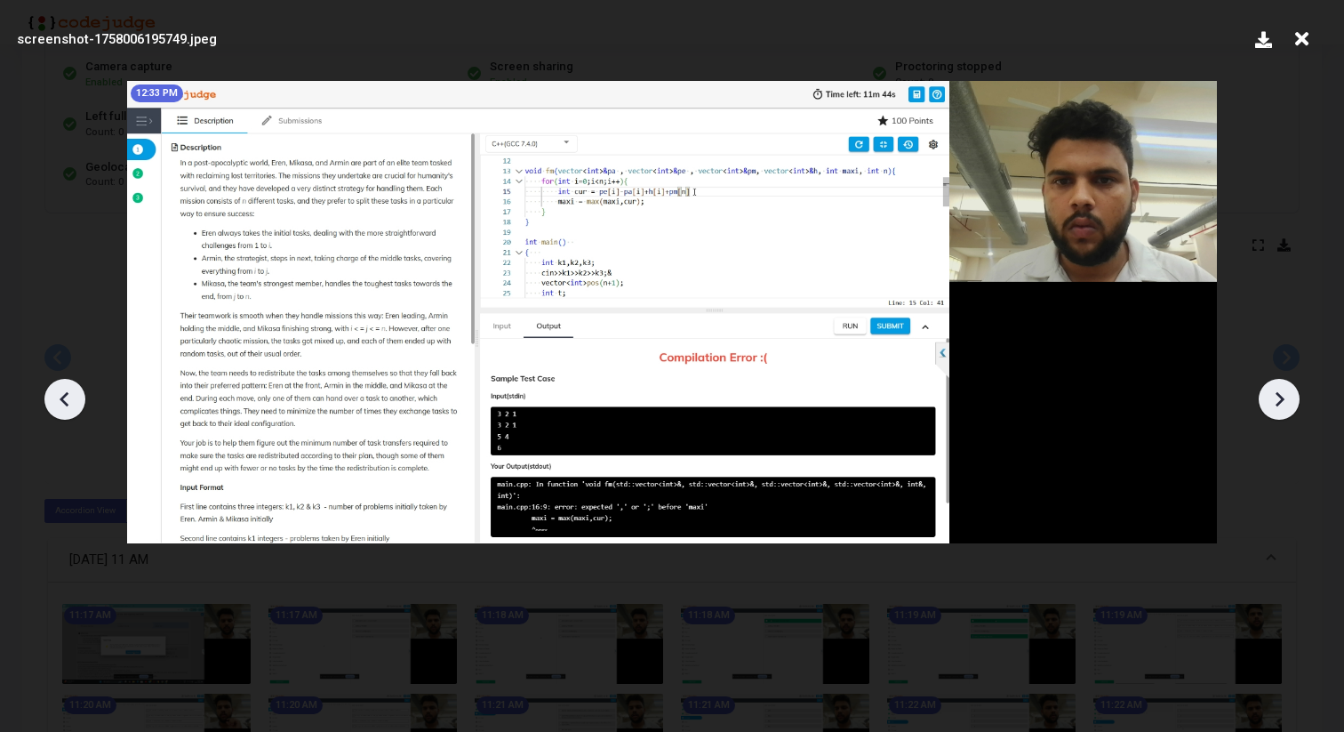
click at [1279, 396] on icon at bounding box center [1280, 398] width 9 height 15
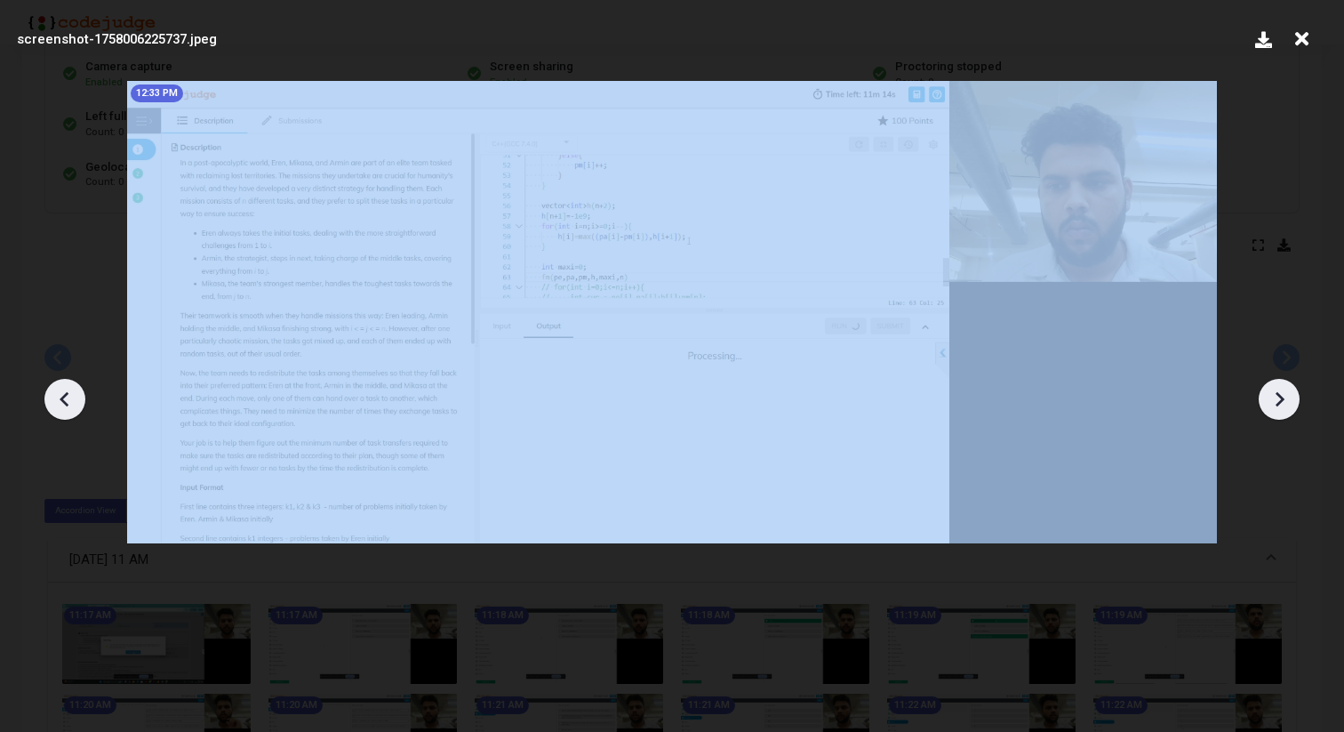
click at [1279, 396] on icon at bounding box center [1280, 398] width 9 height 15
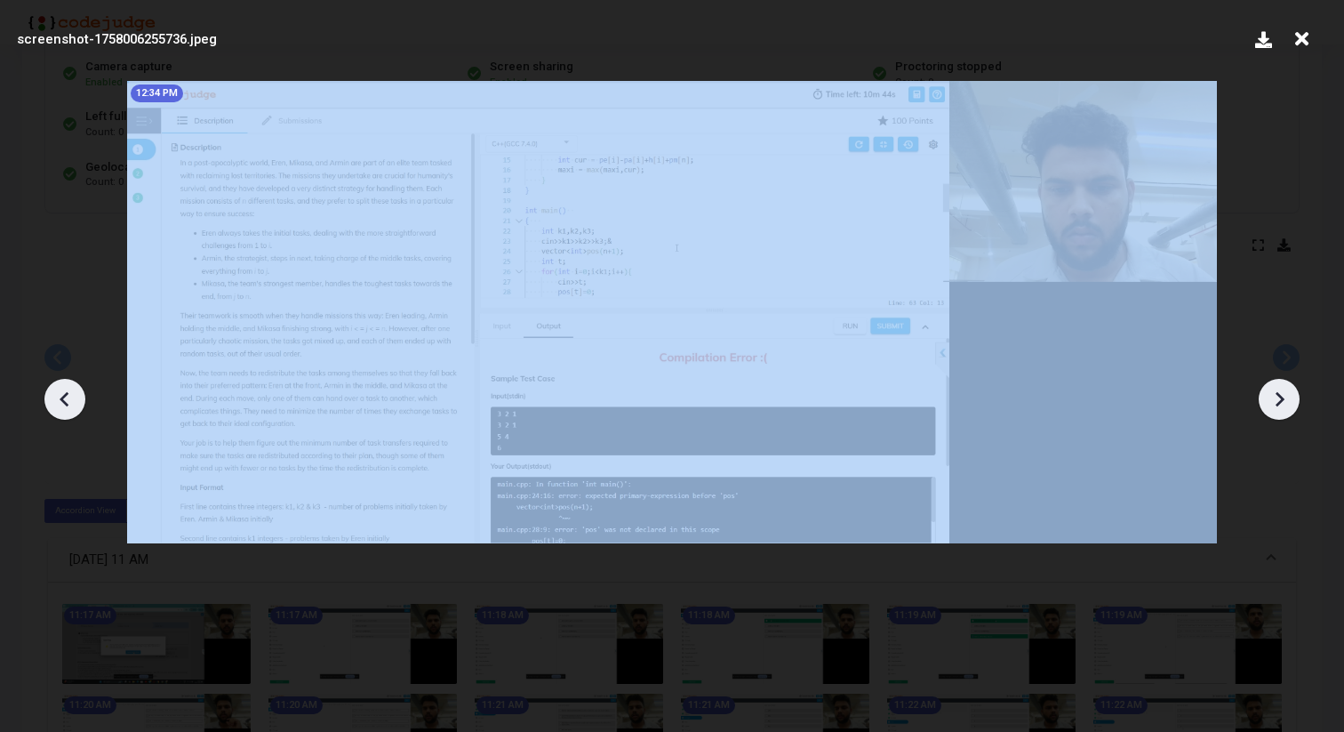
click at [1279, 396] on icon at bounding box center [1280, 398] width 9 height 15
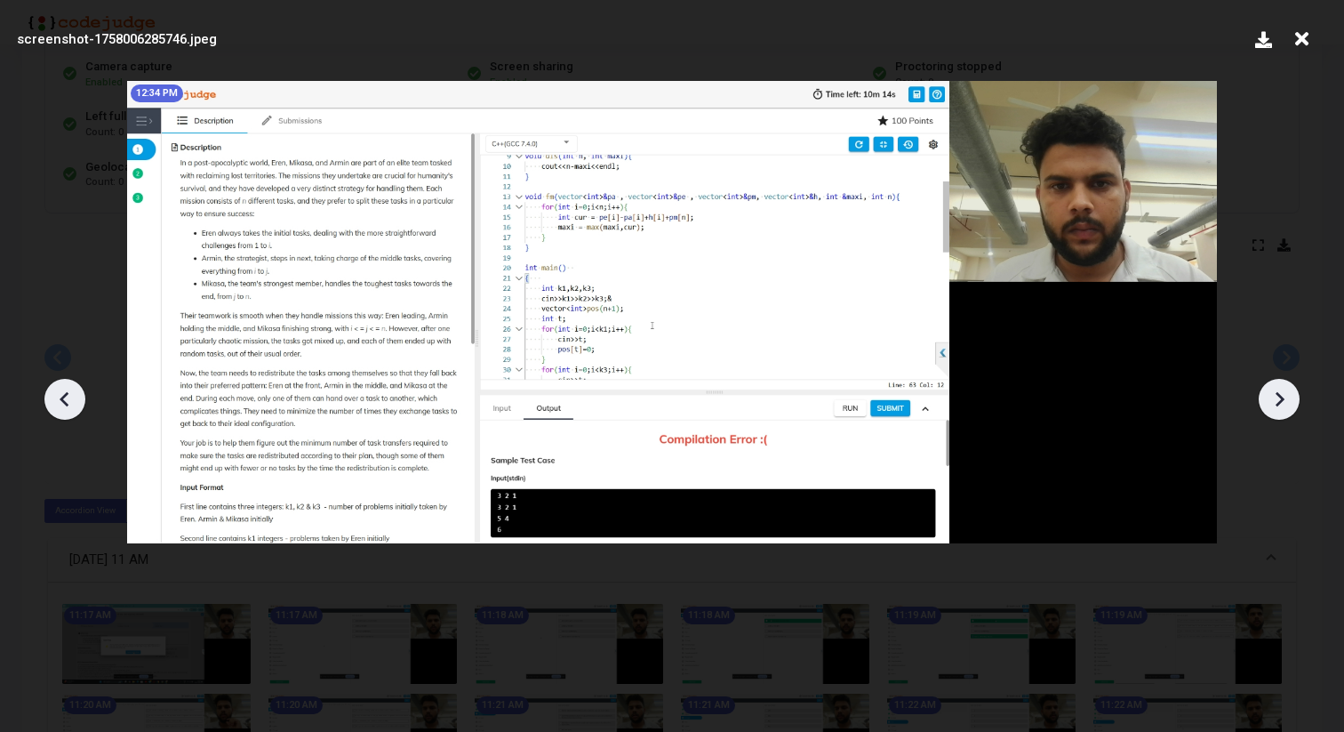
click at [59, 396] on icon at bounding box center [65, 399] width 27 height 27
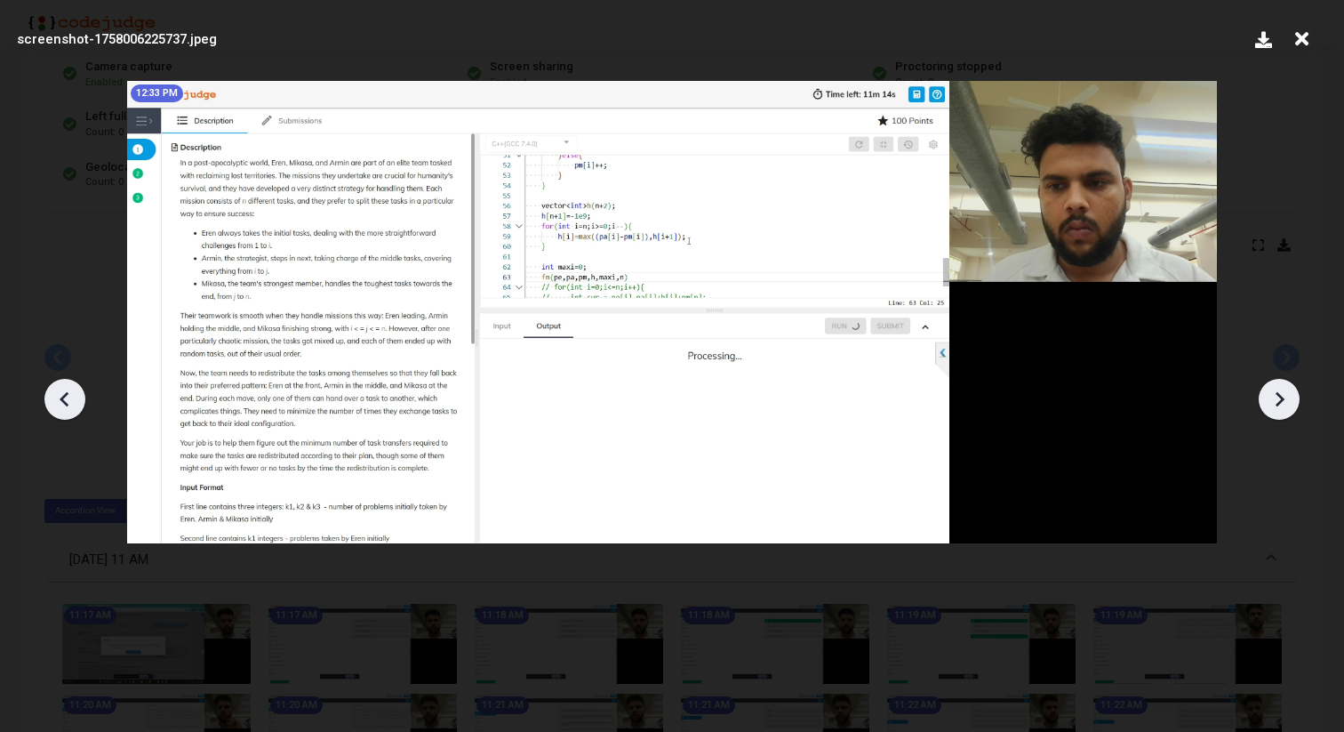
click at [1286, 392] on icon at bounding box center [1279, 399] width 27 height 27
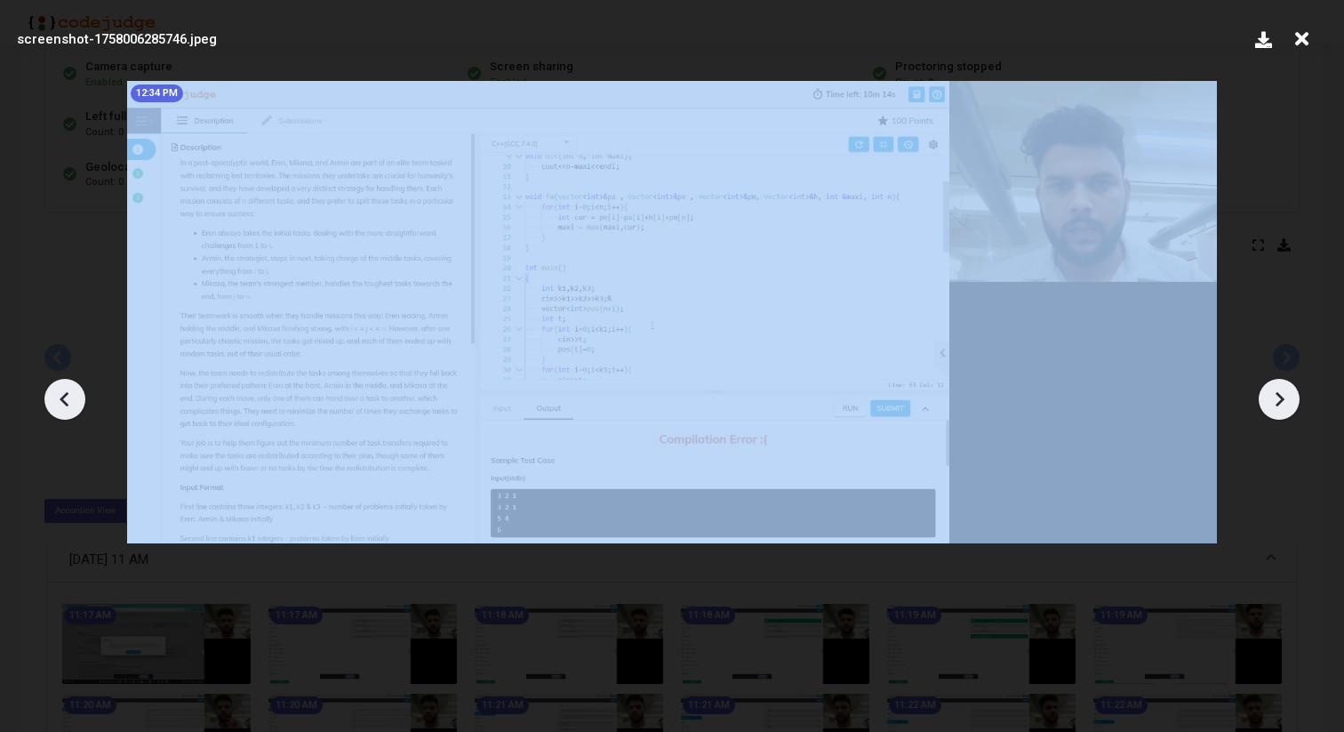
click at [1286, 392] on icon at bounding box center [1279, 399] width 27 height 27
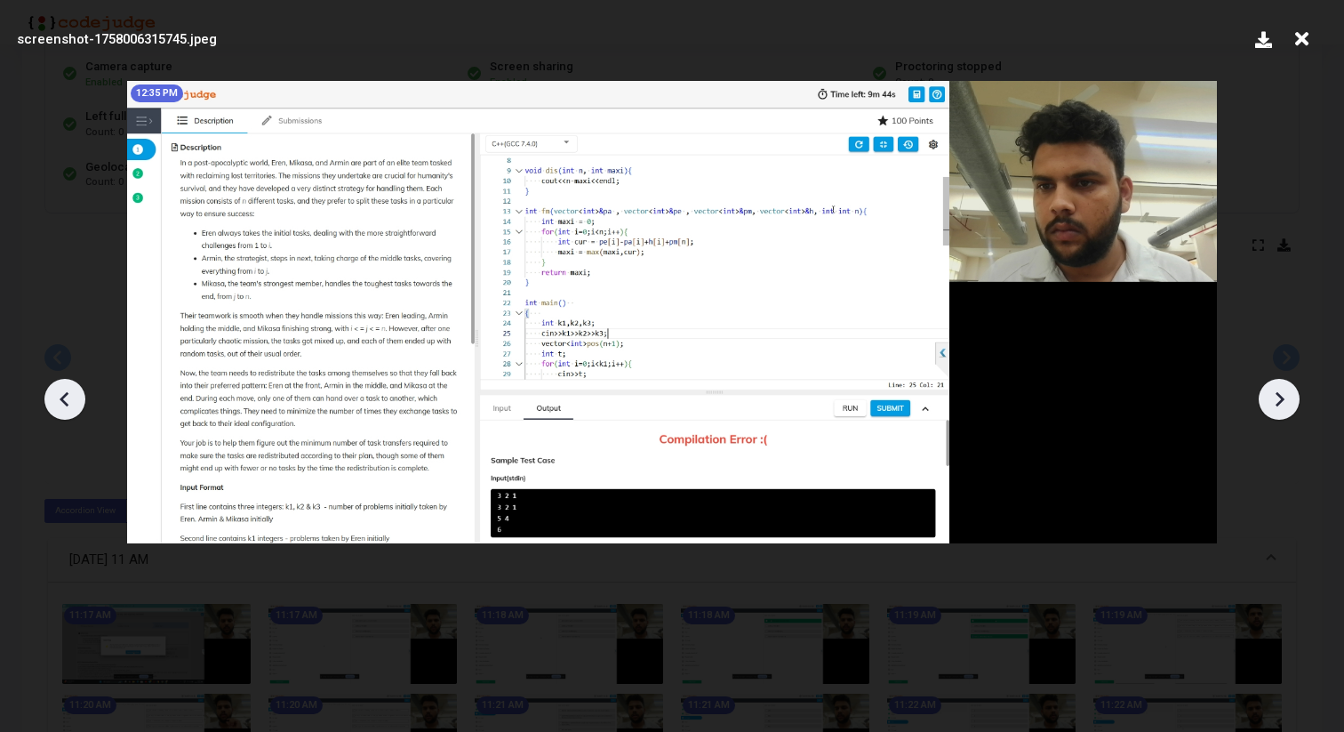
click at [1286, 393] on icon at bounding box center [1279, 399] width 27 height 27
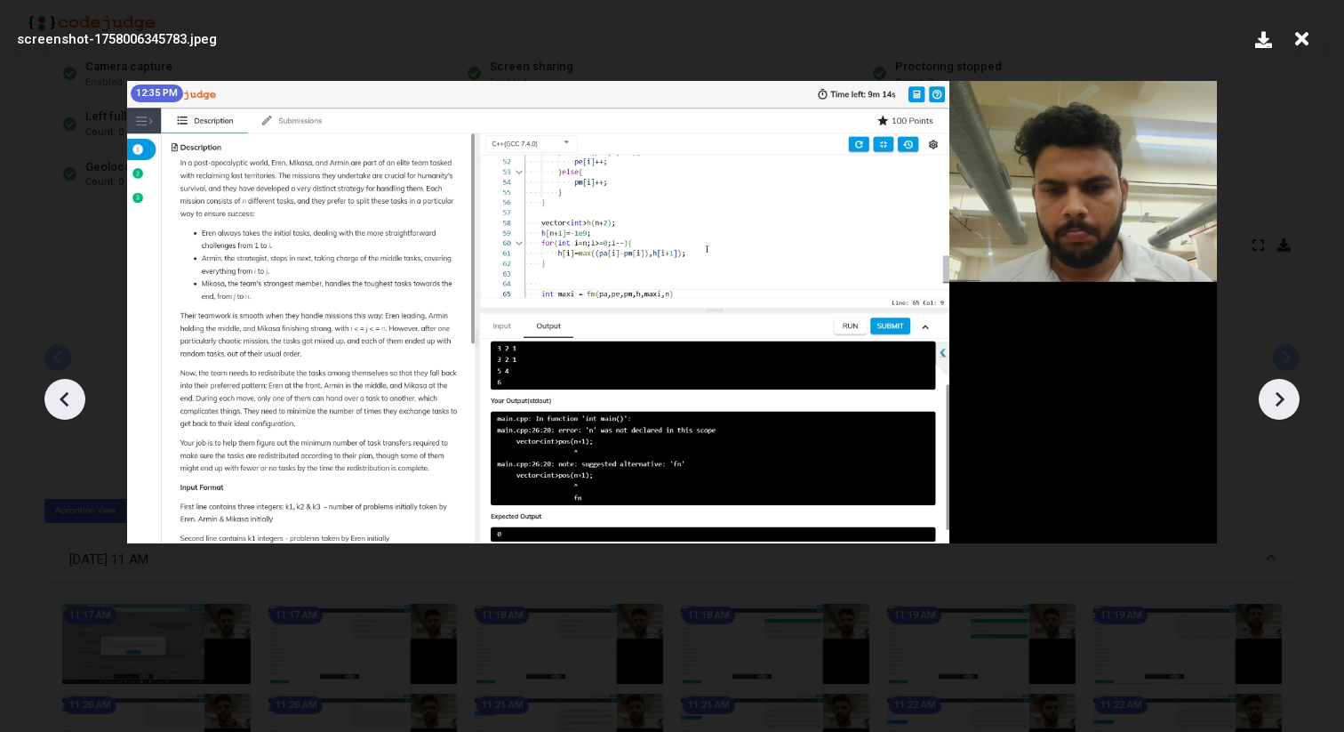
click at [1286, 393] on icon at bounding box center [1279, 399] width 27 height 27
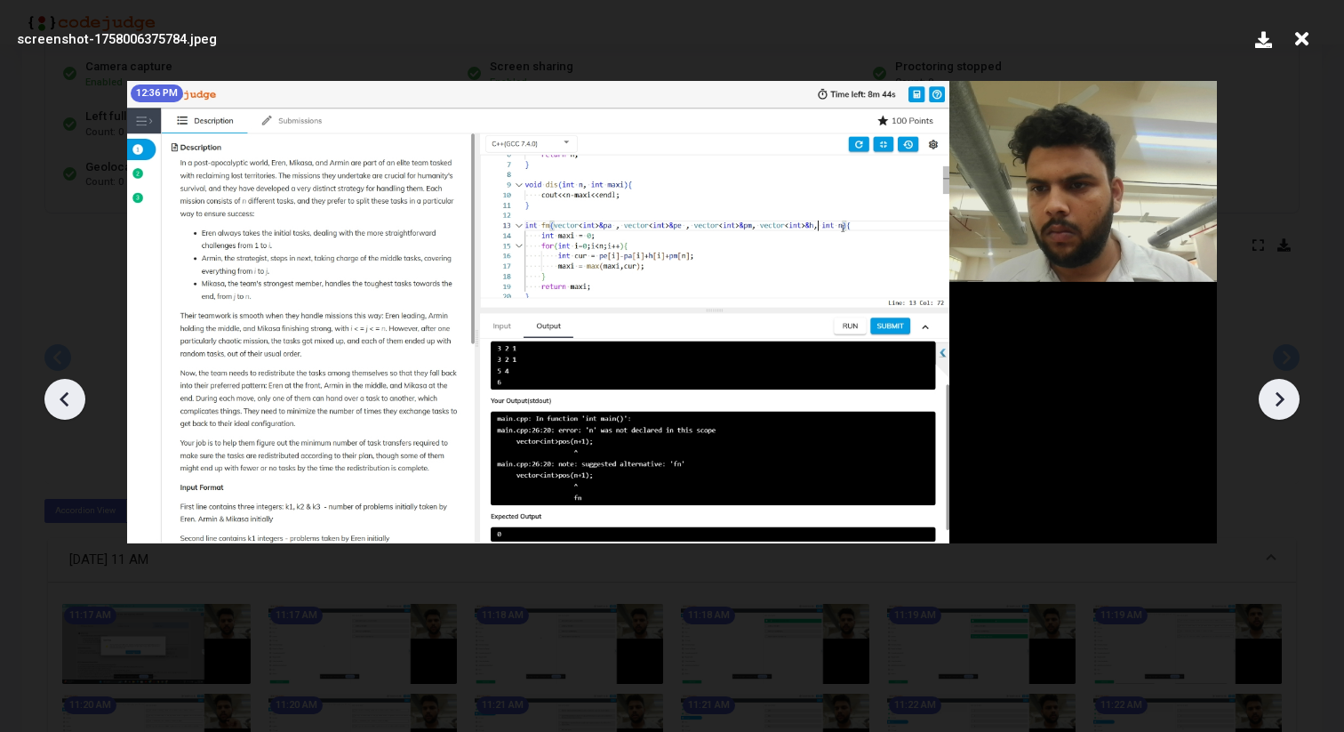
click at [1286, 393] on icon at bounding box center [1279, 399] width 27 height 27
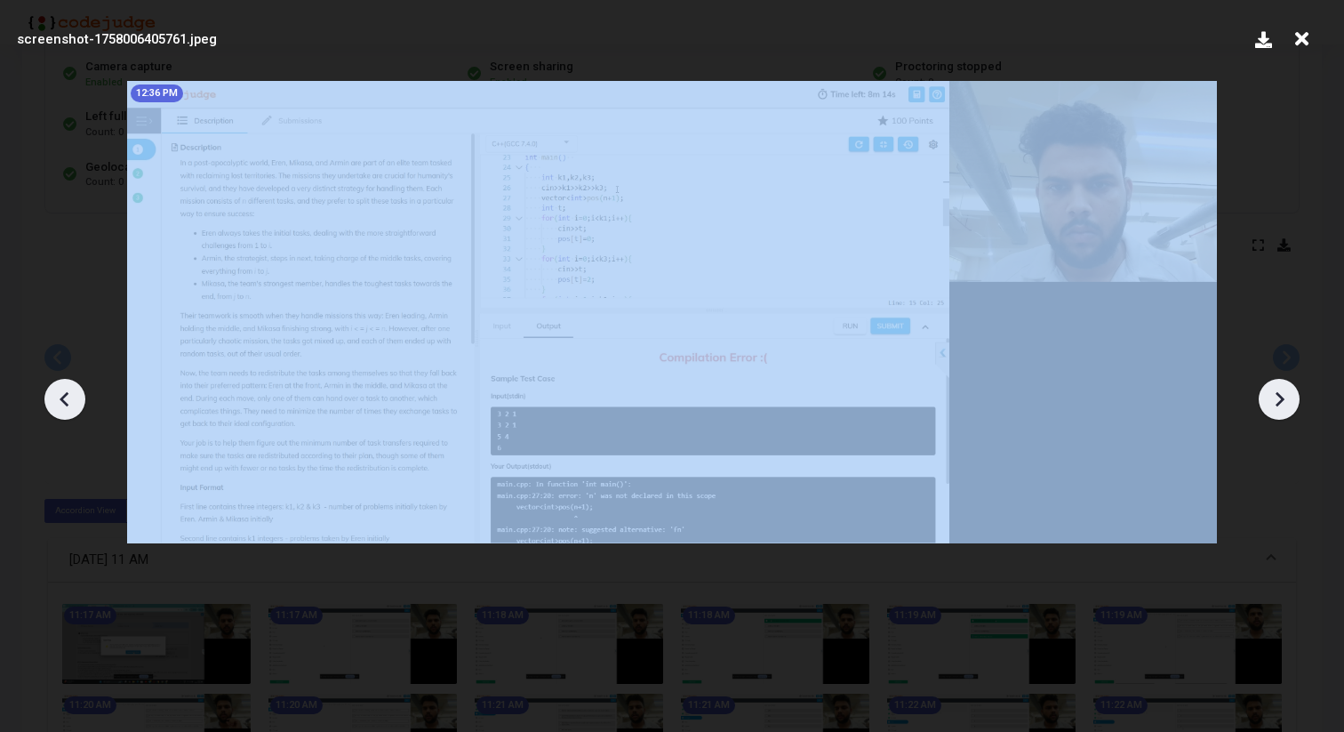
click at [1286, 393] on icon at bounding box center [1279, 399] width 27 height 27
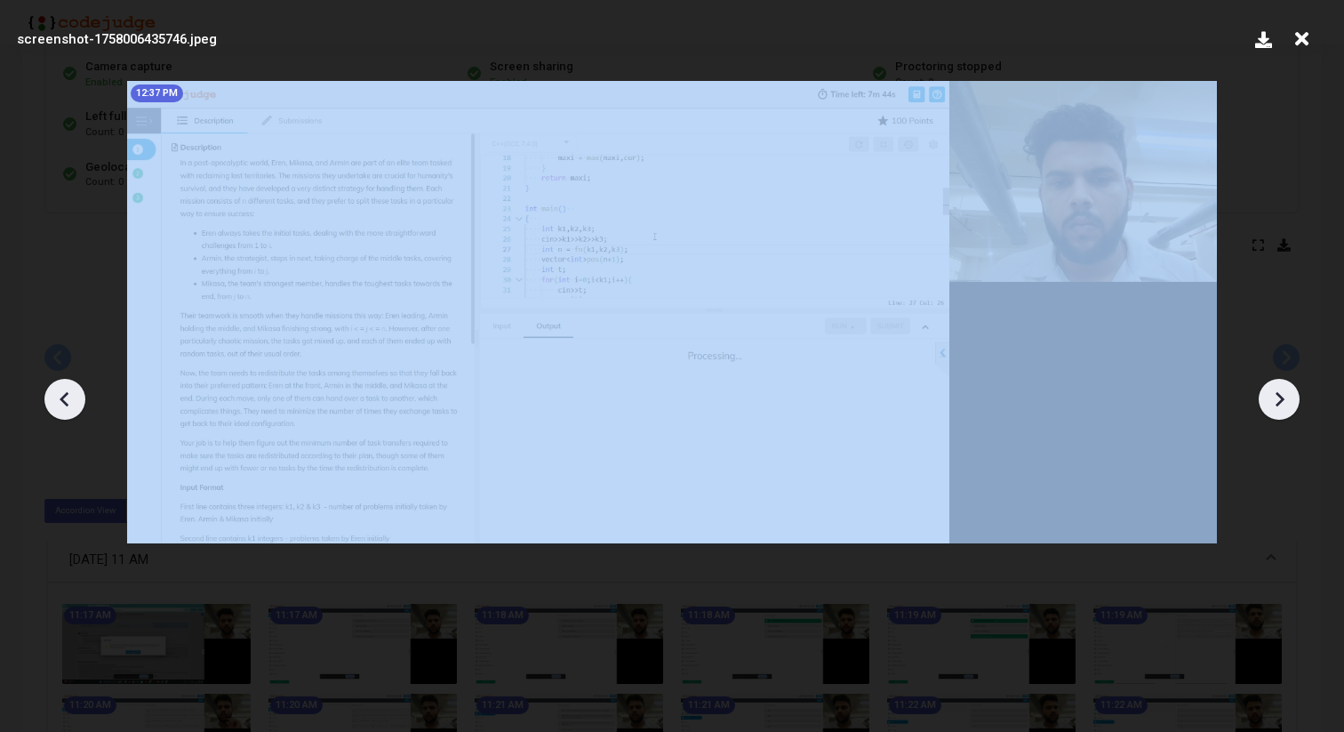
click at [1286, 393] on icon at bounding box center [1279, 399] width 27 height 27
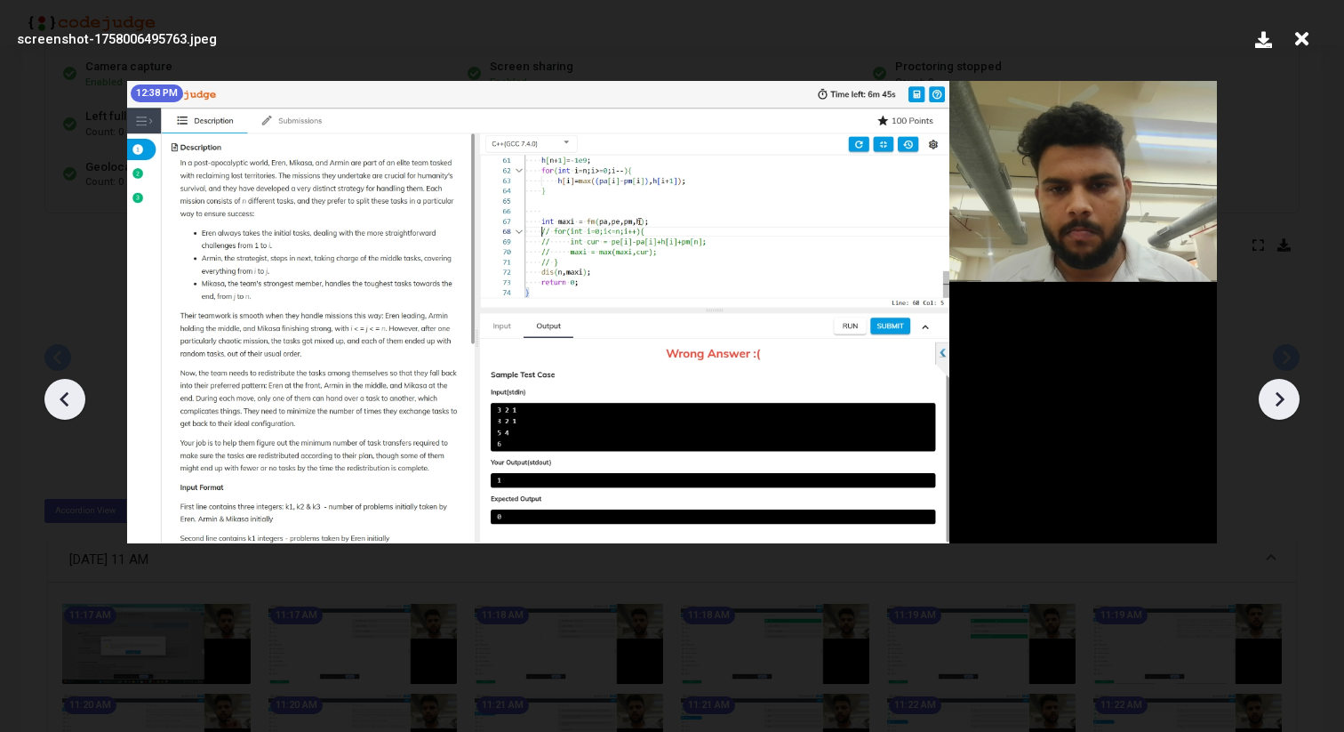
click at [1286, 392] on icon at bounding box center [1279, 399] width 27 height 27
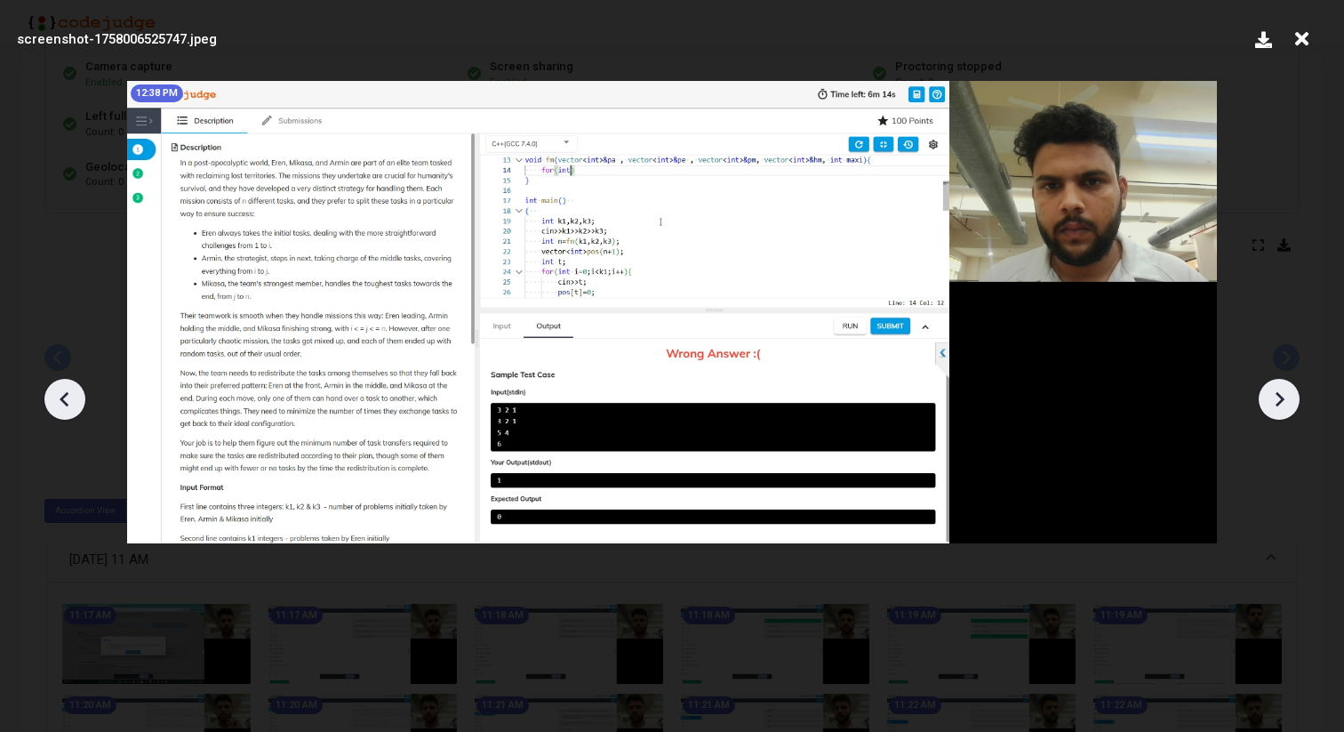
click at [1286, 392] on icon at bounding box center [1279, 399] width 27 height 27
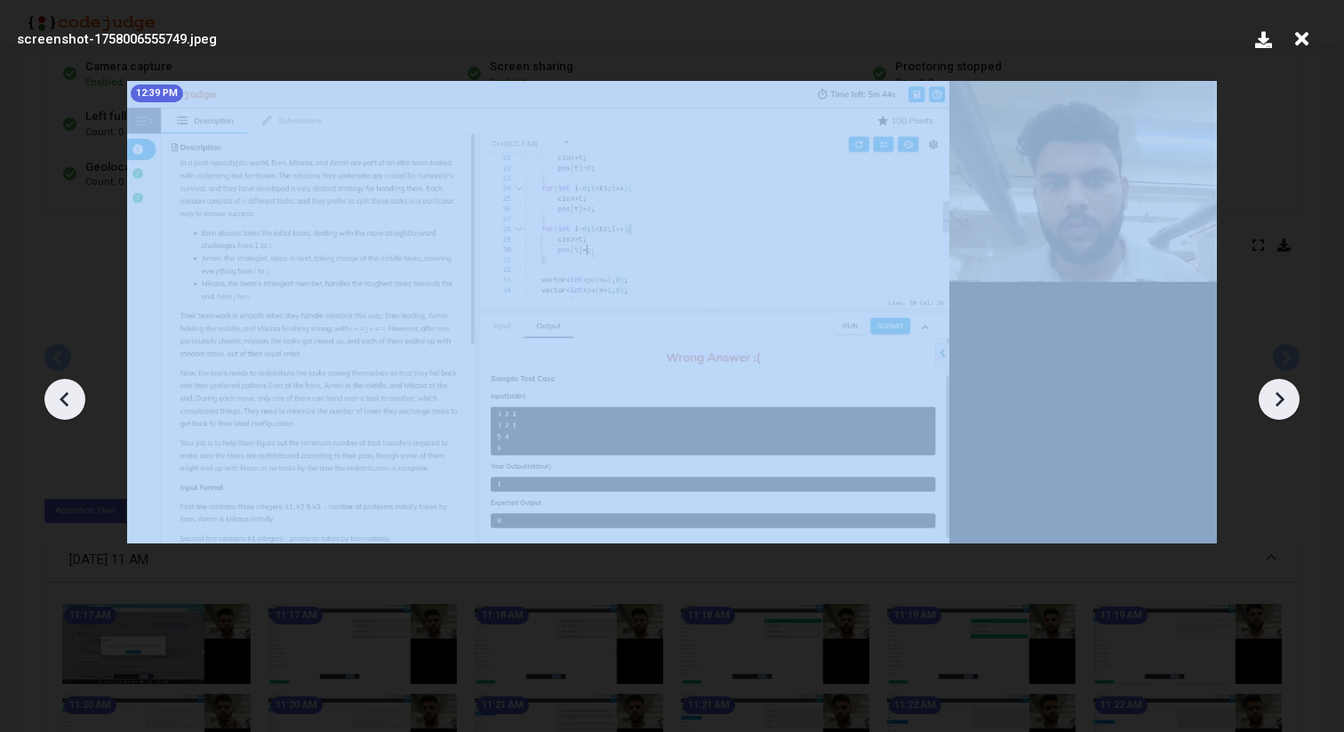
click at [1286, 392] on icon at bounding box center [1279, 399] width 27 height 27
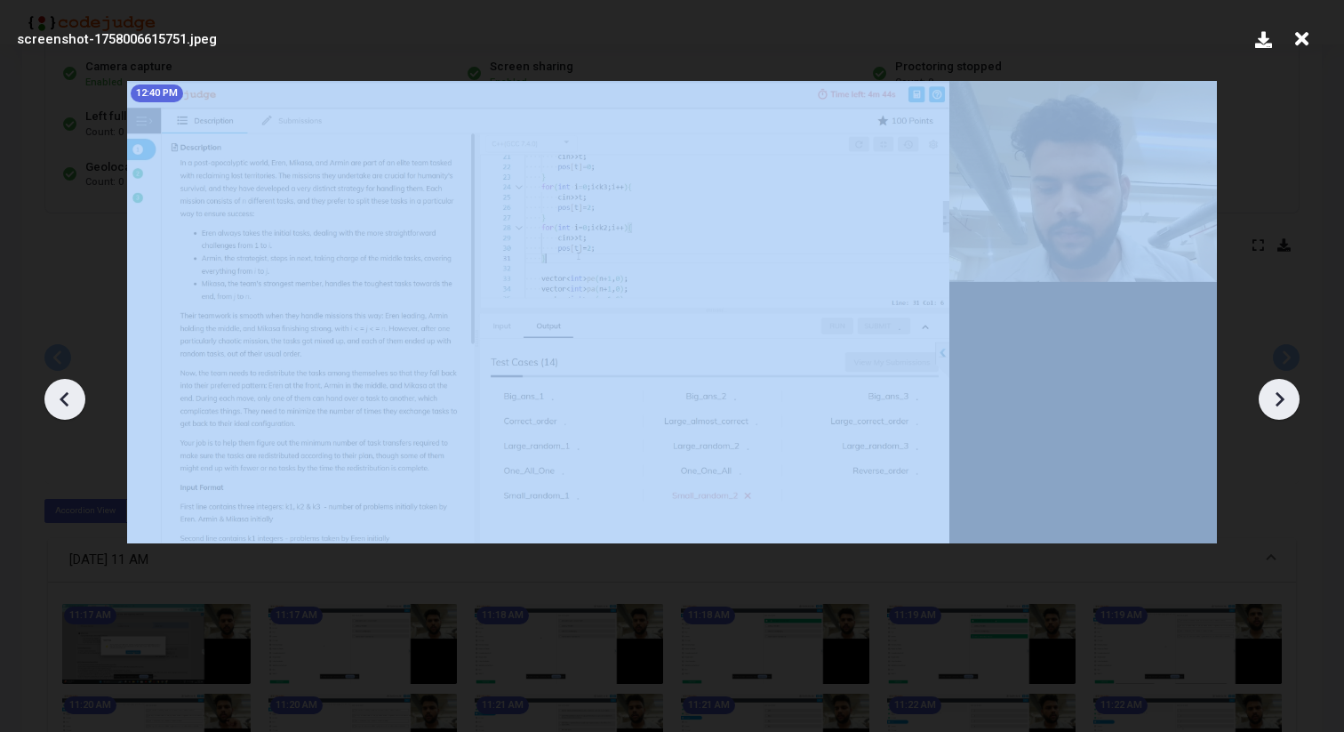
click at [1286, 392] on icon at bounding box center [1279, 399] width 27 height 27
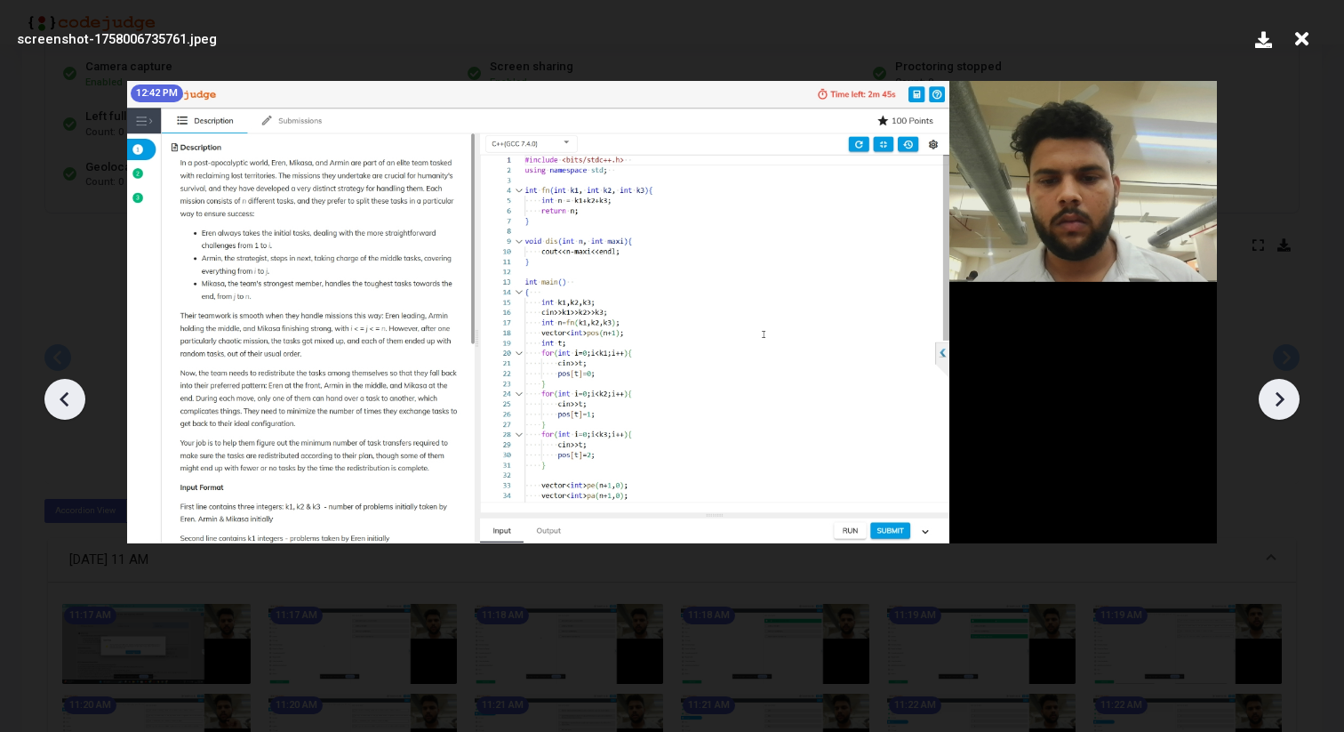
click at [1286, 393] on icon at bounding box center [1279, 399] width 27 height 27
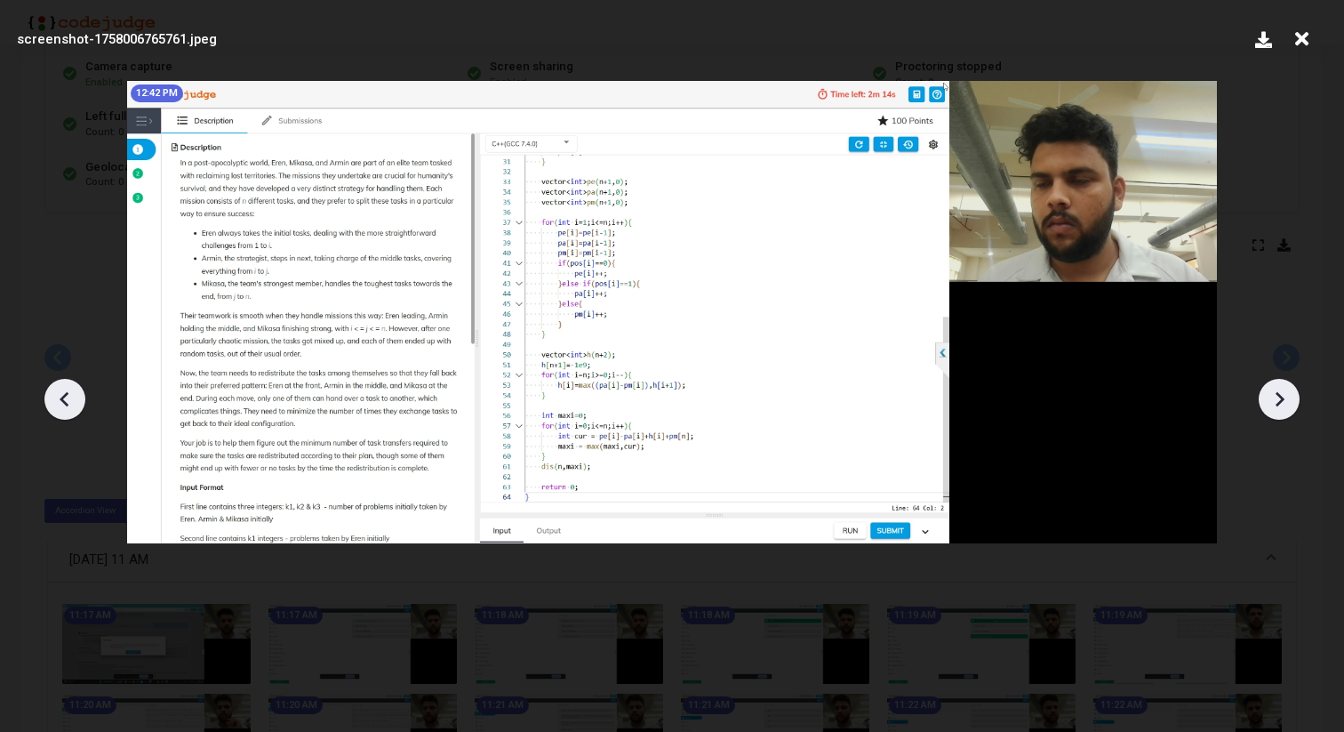
click at [1286, 393] on icon at bounding box center [1279, 399] width 27 height 27
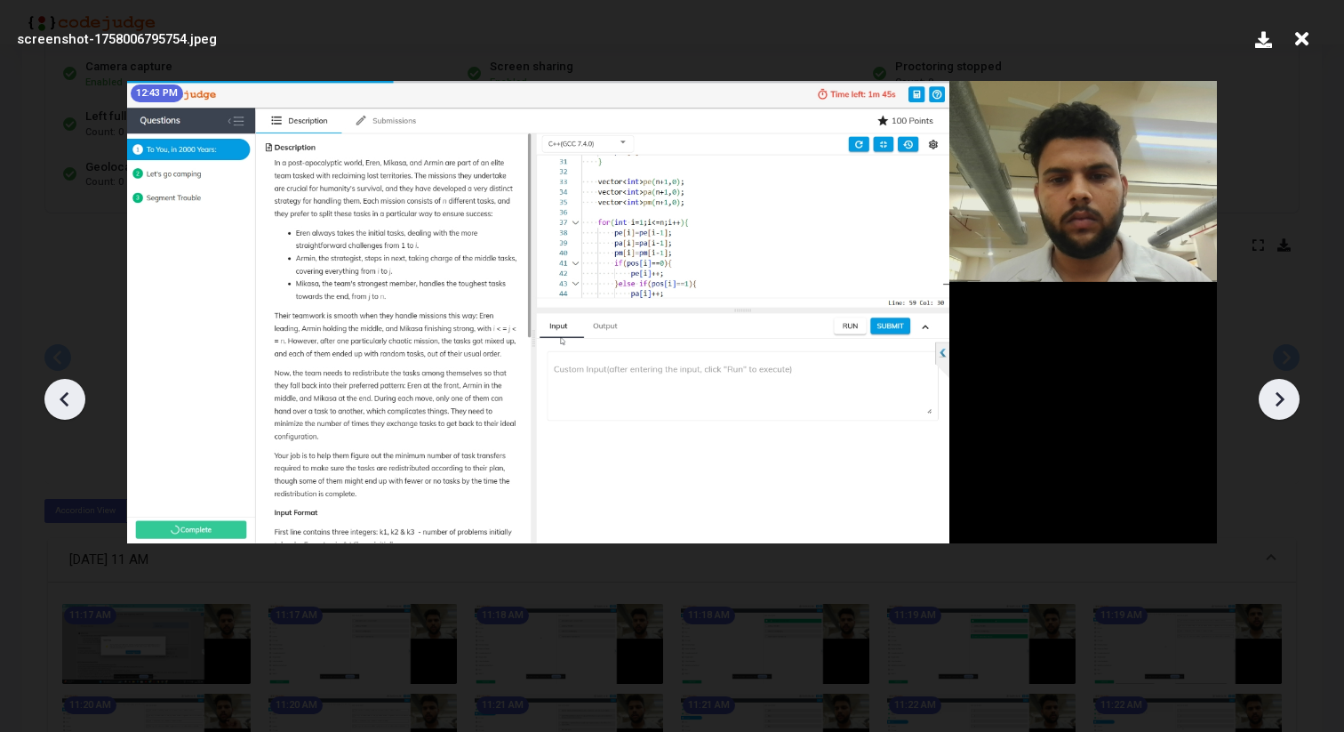
click at [1286, 393] on icon at bounding box center [1279, 399] width 27 height 27
click at [1285, 400] on icon at bounding box center [1279, 399] width 27 height 27
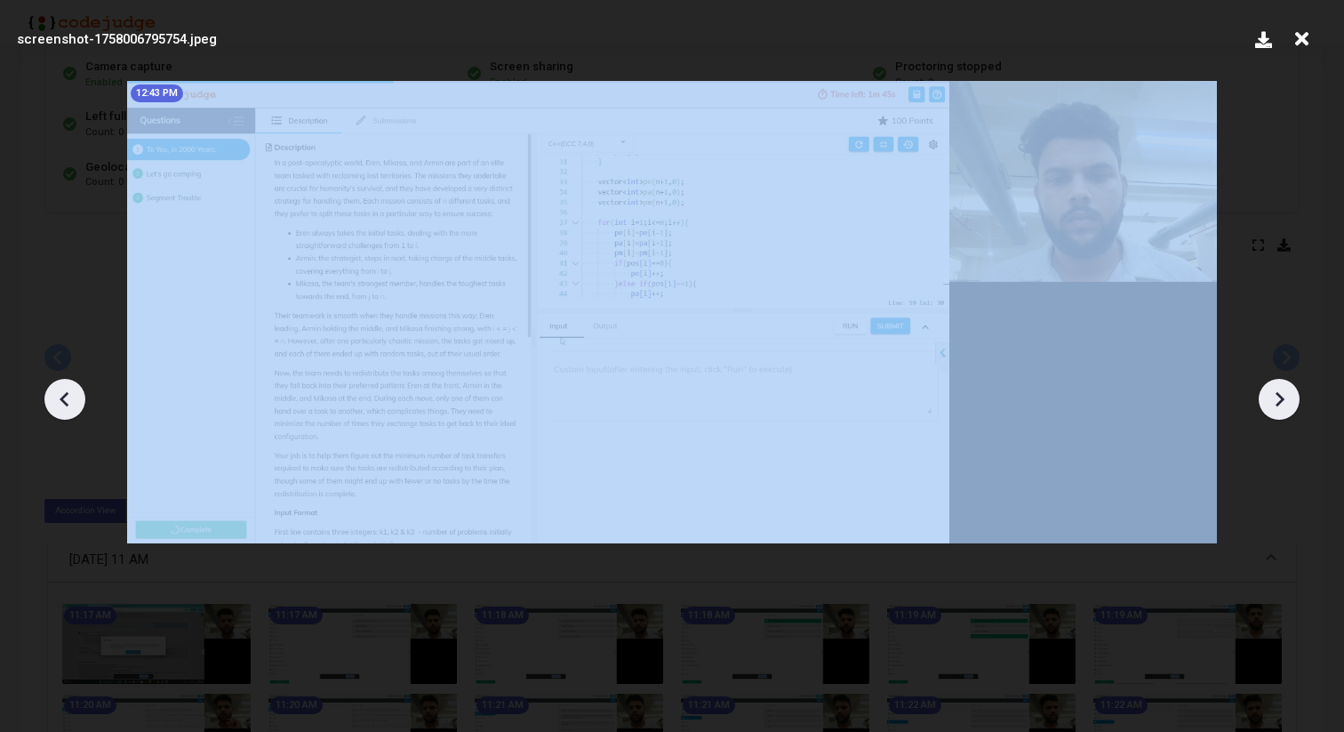
click at [1285, 400] on icon at bounding box center [1279, 399] width 27 height 27
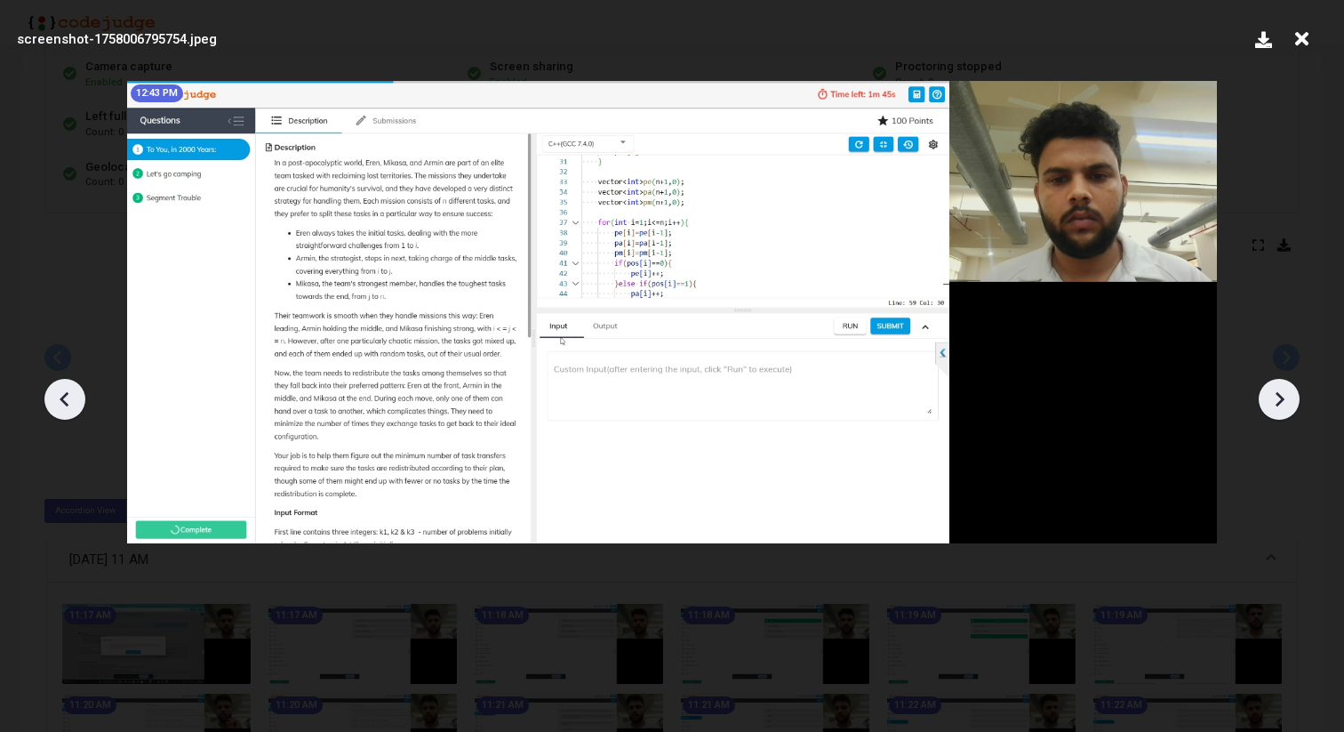
click at [1301, 49] on icon at bounding box center [1302, 39] width 28 height 34
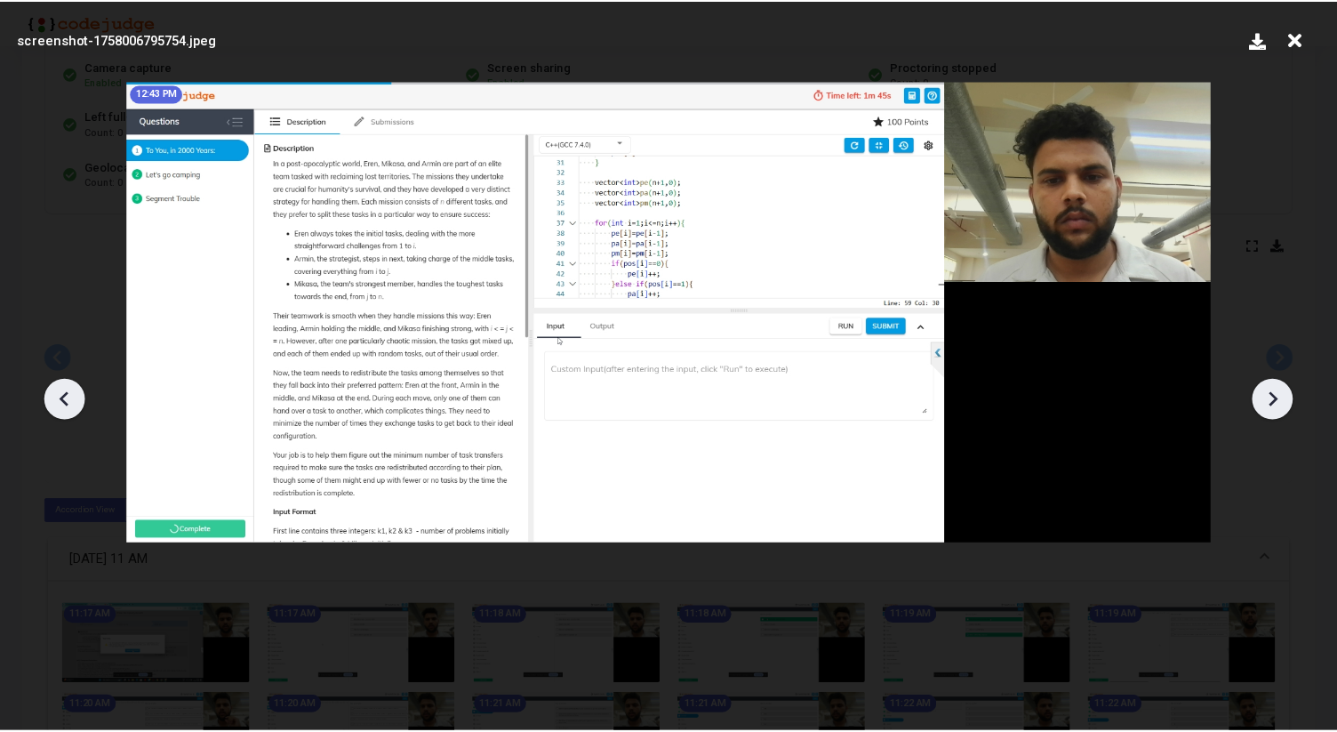
scroll to position [163, 0]
